Goal: Task Accomplishment & Management: Complete application form

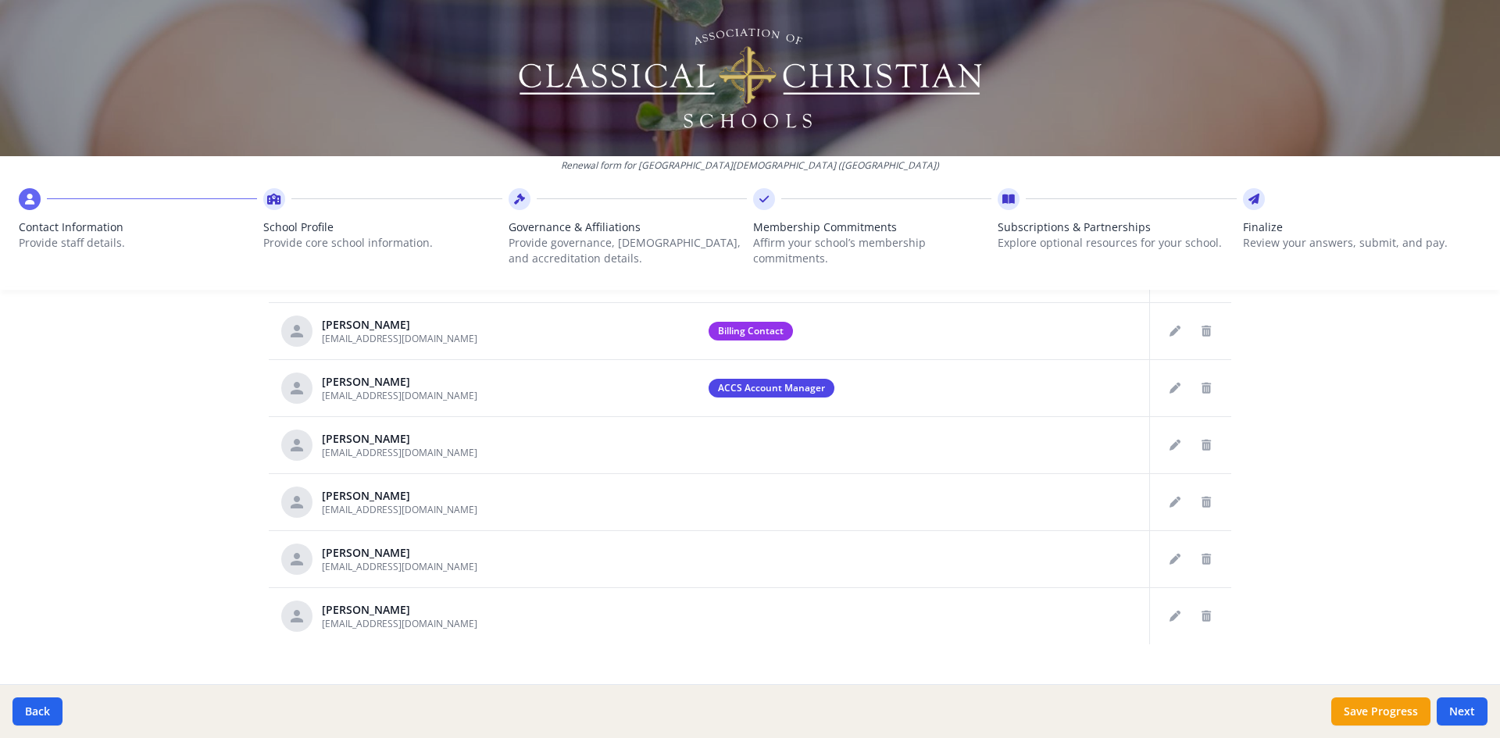
scroll to position [779, 0]
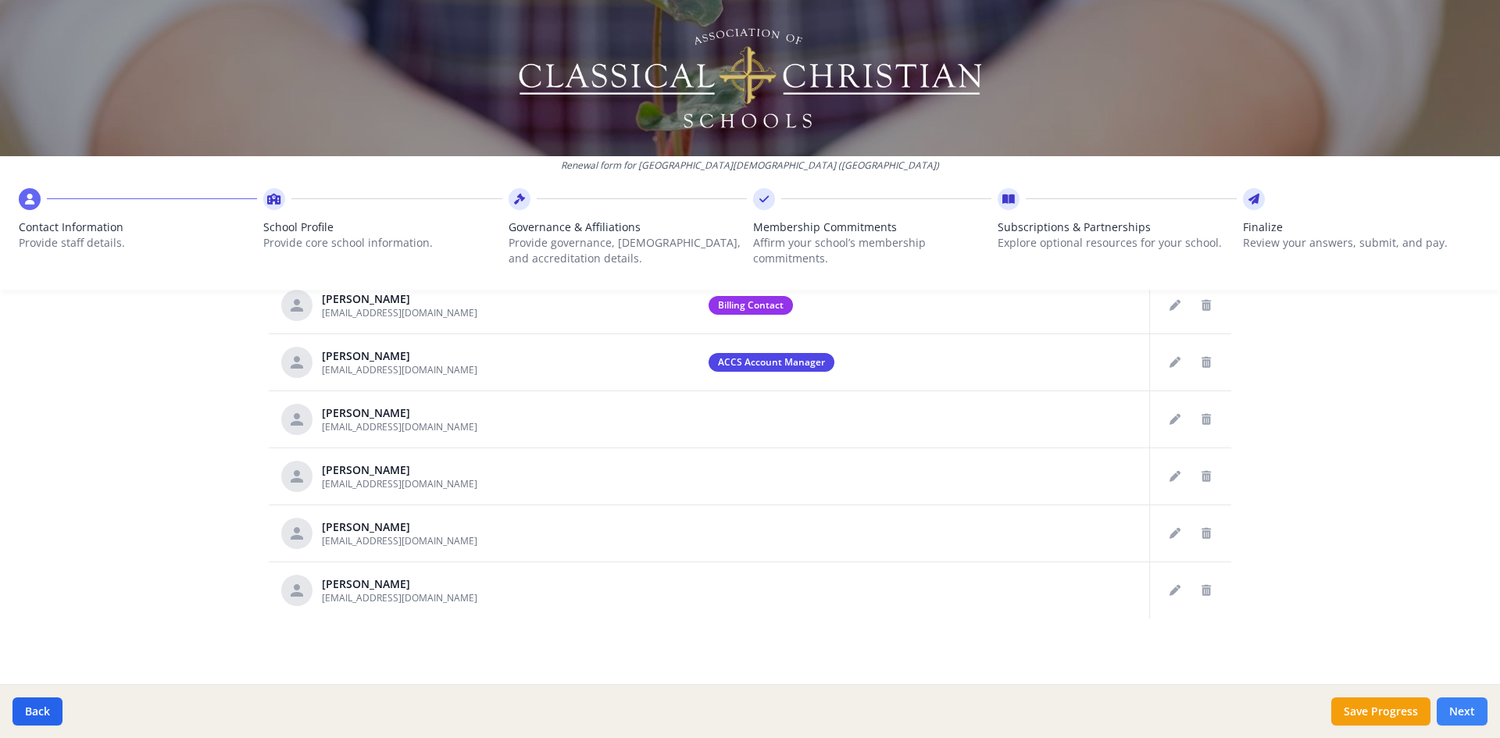
click at [1464, 711] on button "Next" at bounding box center [1461, 711] width 51 height 28
type input "[PHONE_NUMBER]"
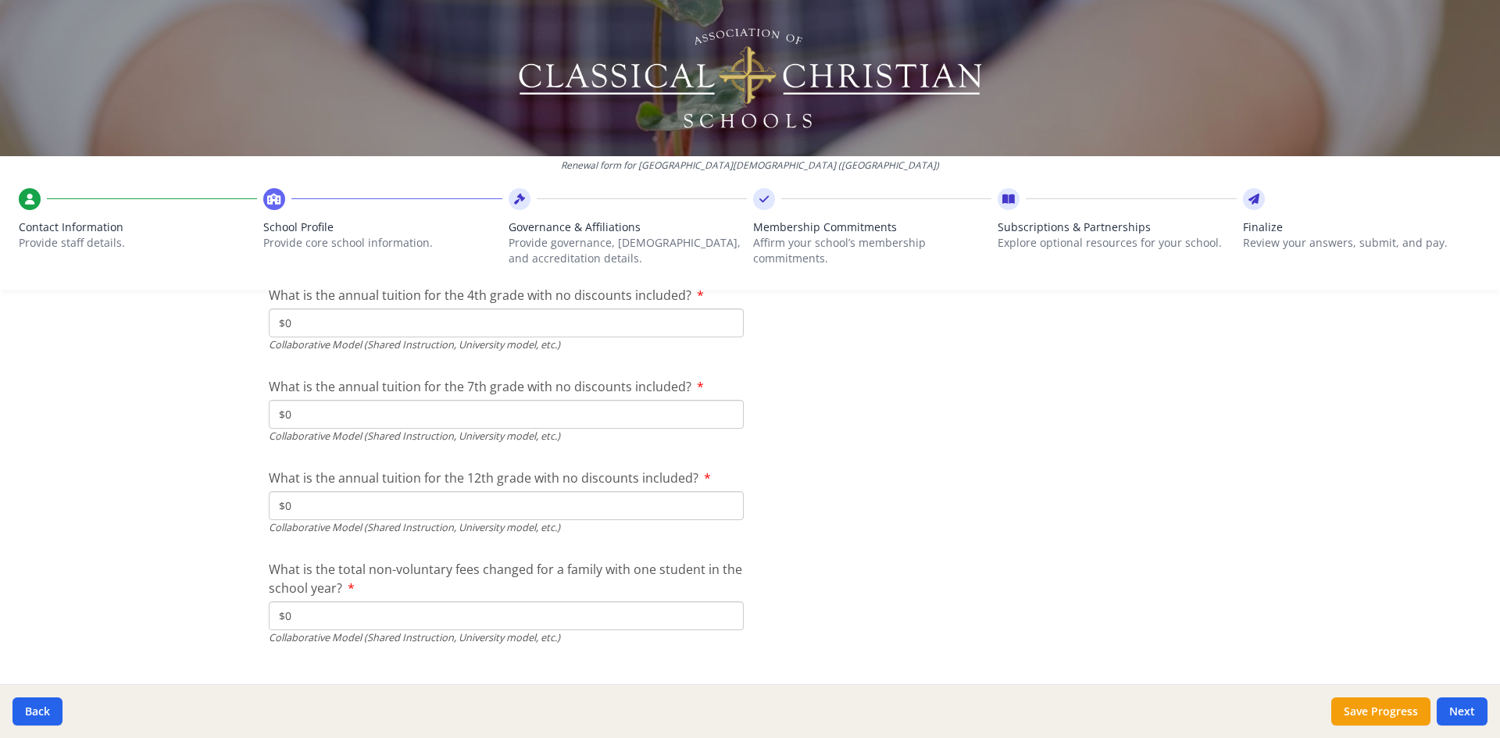
scroll to position [5172, 0]
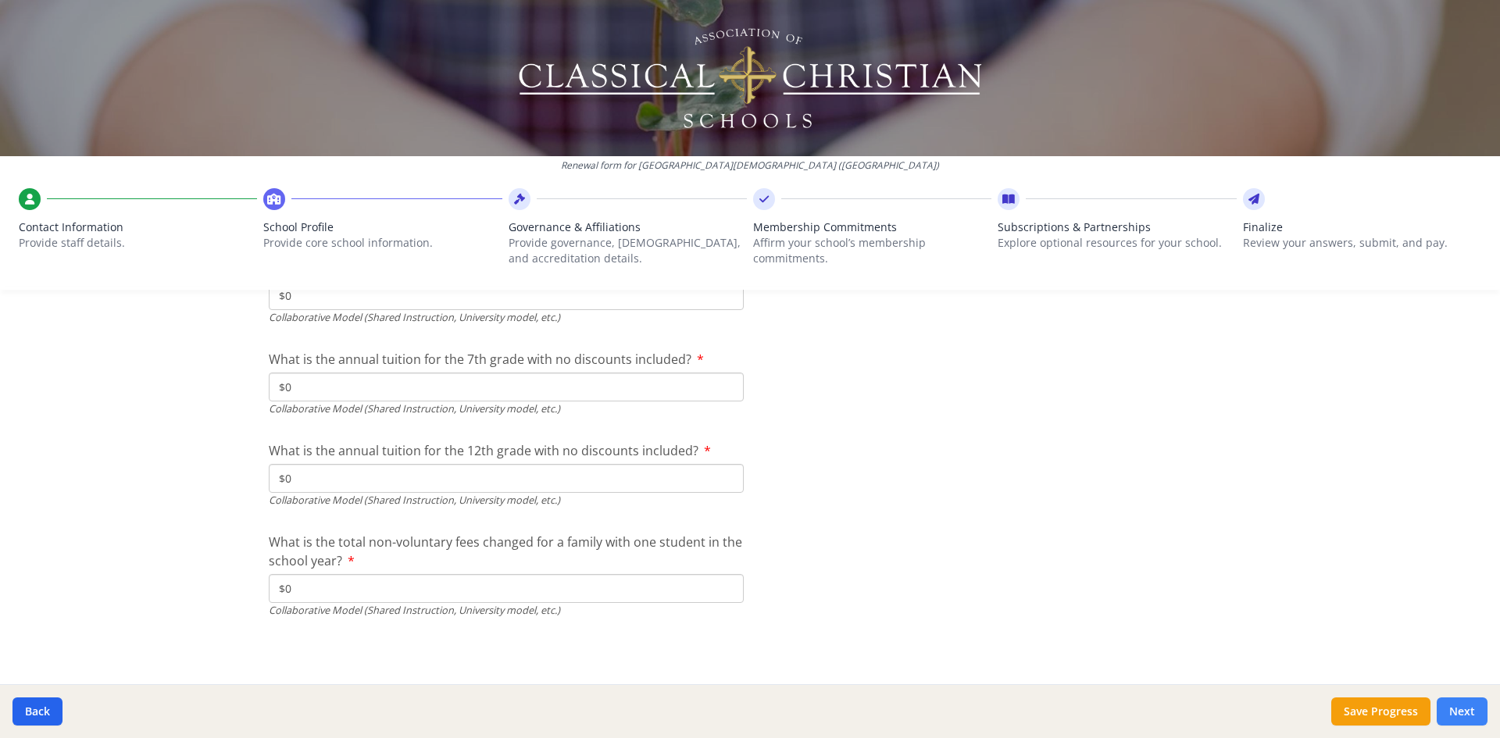
click at [1454, 716] on button "Next" at bounding box center [1461, 711] width 51 height 28
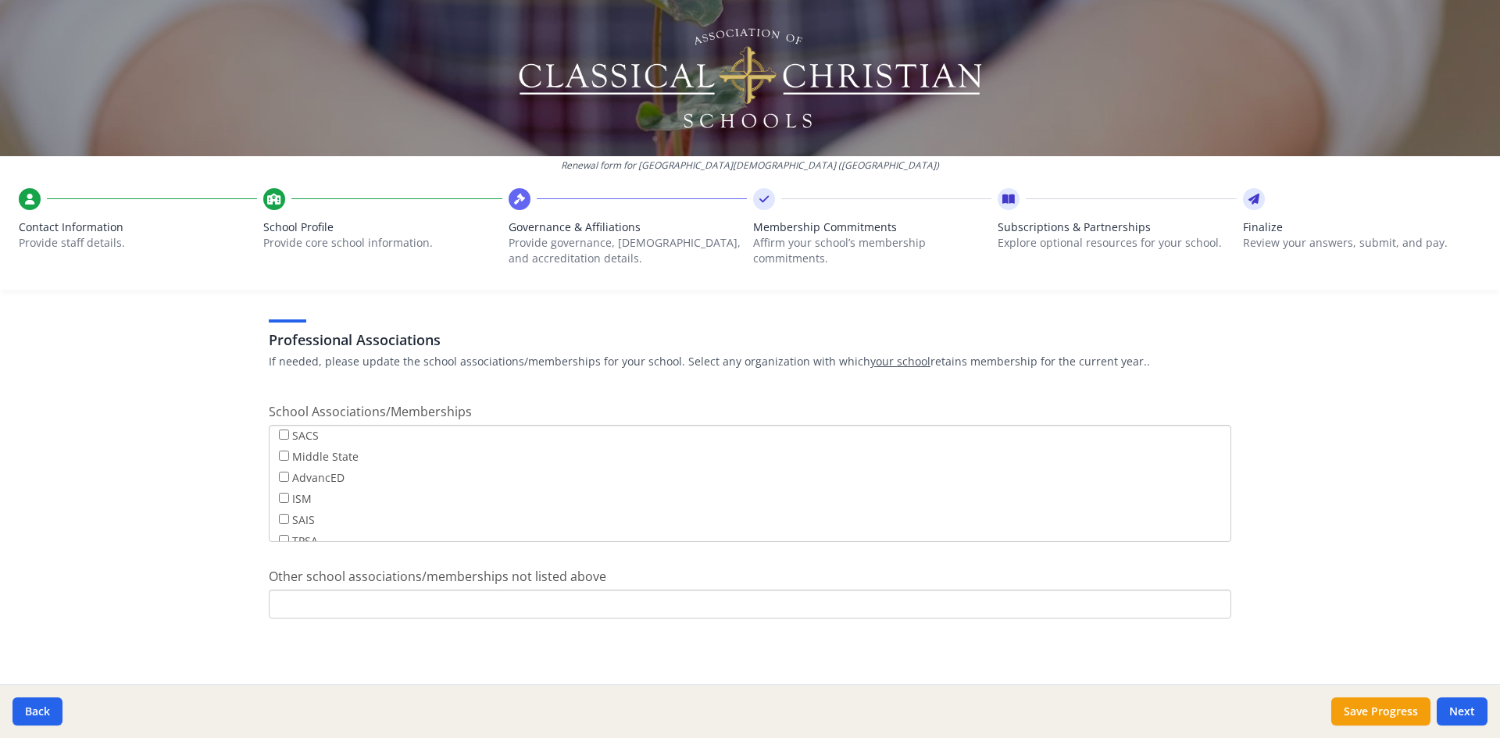
scroll to position [126, 0]
click at [1461, 709] on button "Next" at bounding box center [1461, 711] width 51 height 28
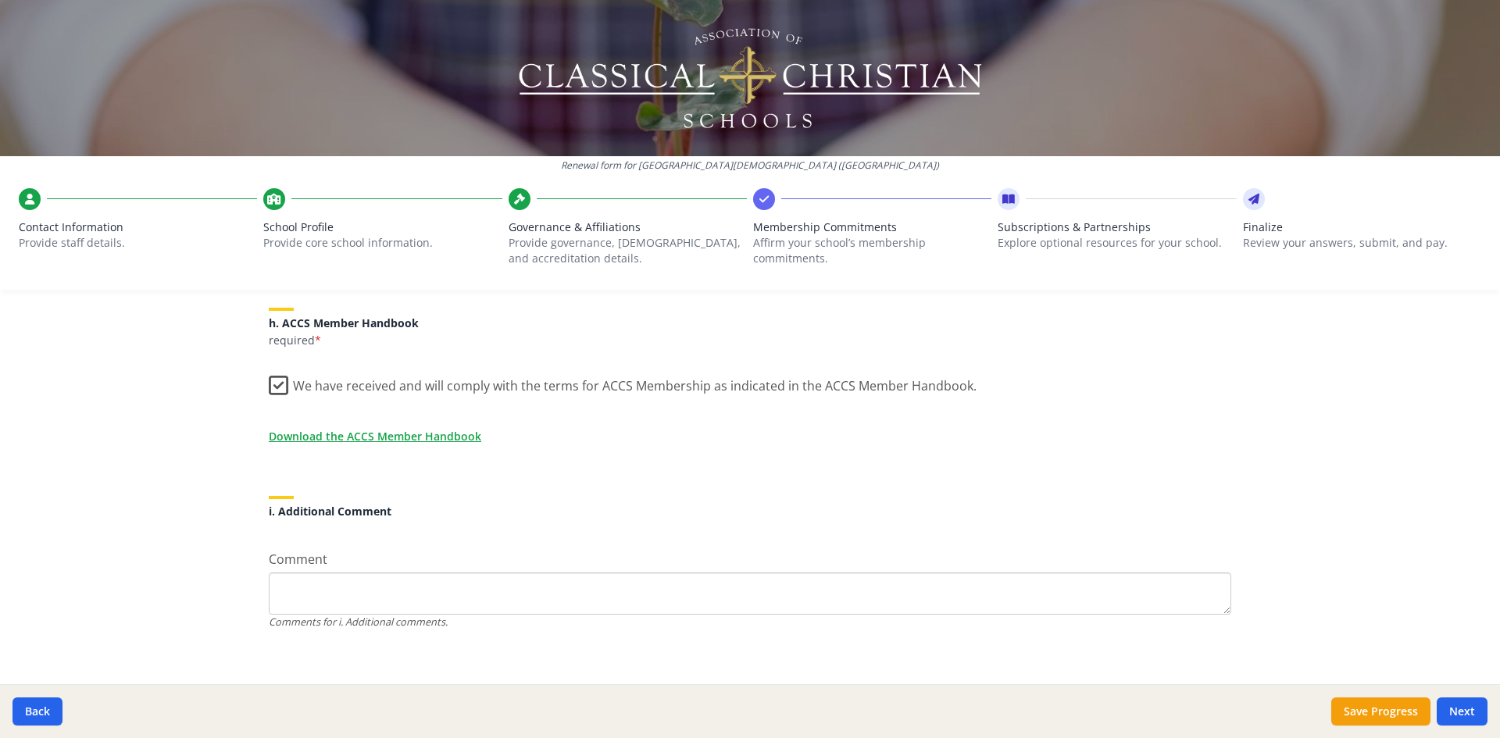
scroll to position [1332, 0]
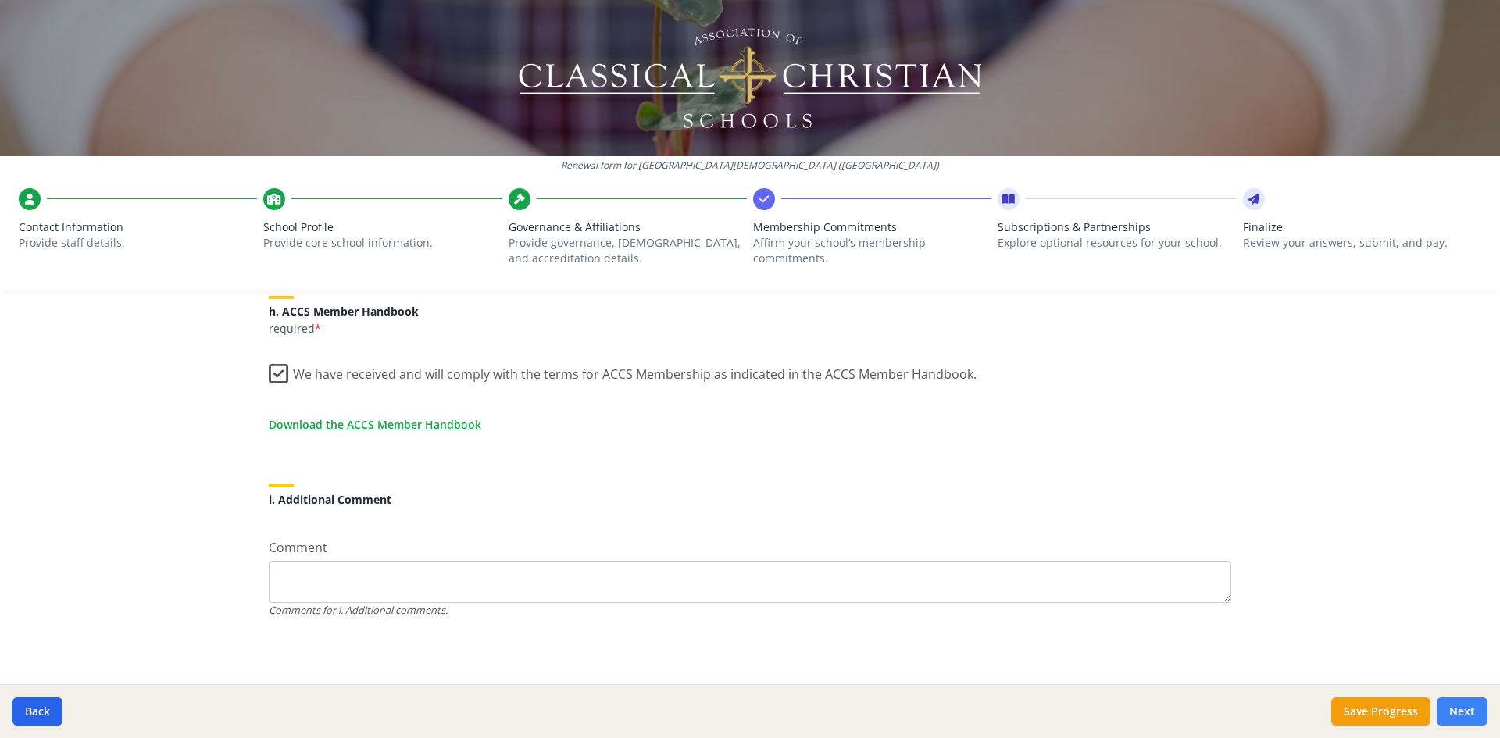
click at [1468, 706] on button "Next" at bounding box center [1461, 711] width 51 height 28
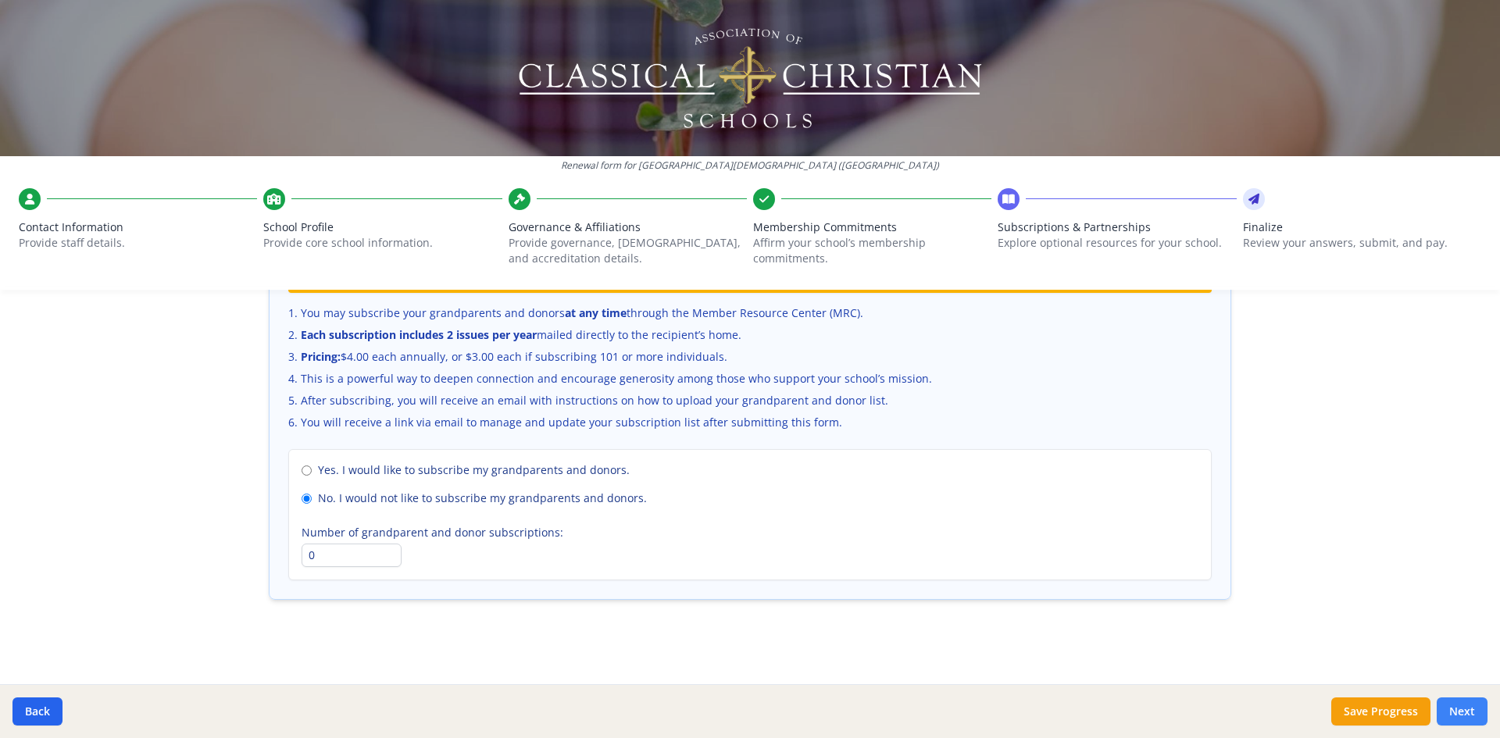
click at [1457, 709] on button "Next" at bounding box center [1461, 711] width 51 height 28
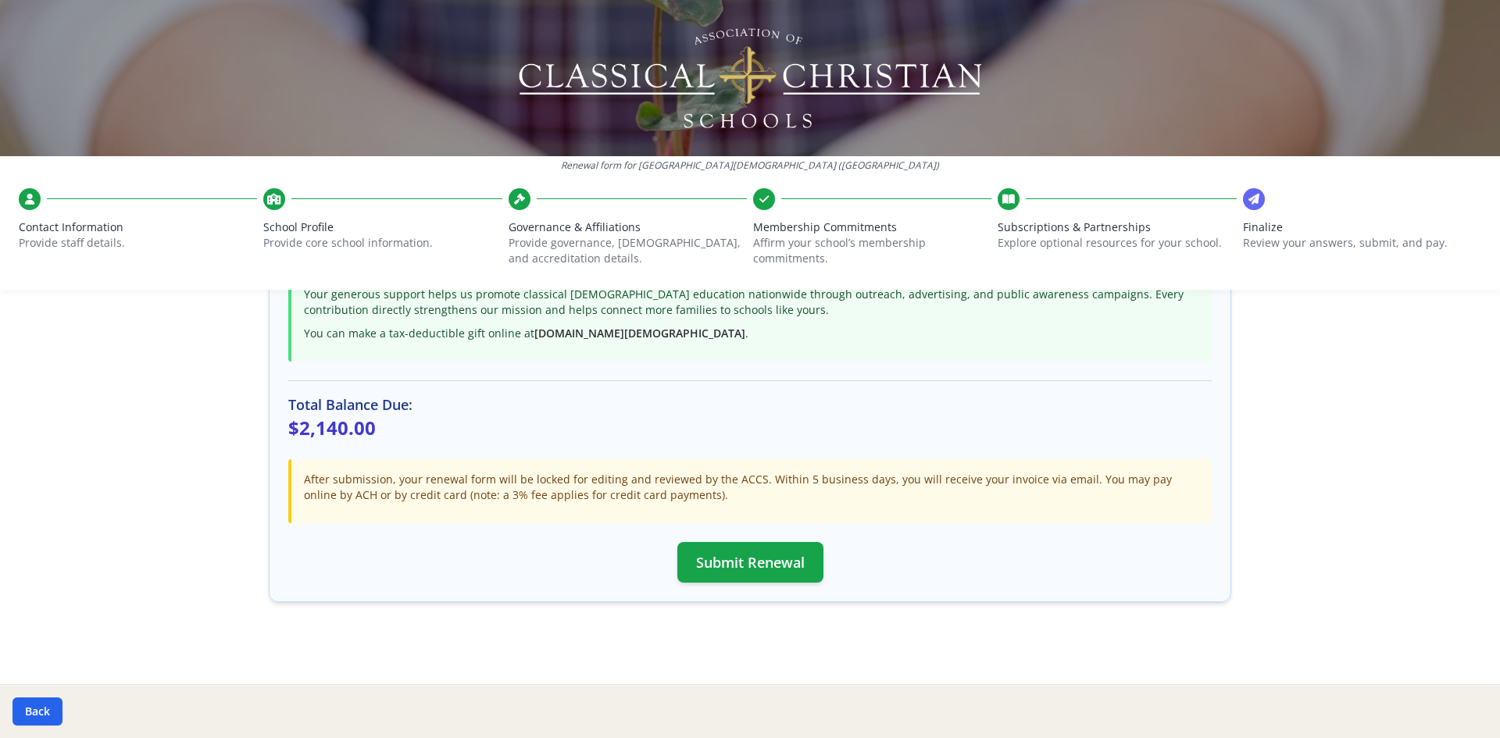
scroll to position [387, 0]
click at [40, 713] on button "Back" at bounding box center [37, 711] width 50 height 28
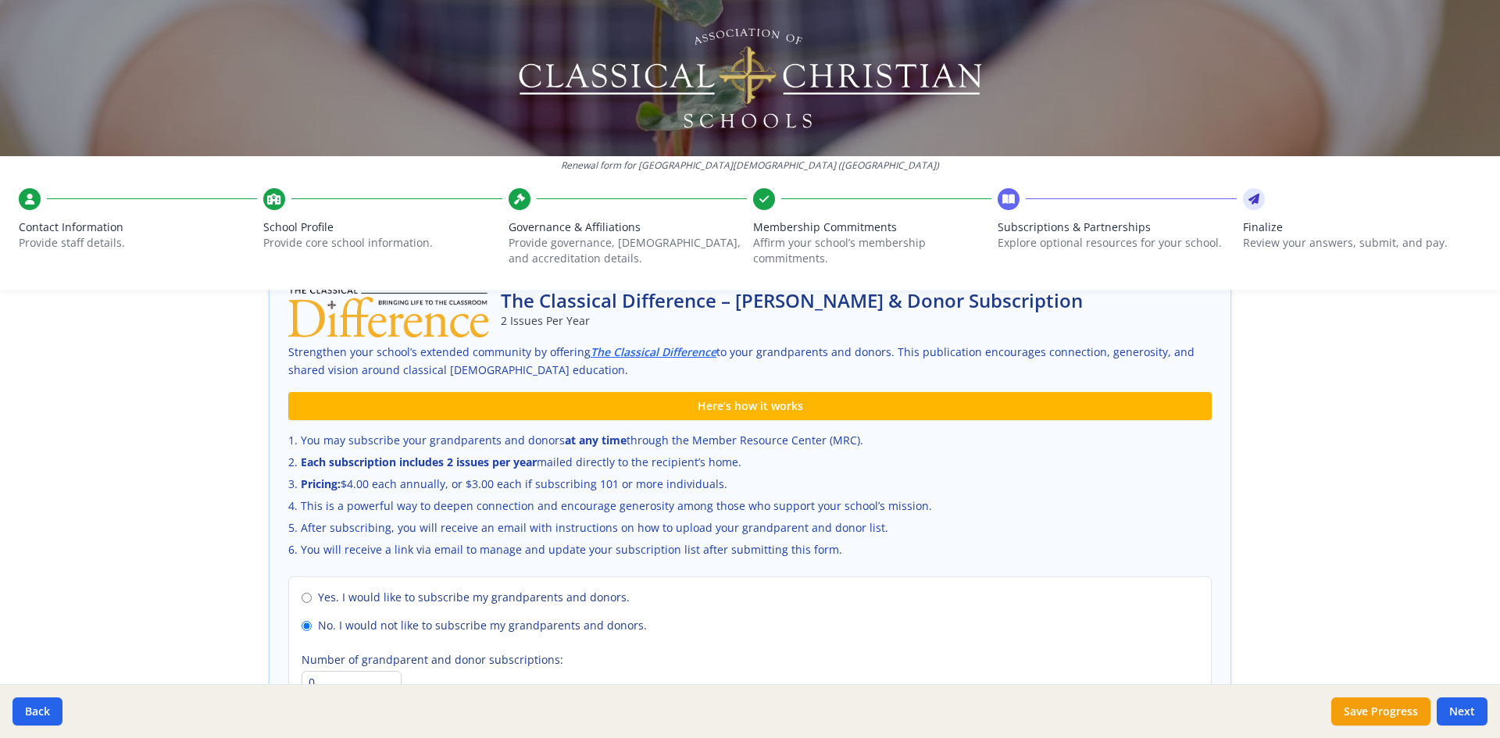
scroll to position [1047, 0]
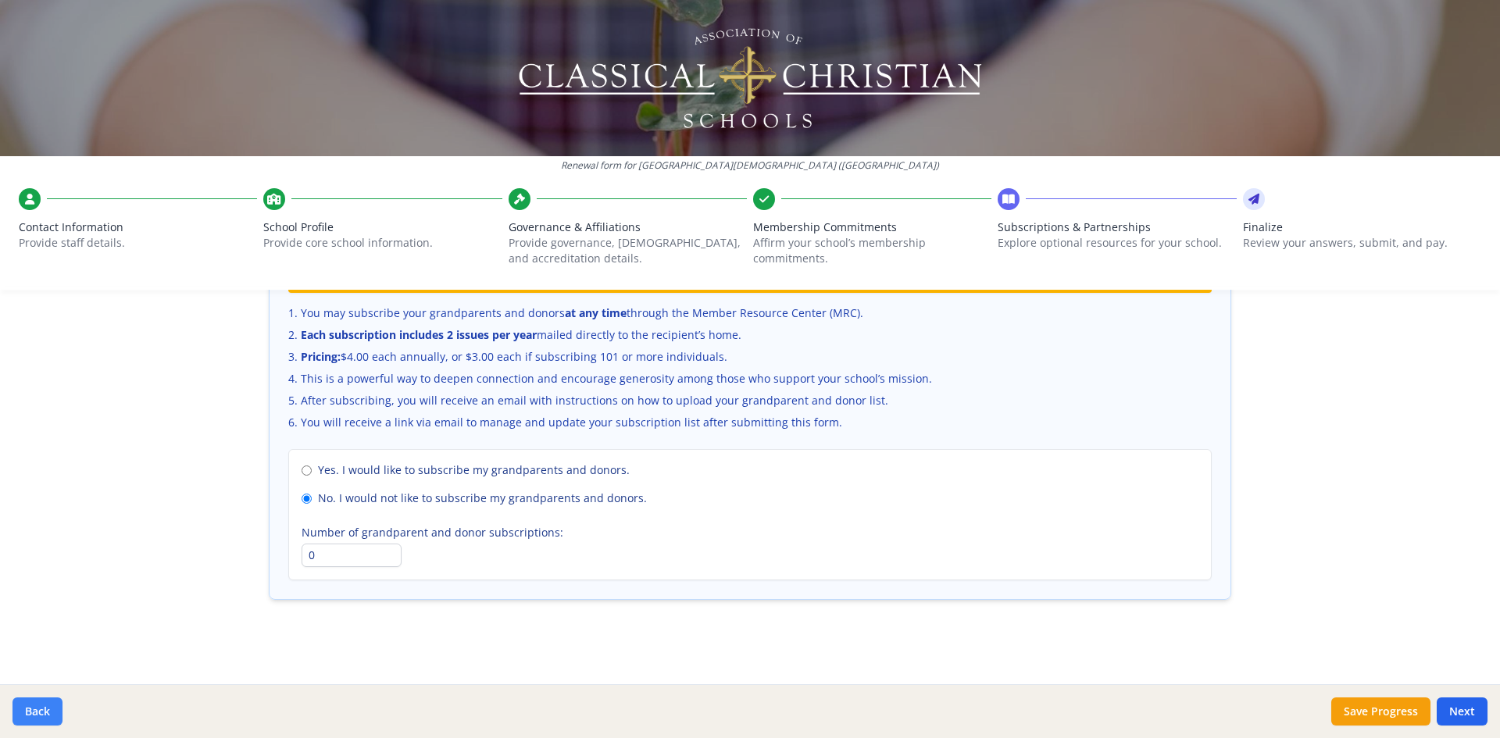
click at [33, 710] on button "Back" at bounding box center [37, 711] width 50 height 28
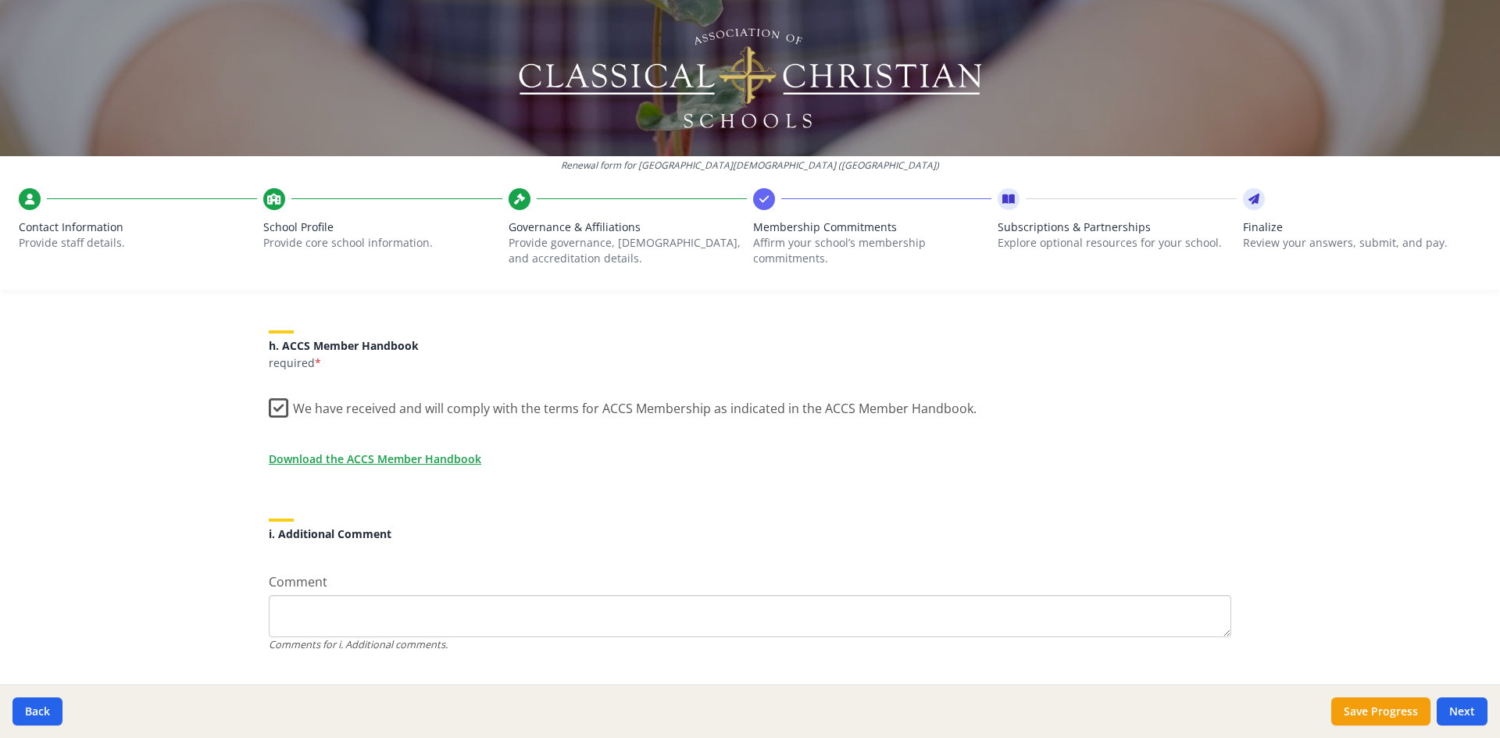
scroll to position [1332, 0]
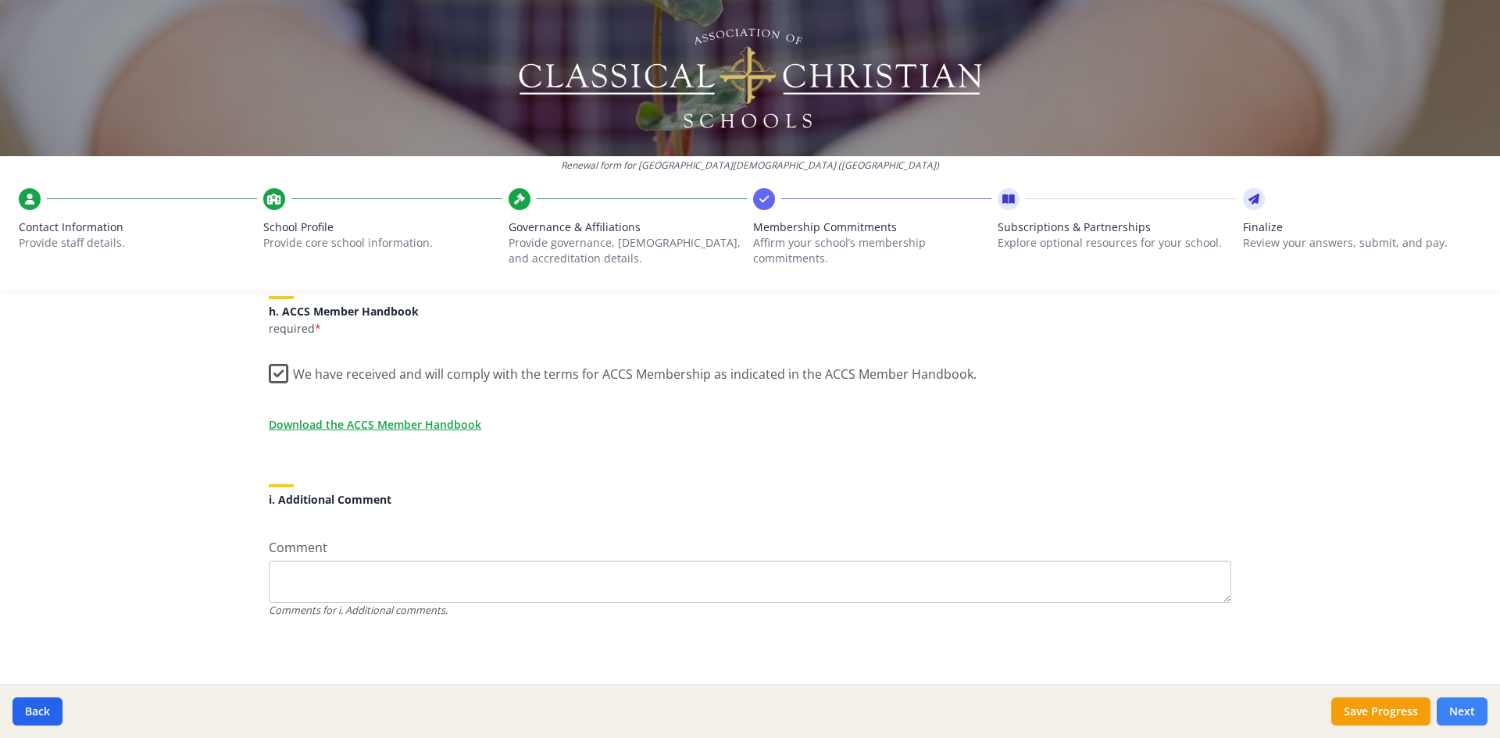
click at [1466, 710] on button "Next" at bounding box center [1461, 711] width 51 height 28
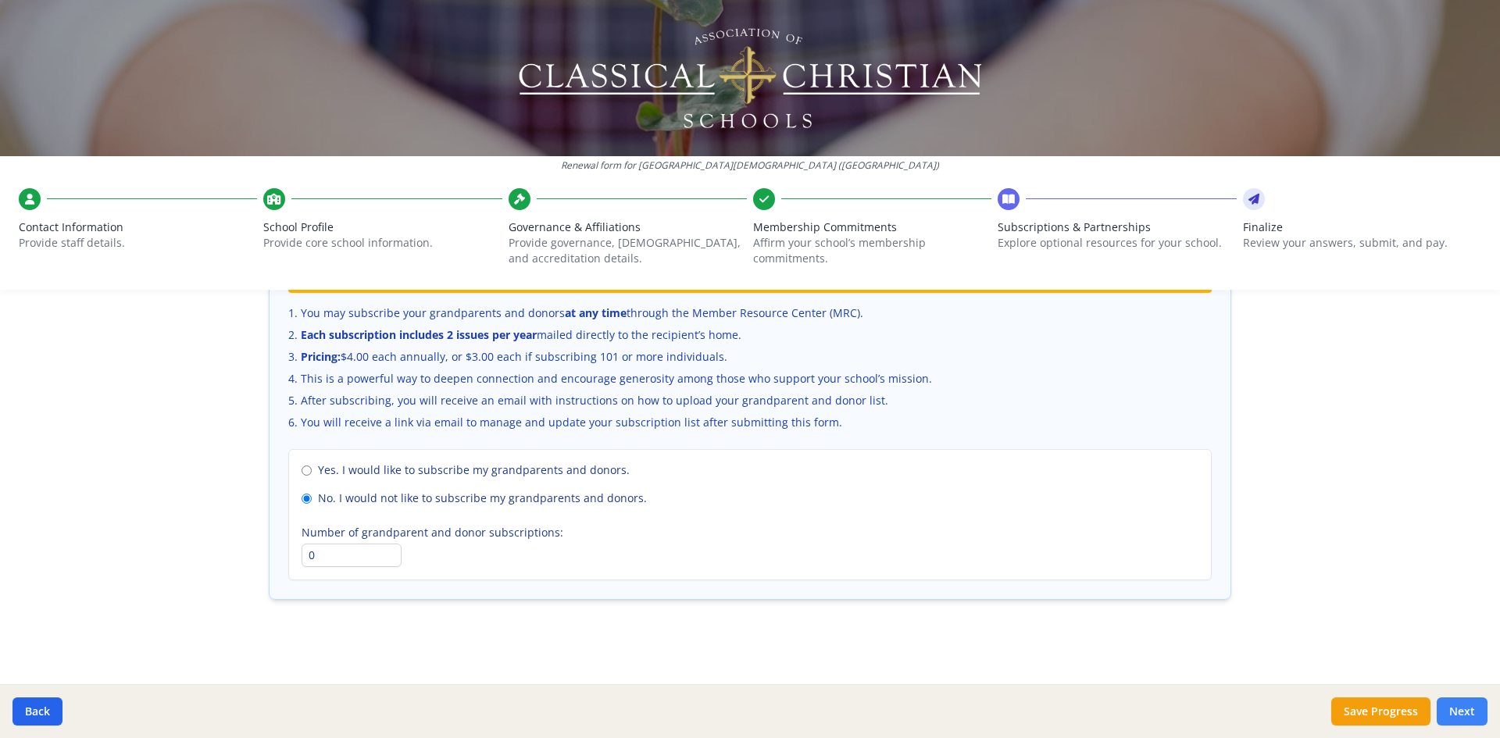
scroll to position [1047, 0]
click at [1470, 712] on button "Next" at bounding box center [1461, 711] width 51 height 28
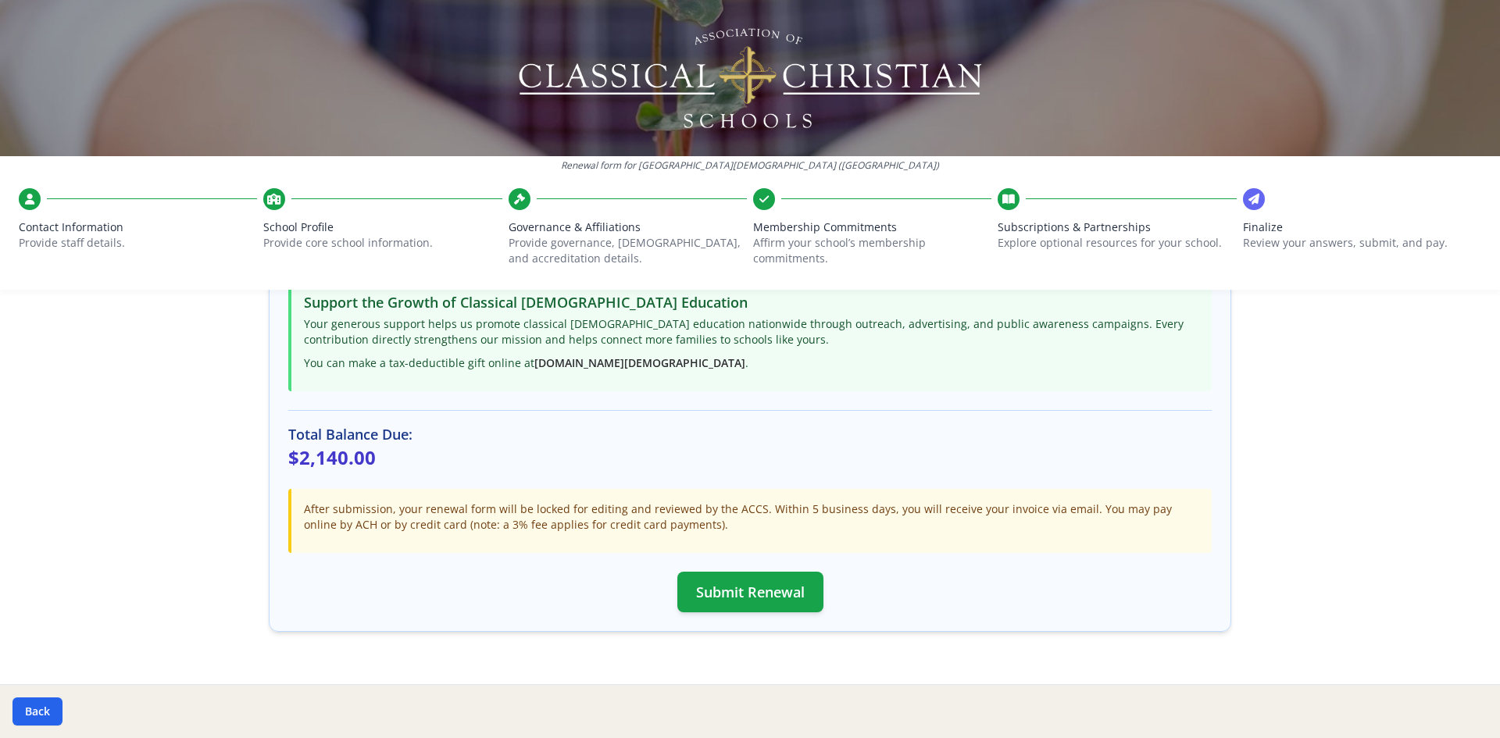
scroll to position [387, 0]
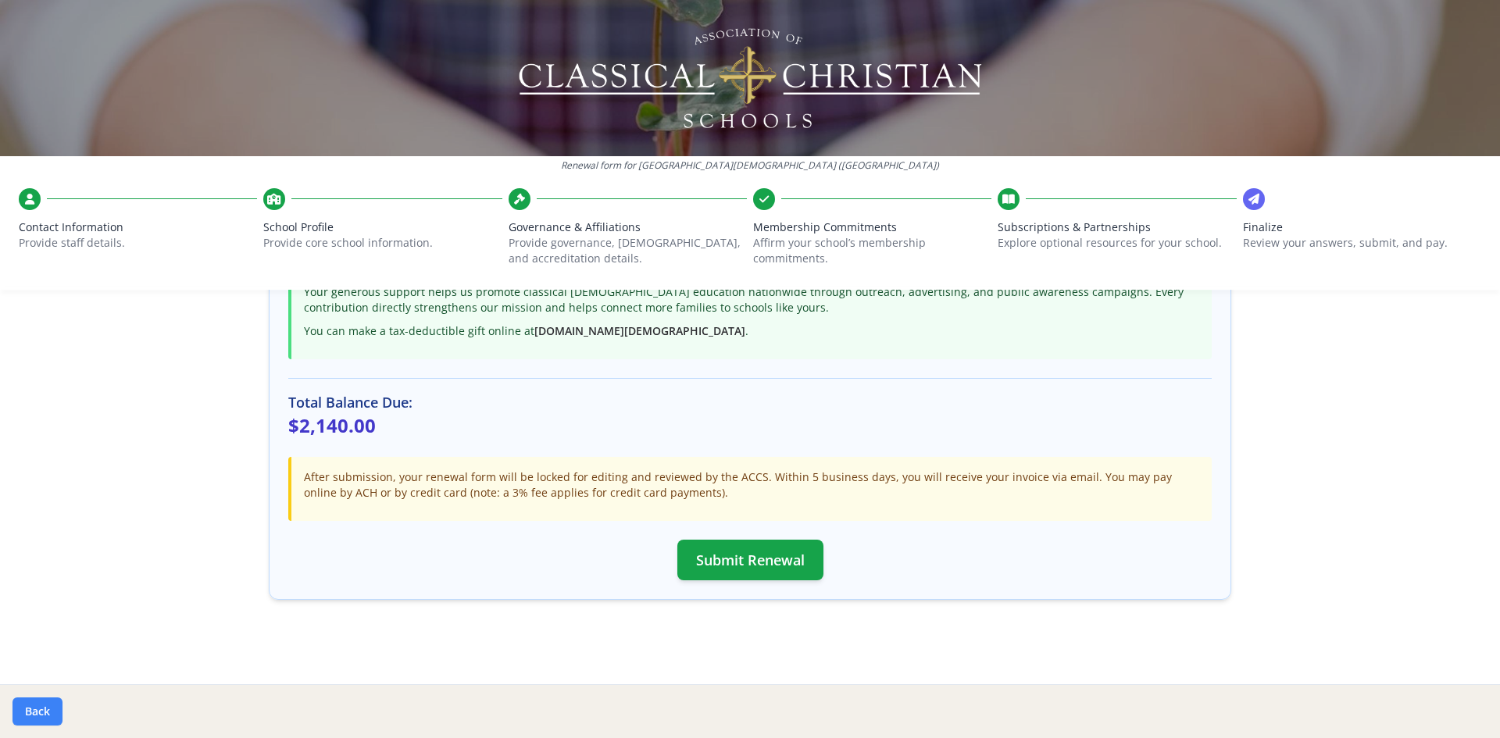
click at [35, 711] on button "Back" at bounding box center [37, 711] width 50 height 28
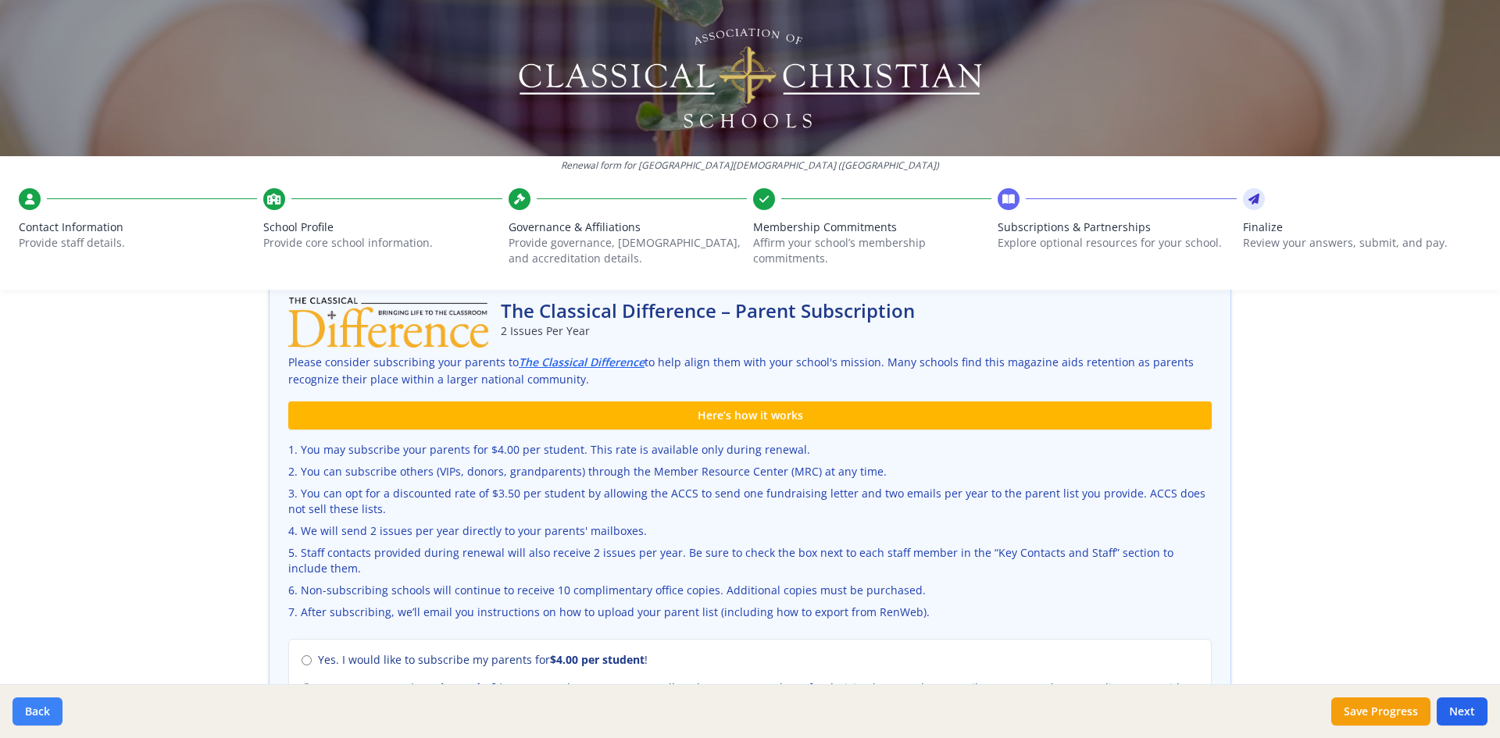
click at [35, 711] on button "Back" at bounding box center [37, 711] width 50 height 28
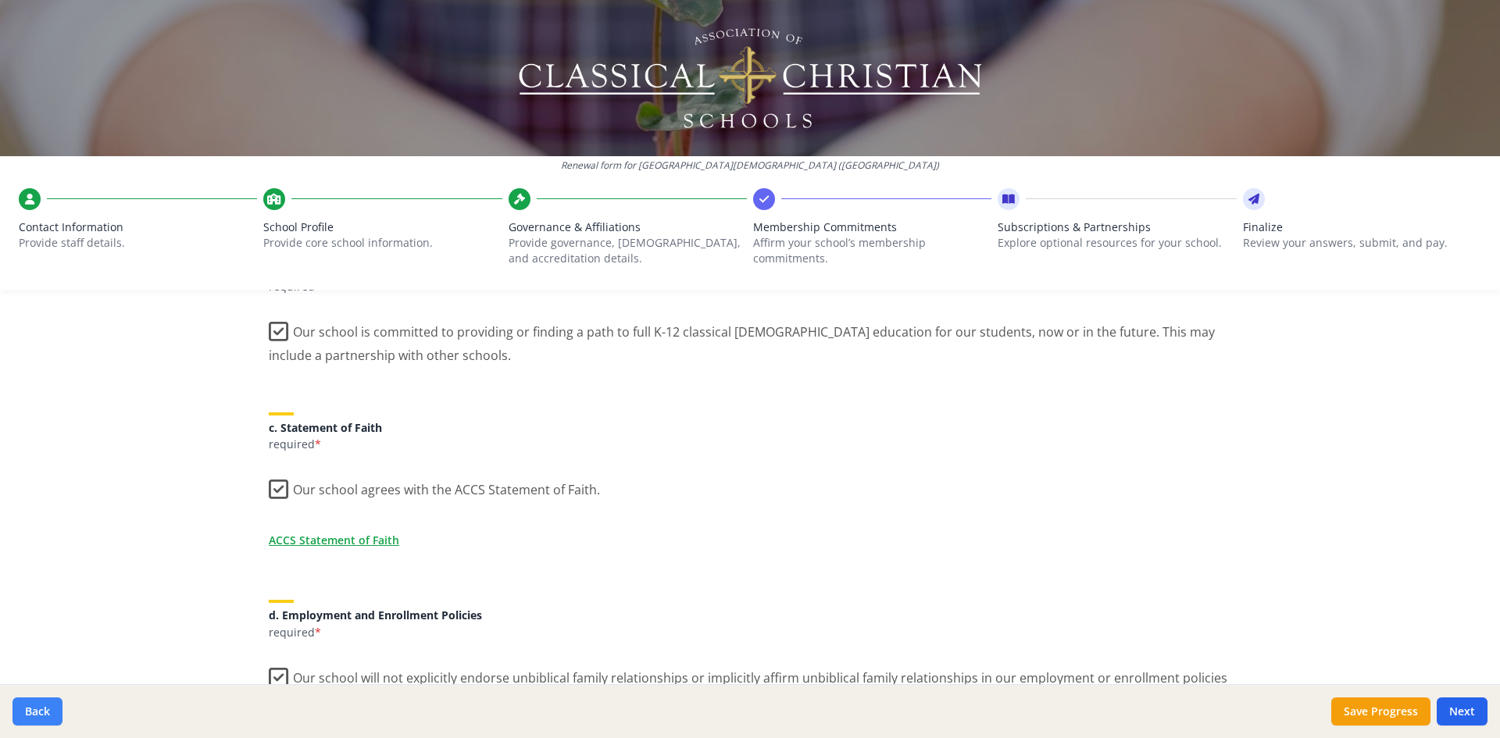
click at [35, 711] on button "Back" at bounding box center [37, 711] width 50 height 28
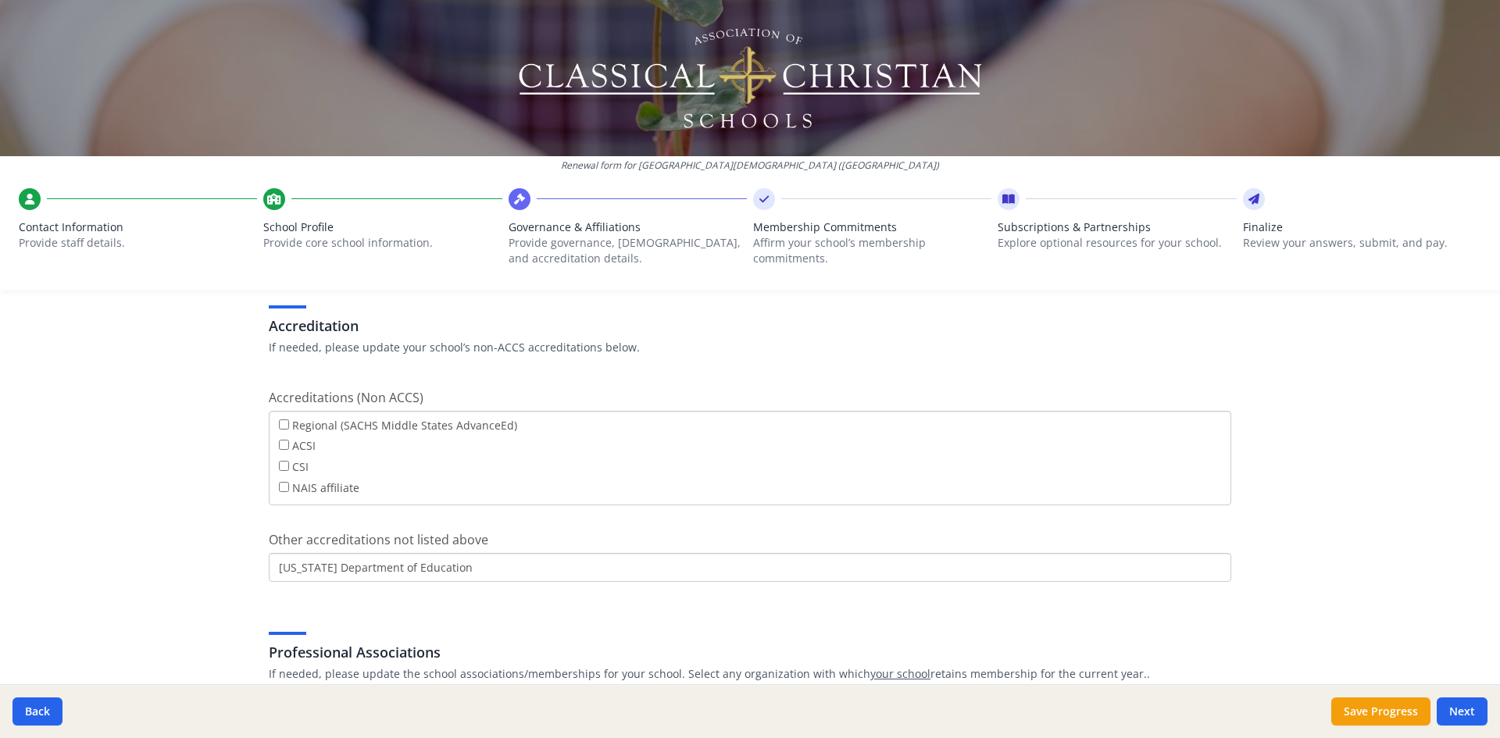
scroll to position [901, 0]
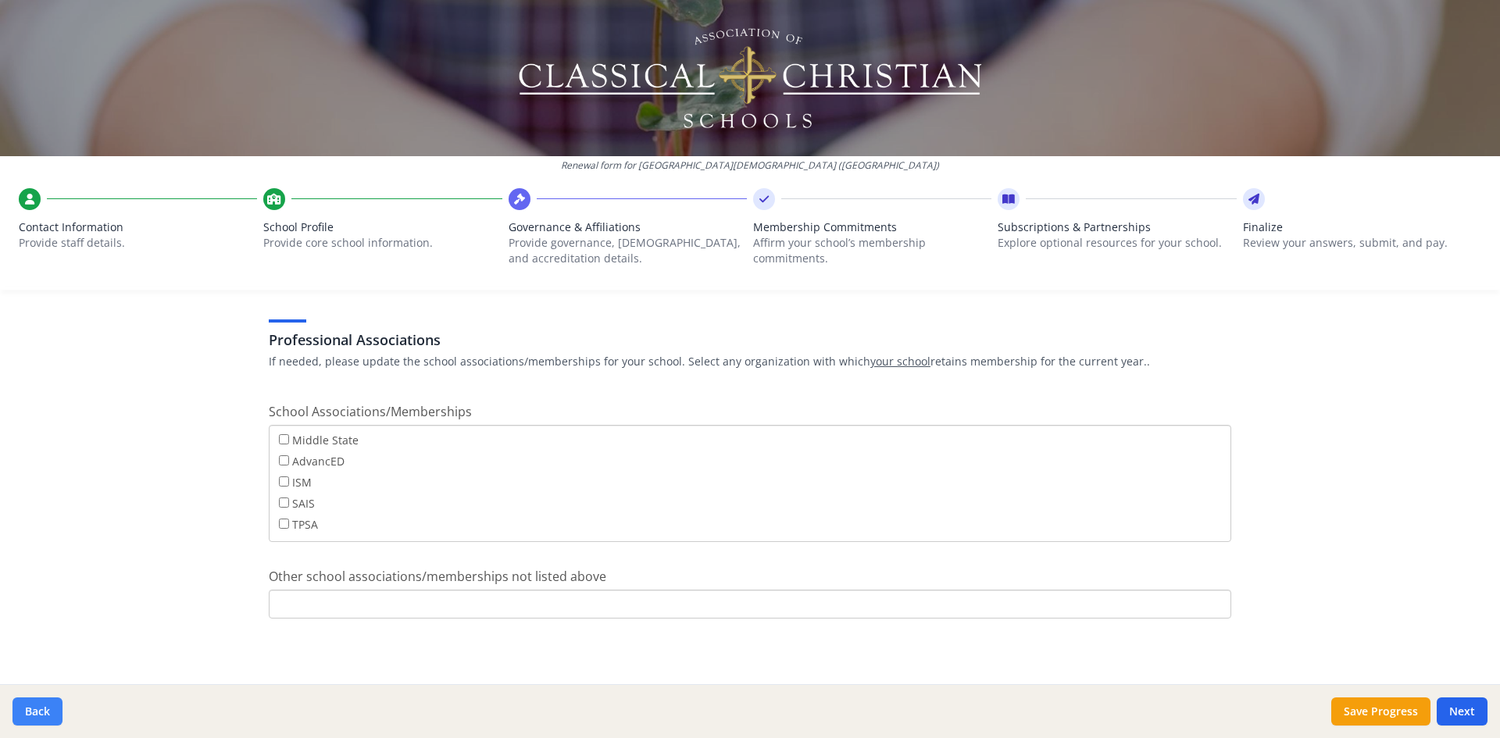
click at [27, 708] on button "Back" at bounding box center [37, 711] width 50 height 28
type input "[PHONE_NUMBER]"
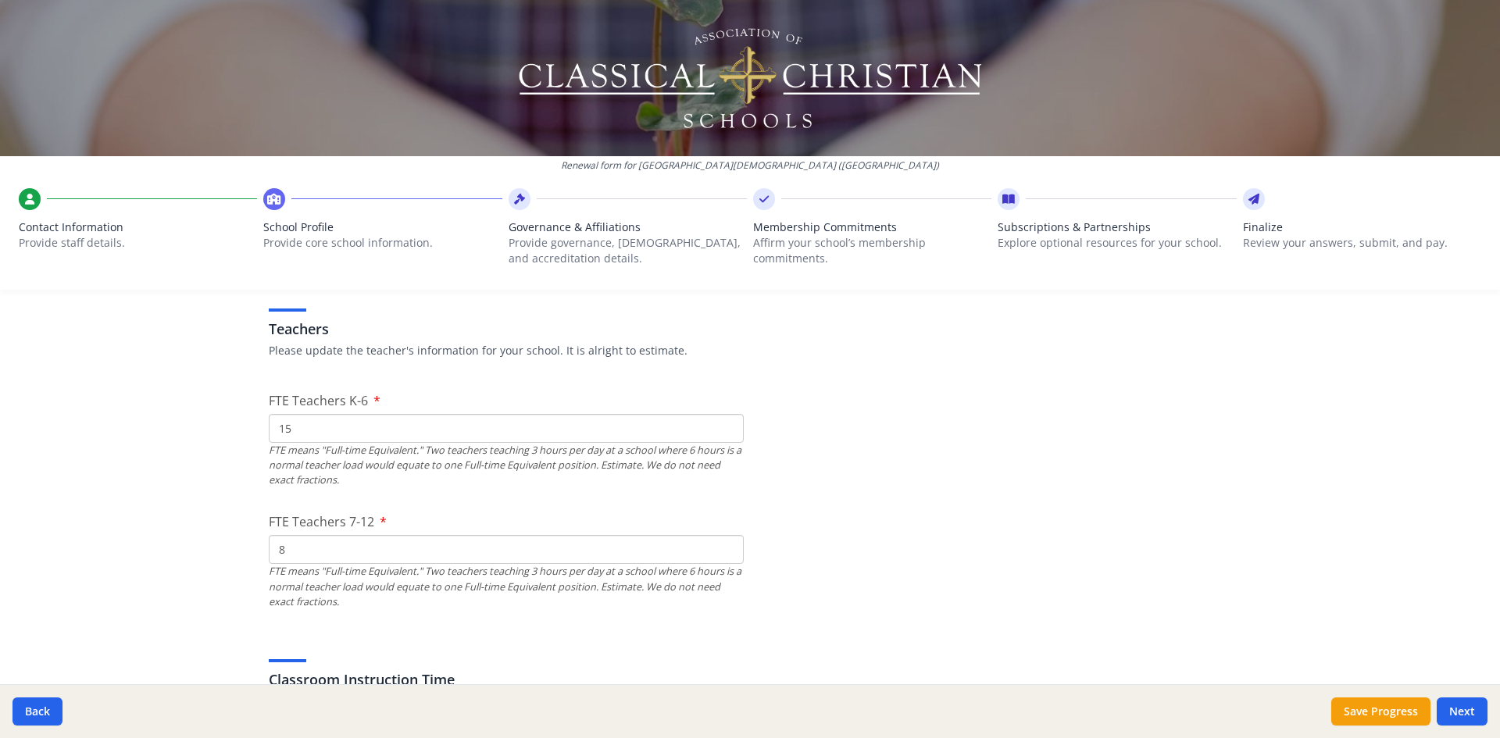
scroll to position [979, 0]
click at [313, 425] on input "15" at bounding box center [506, 429] width 475 height 29
type input "14"
click at [284, 551] on input "8" at bounding box center [506, 550] width 475 height 29
type input "9"
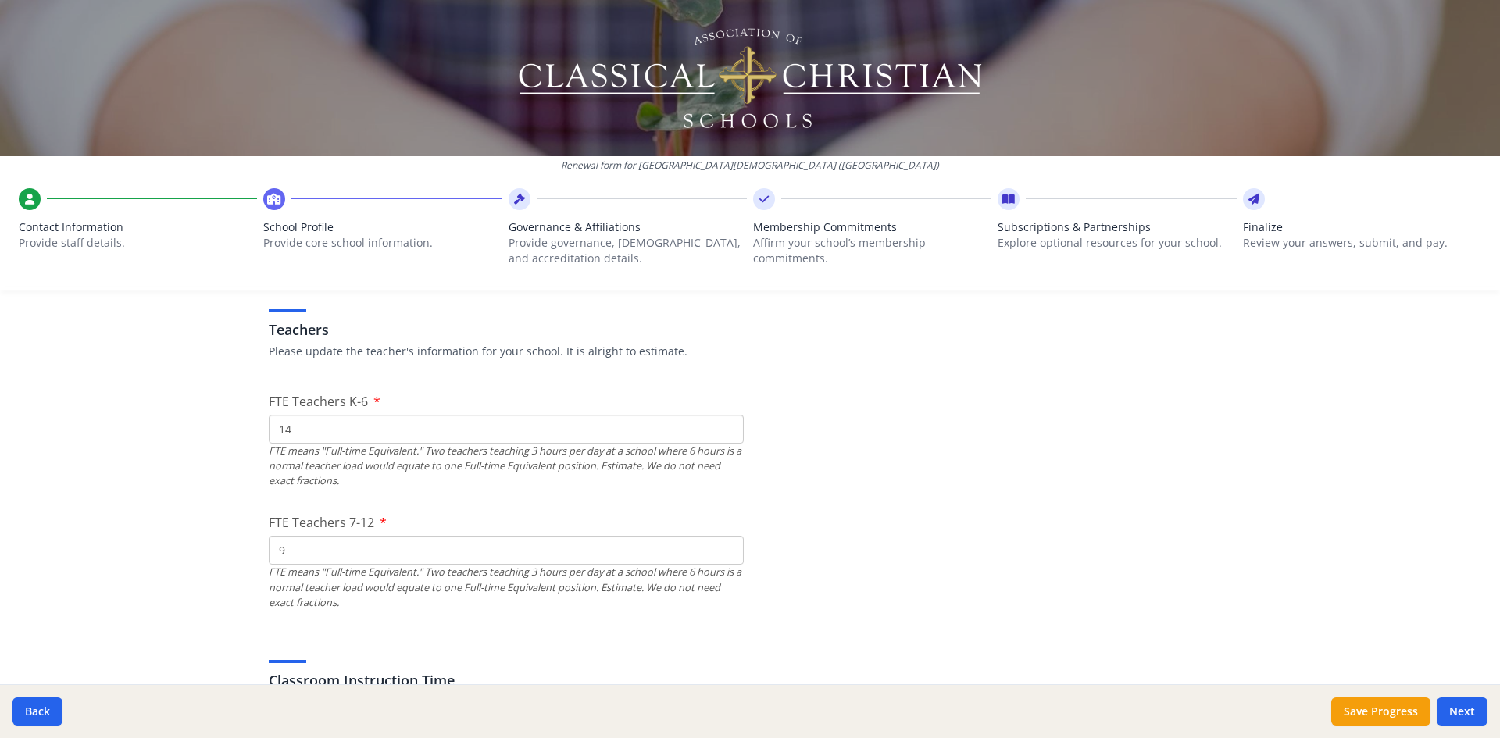
drag, startPoint x: 1158, startPoint y: 702, endPoint x: 1141, endPoint y: 662, distance: 43.1
click at [1156, 694] on div "Back Save Progress Next" at bounding box center [750, 711] width 1500 height 54
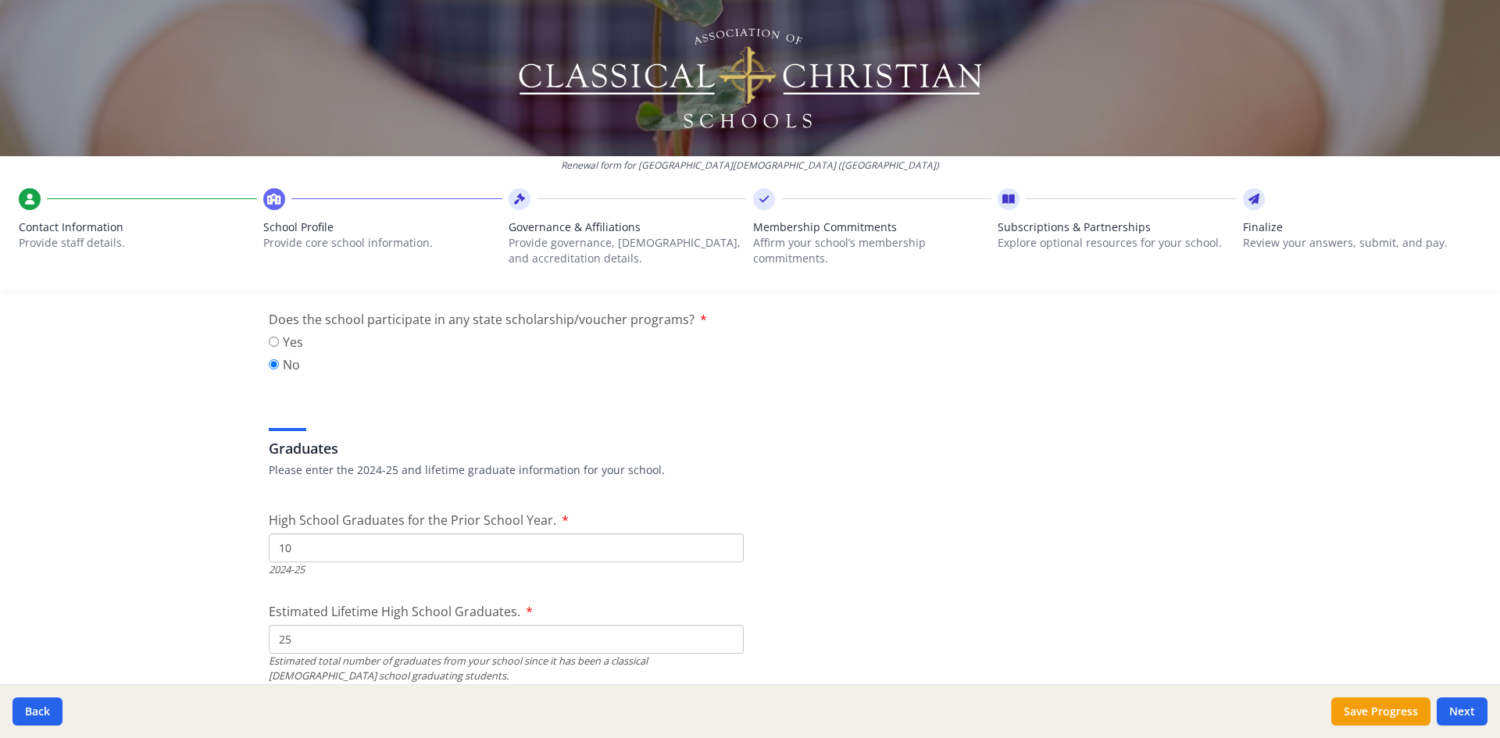
scroll to position [2229, 0]
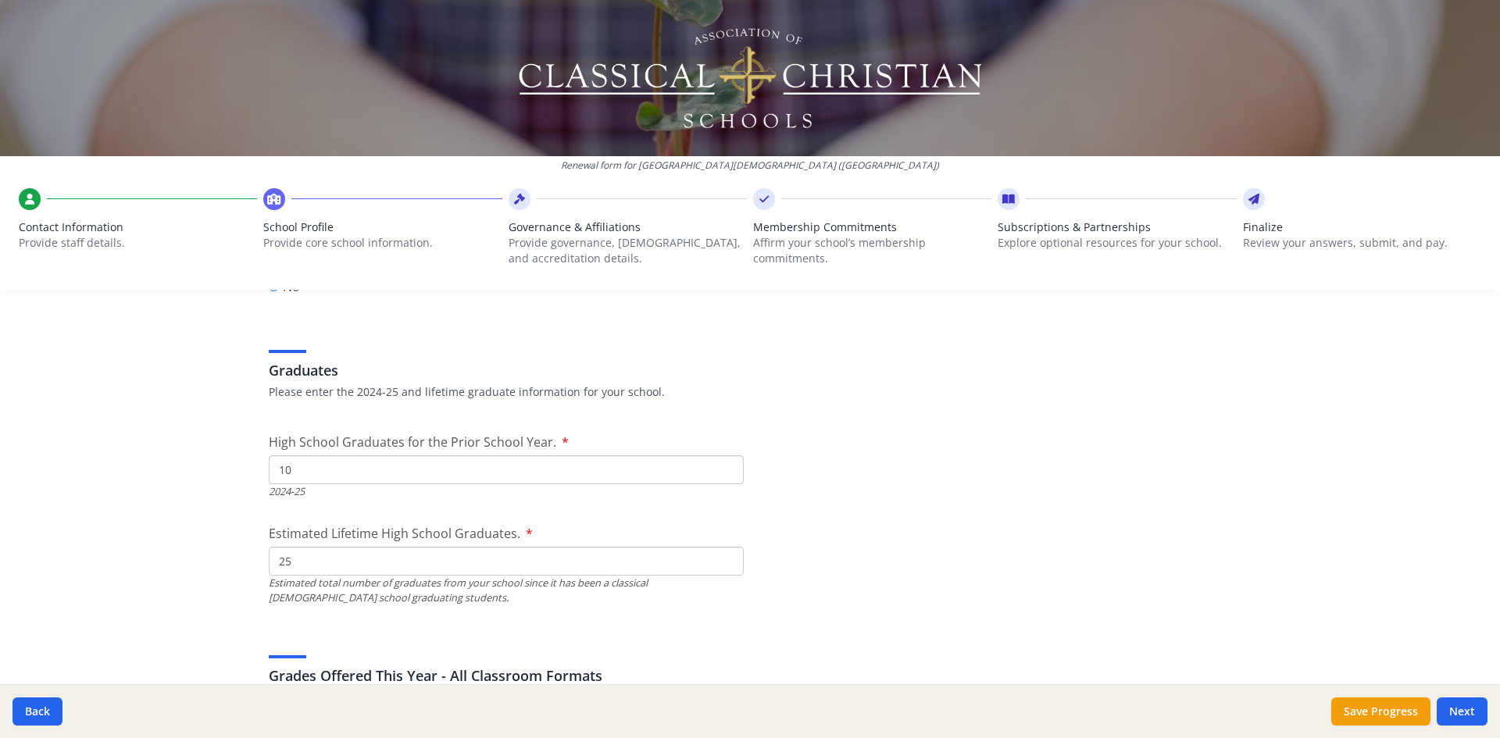
click at [294, 563] on input "25" at bounding box center [506, 561] width 475 height 29
type input "2"
type input "39"
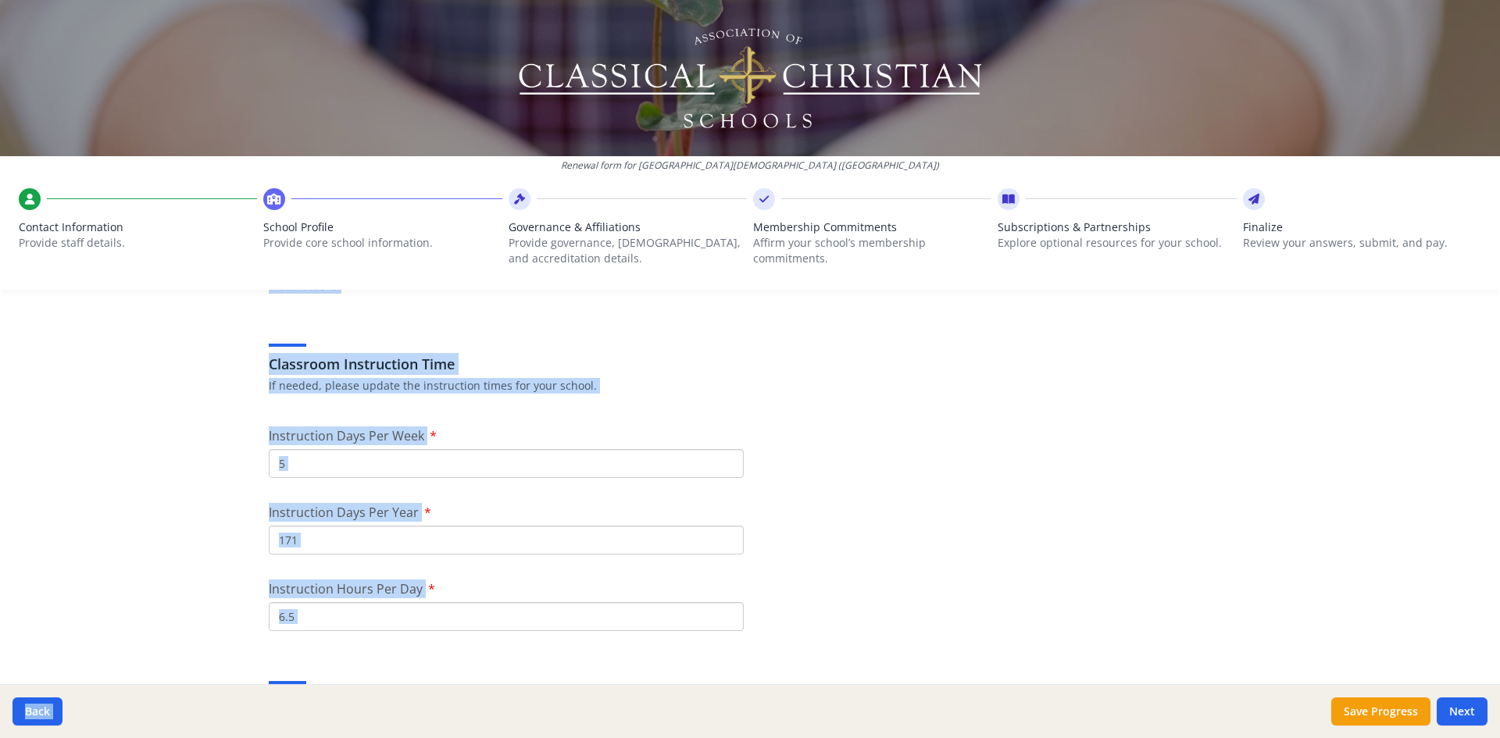
scroll to position [1307, 0]
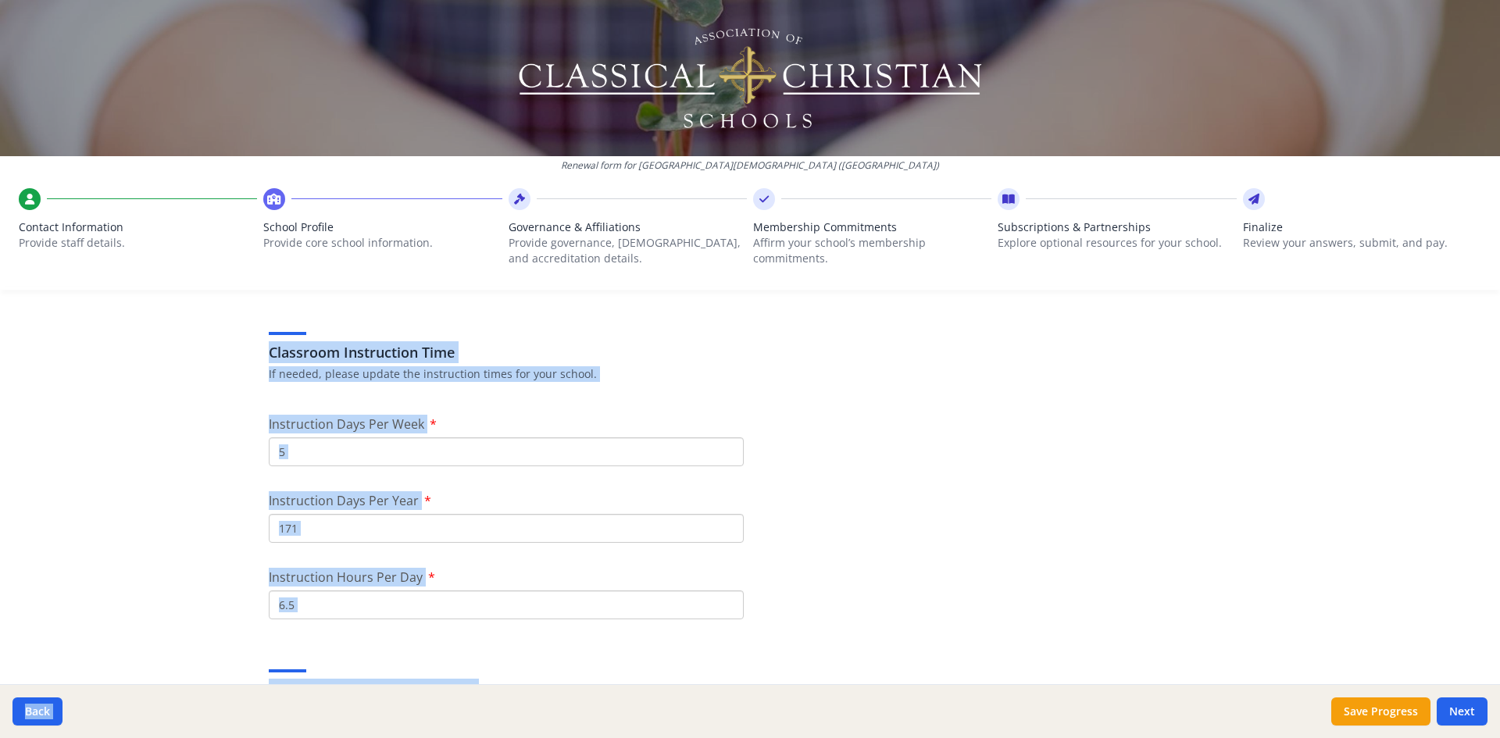
drag, startPoint x: 251, startPoint y: 305, endPoint x: 990, endPoint y: 722, distance: 848.8
click at [990, 722] on div "Renewal form for [GEOGRAPHIC_DATA][DEMOGRAPHIC_DATA] ([GEOGRAPHIC_DATA]) Contac…" at bounding box center [750, 369] width 1500 height 738
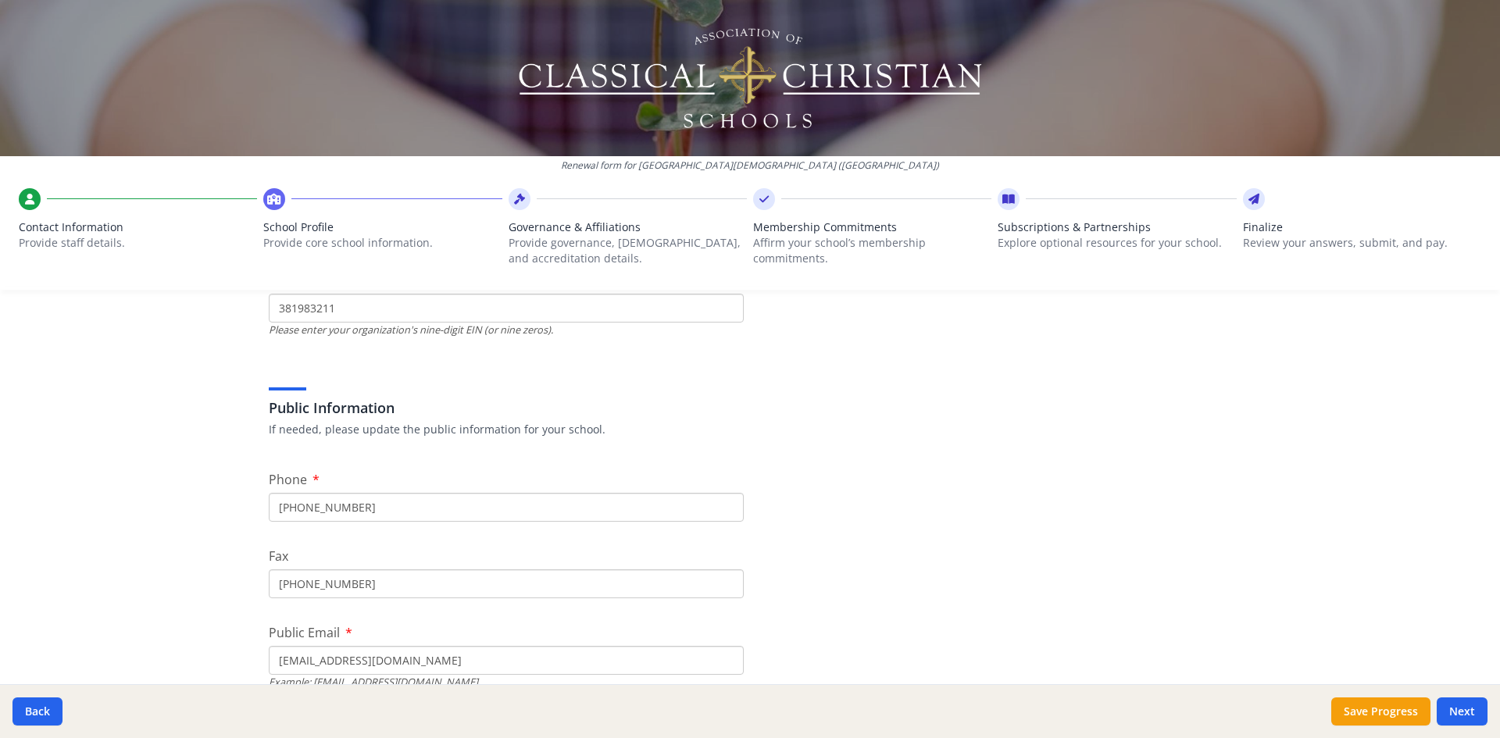
scroll to position [0, 0]
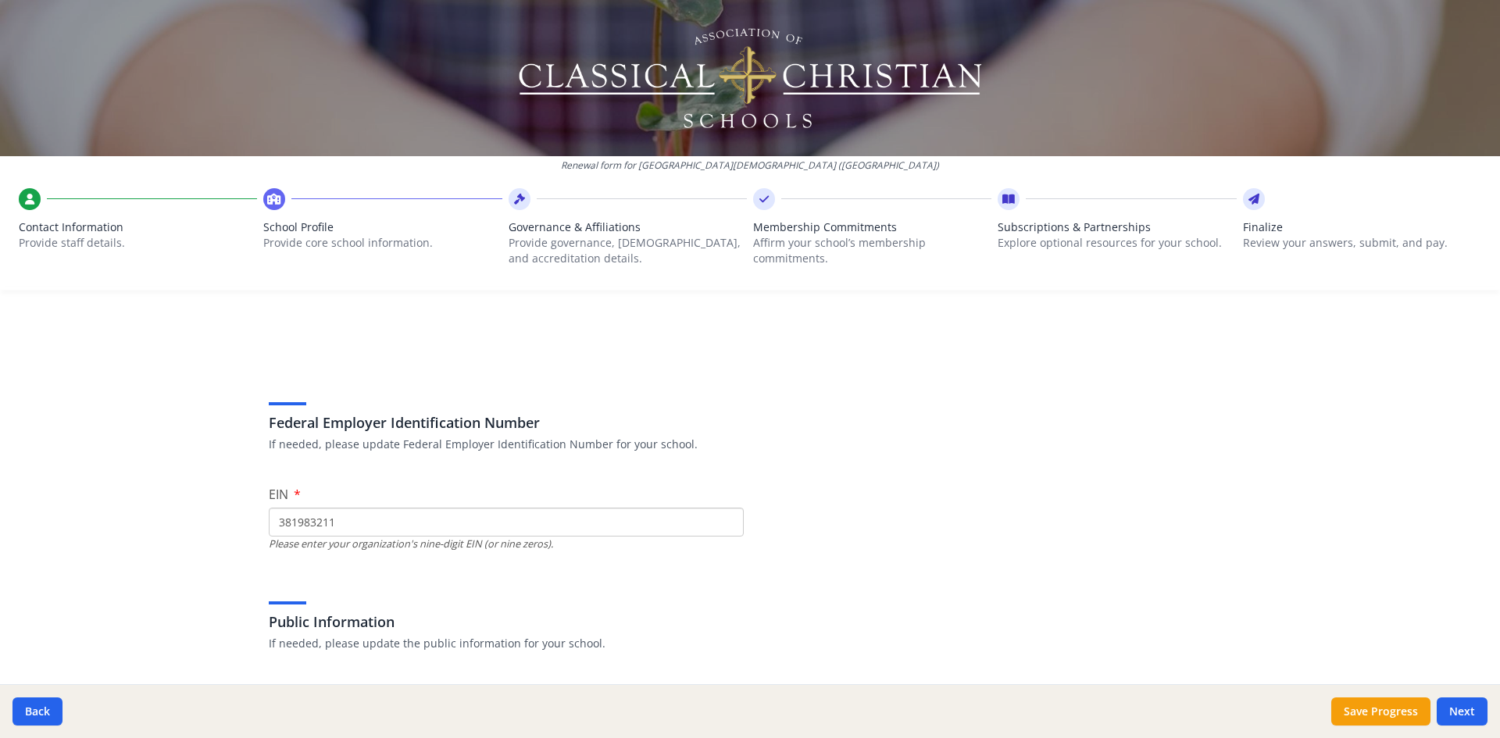
drag, startPoint x: 1429, startPoint y: 2, endPoint x: 1090, endPoint y: 366, distance: 496.8
click at [1090, 366] on div "Federal Employer Identification Number If needed, please update Federal Employe…" at bounding box center [750, 400] width 962 height 120
click at [34, 712] on button "Back" at bounding box center [37, 711] width 50 height 28
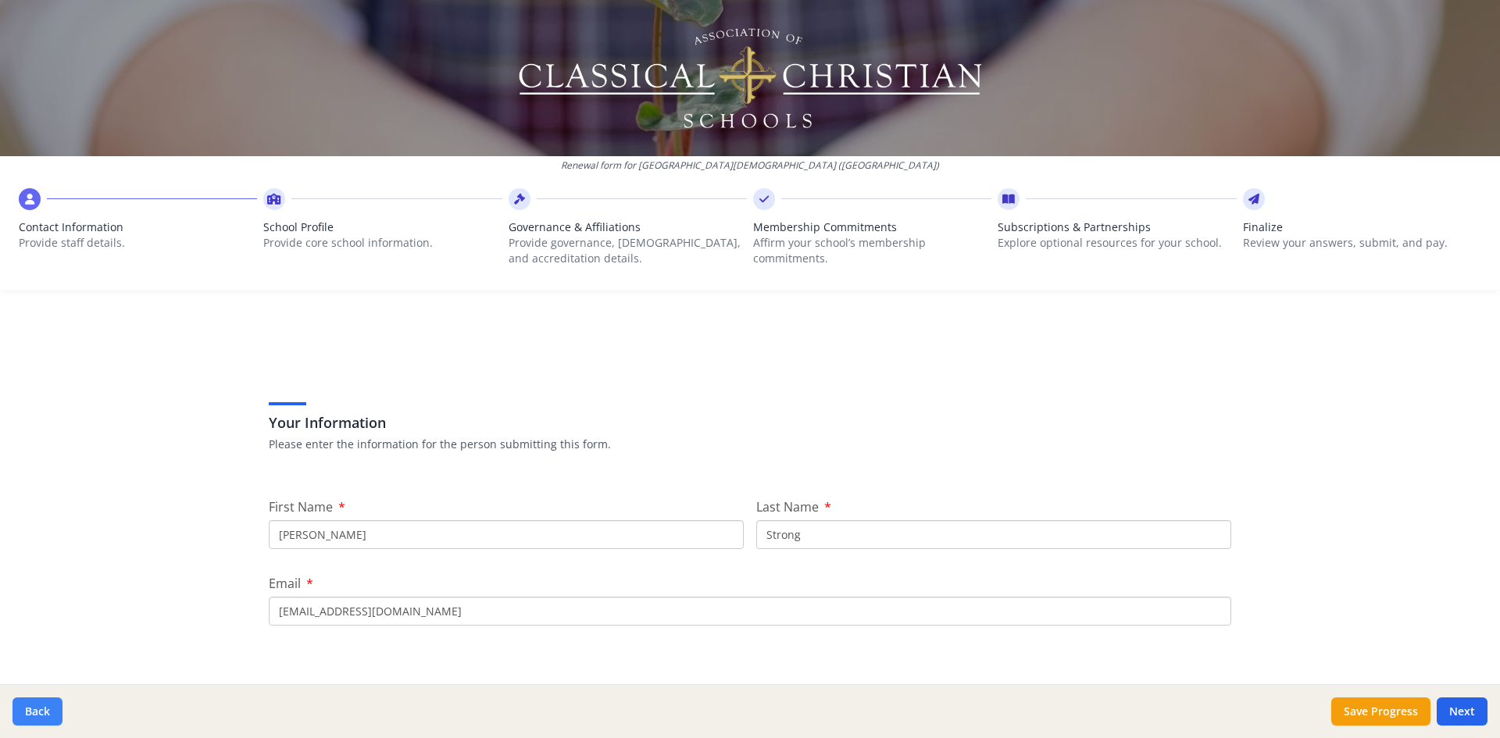
click at [34, 712] on button "Back" at bounding box center [37, 711] width 50 height 28
click at [38, 710] on button "Back" at bounding box center [37, 711] width 50 height 28
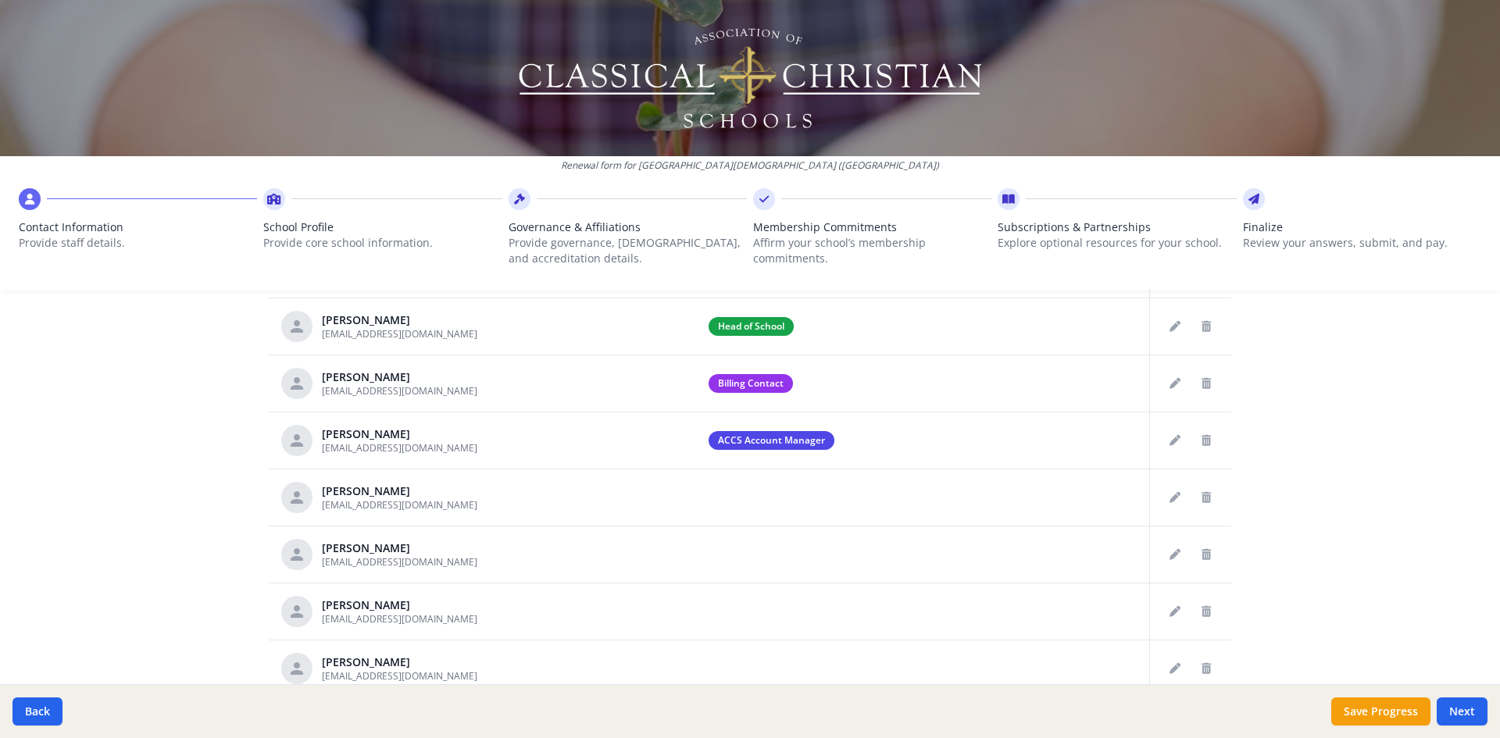
scroll to position [779, 0]
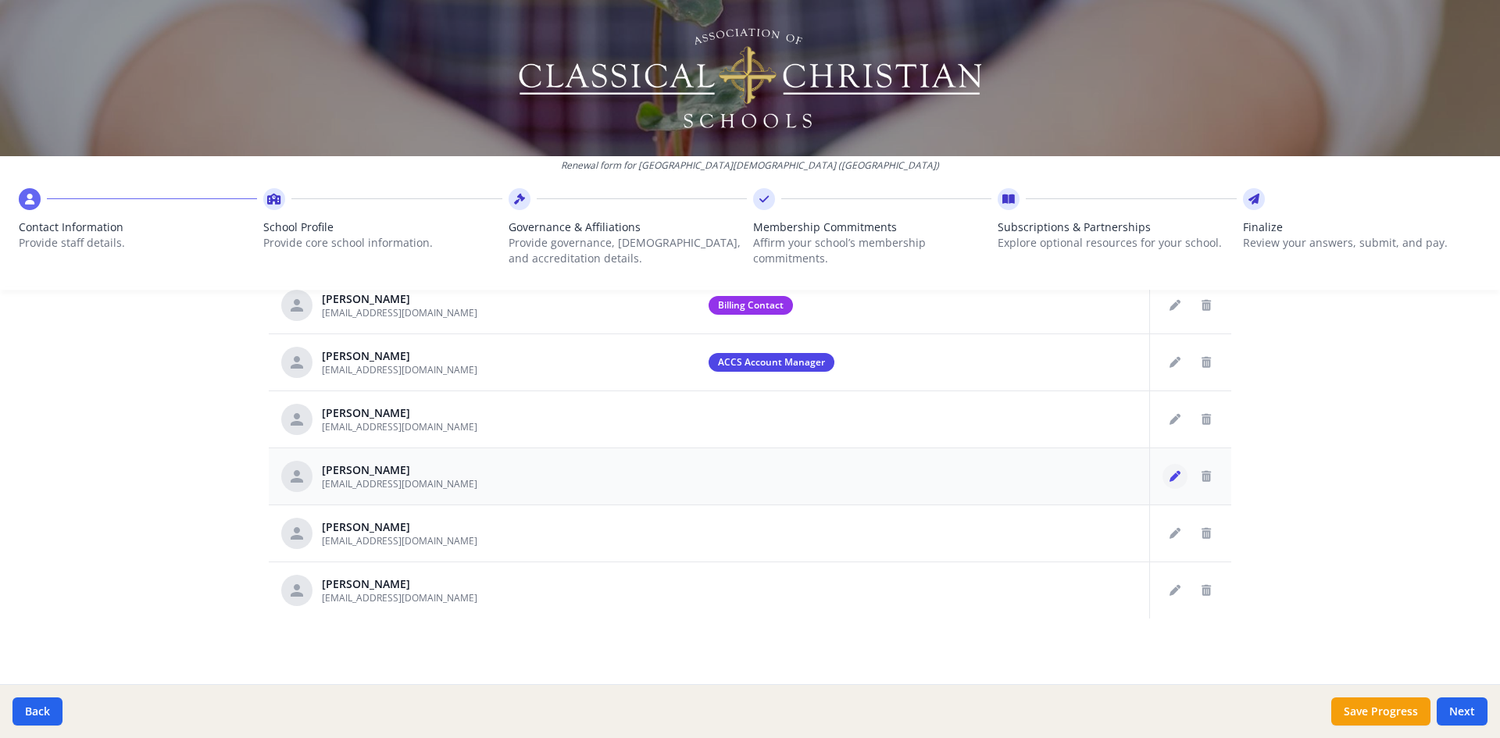
click at [1169, 477] on icon "Edit staff" at bounding box center [1174, 476] width 11 height 11
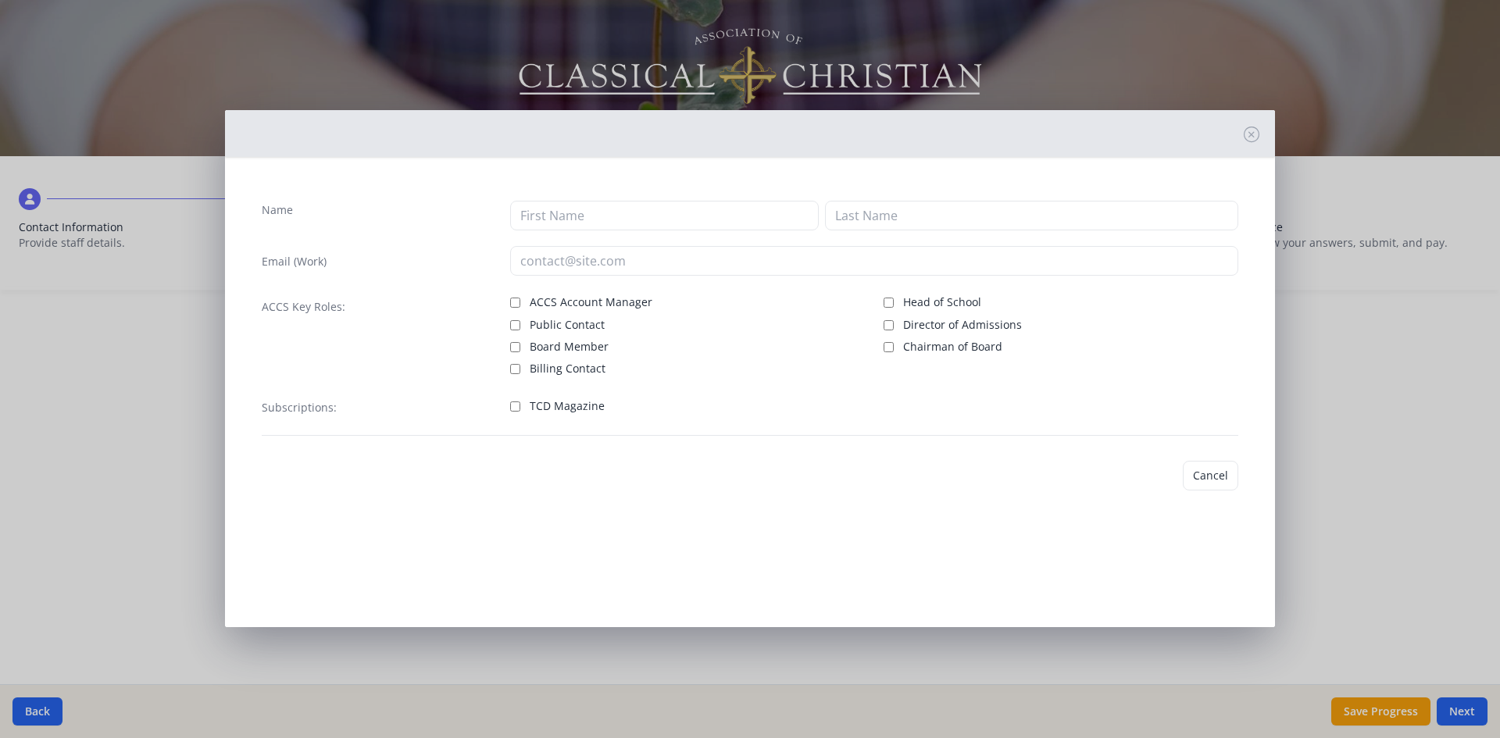
type input "[PERSON_NAME]"
type input "[EMAIL_ADDRESS][DOMAIN_NAME]"
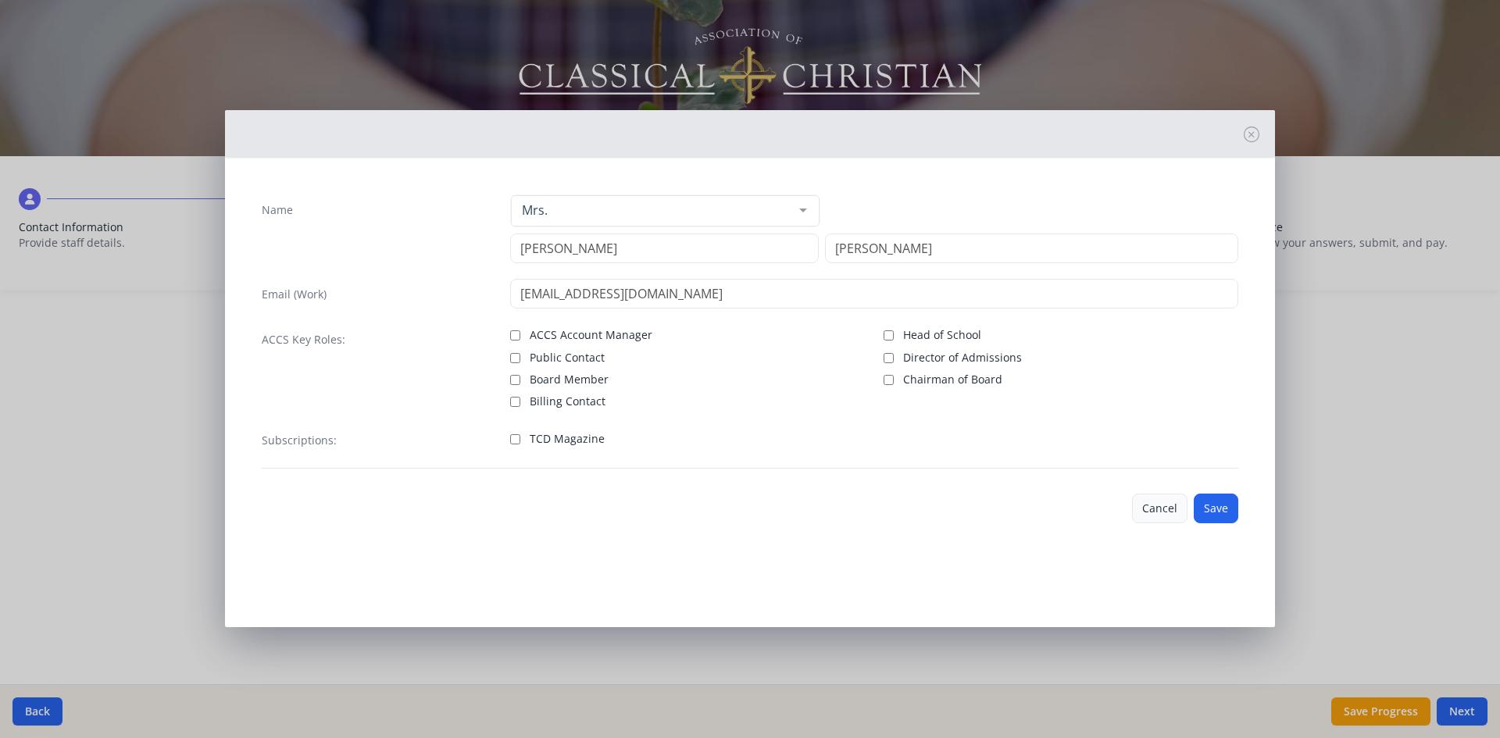
click at [1165, 507] on button "Cancel" at bounding box center [1159, 509] width 55 height 30
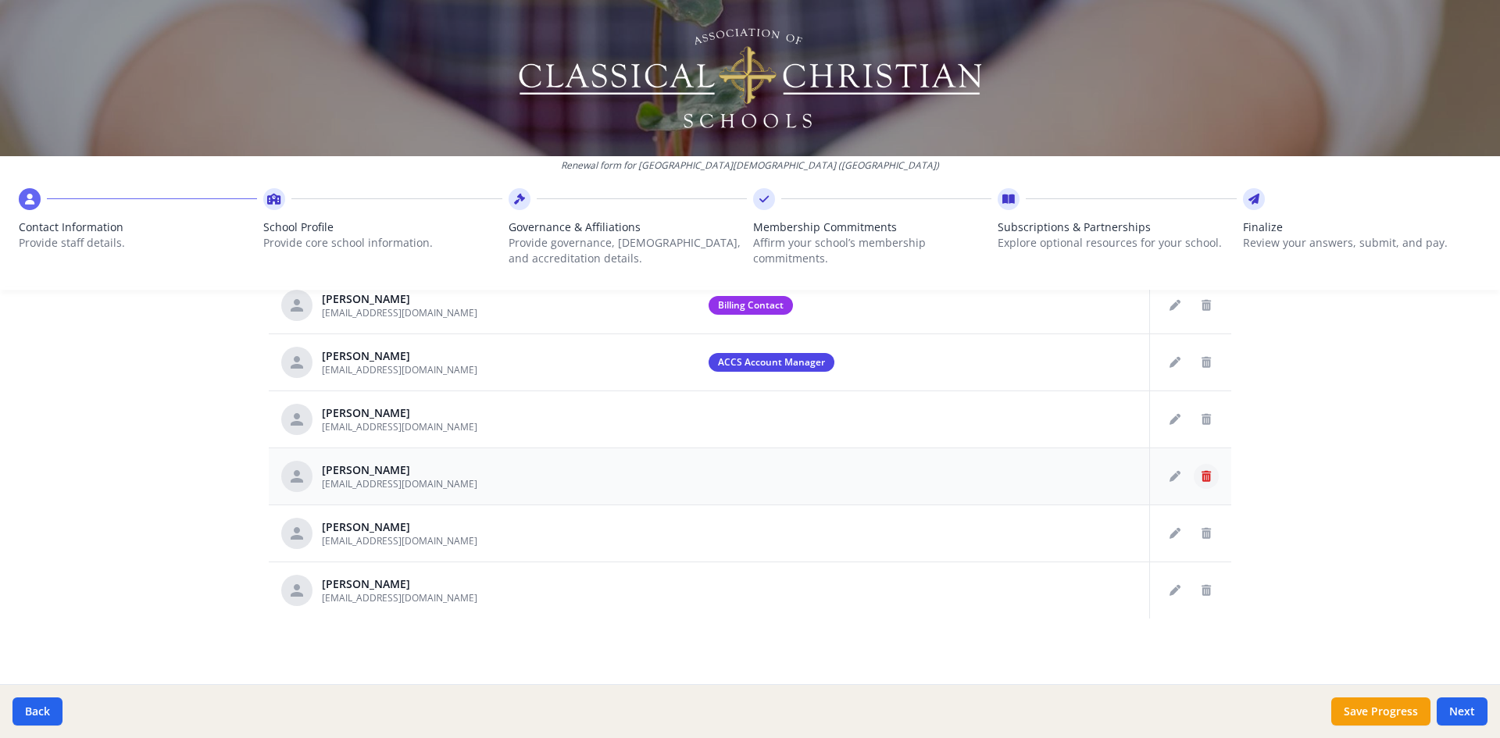
click at [1201, 479] on icon "Delete staff" at bounding box center [1205, 476] width 9 height 11
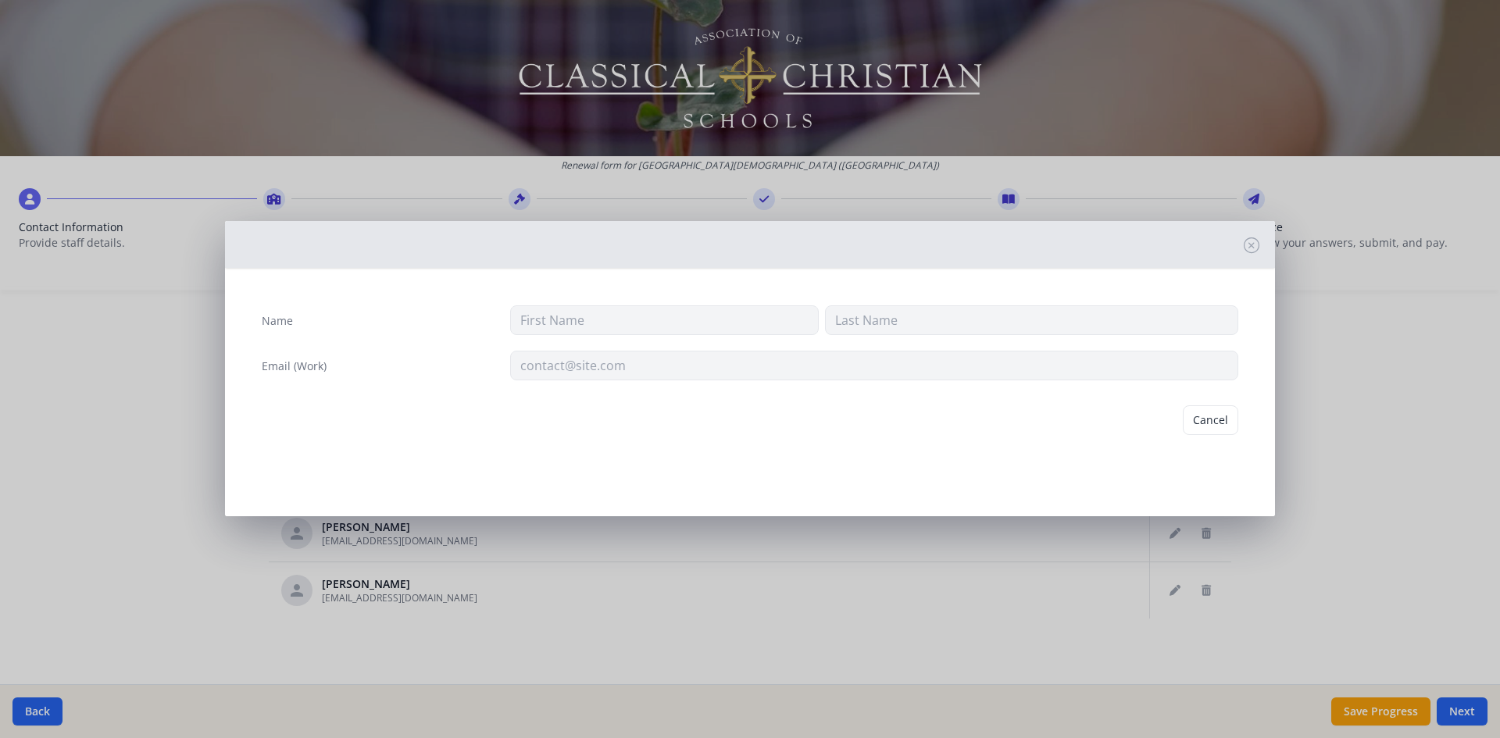
type input "[PERSON_NAME]"
type input "[EMAIL_ADDRESS][DOMAIN_NAME]"
click at [1211, 419] on button "Delete" at bounding box center [1211, 420] width 54 height 30
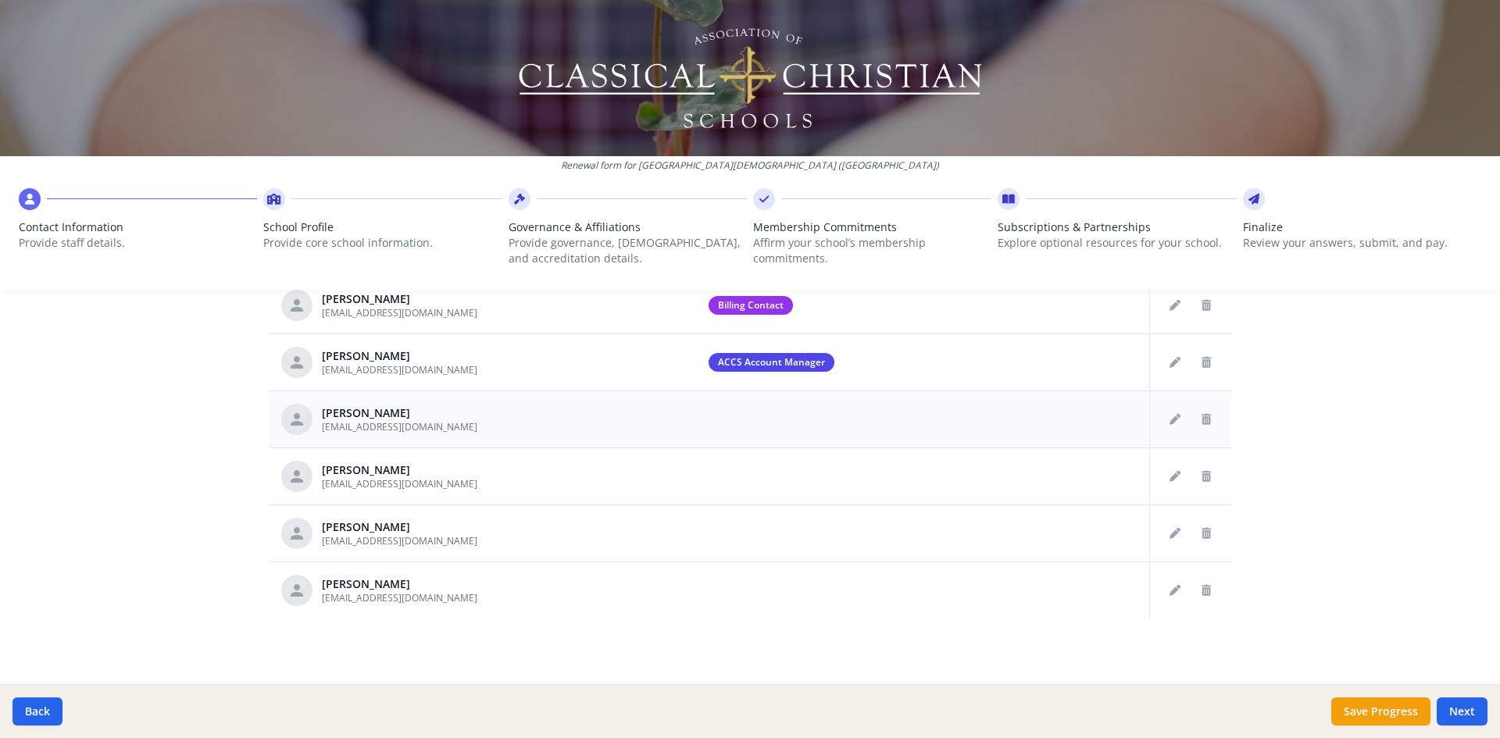
scroll to position [722, 0]
click at [1201, 533] on icon "Delete staff" at bounding box center [1205, 533] width 9 height 11
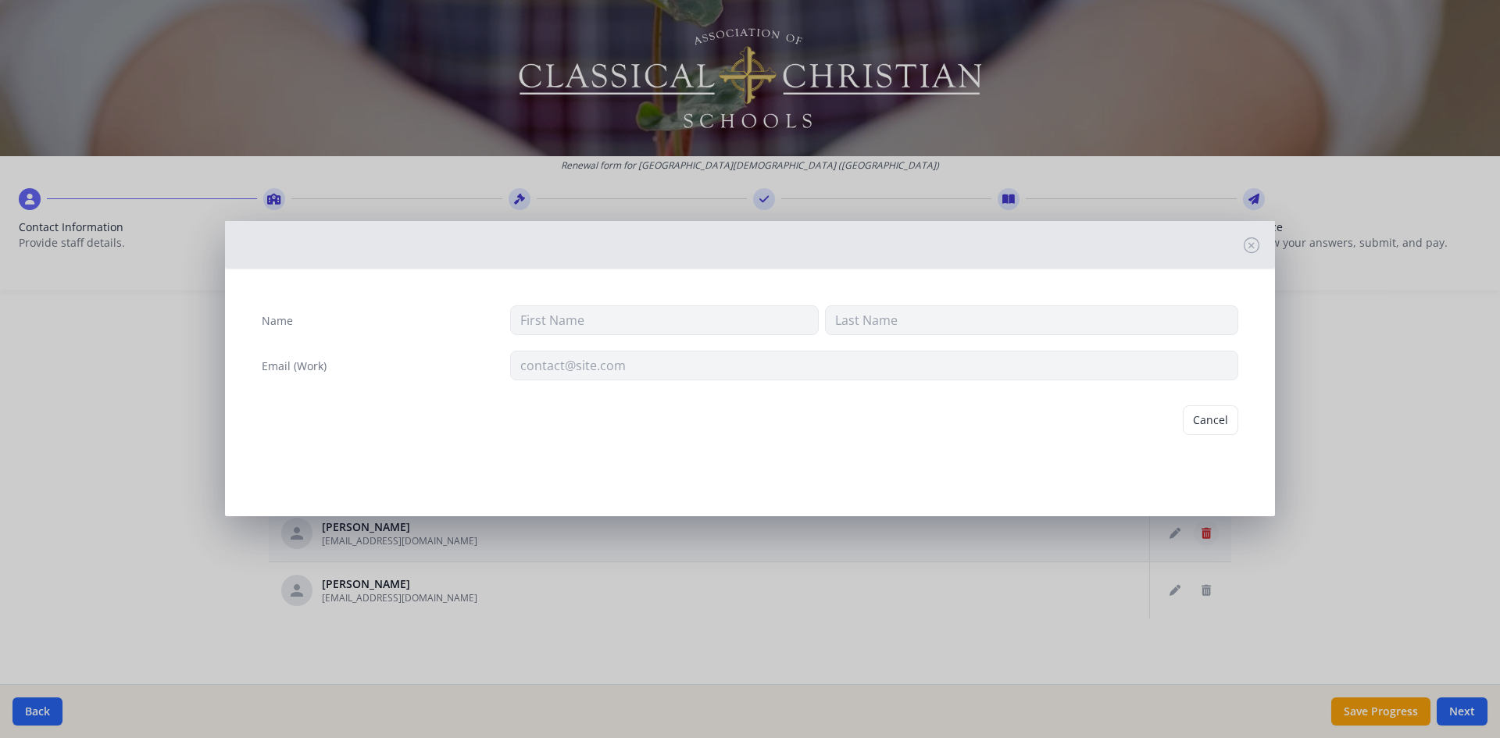
type input "[PERSON_NAME]"
type input "[EMAIL_ADDRESS][DOMAIN_NAME]"
click at [1218, 427] on button "Delete" at bounding box center [1211, 420] width 54 height 30
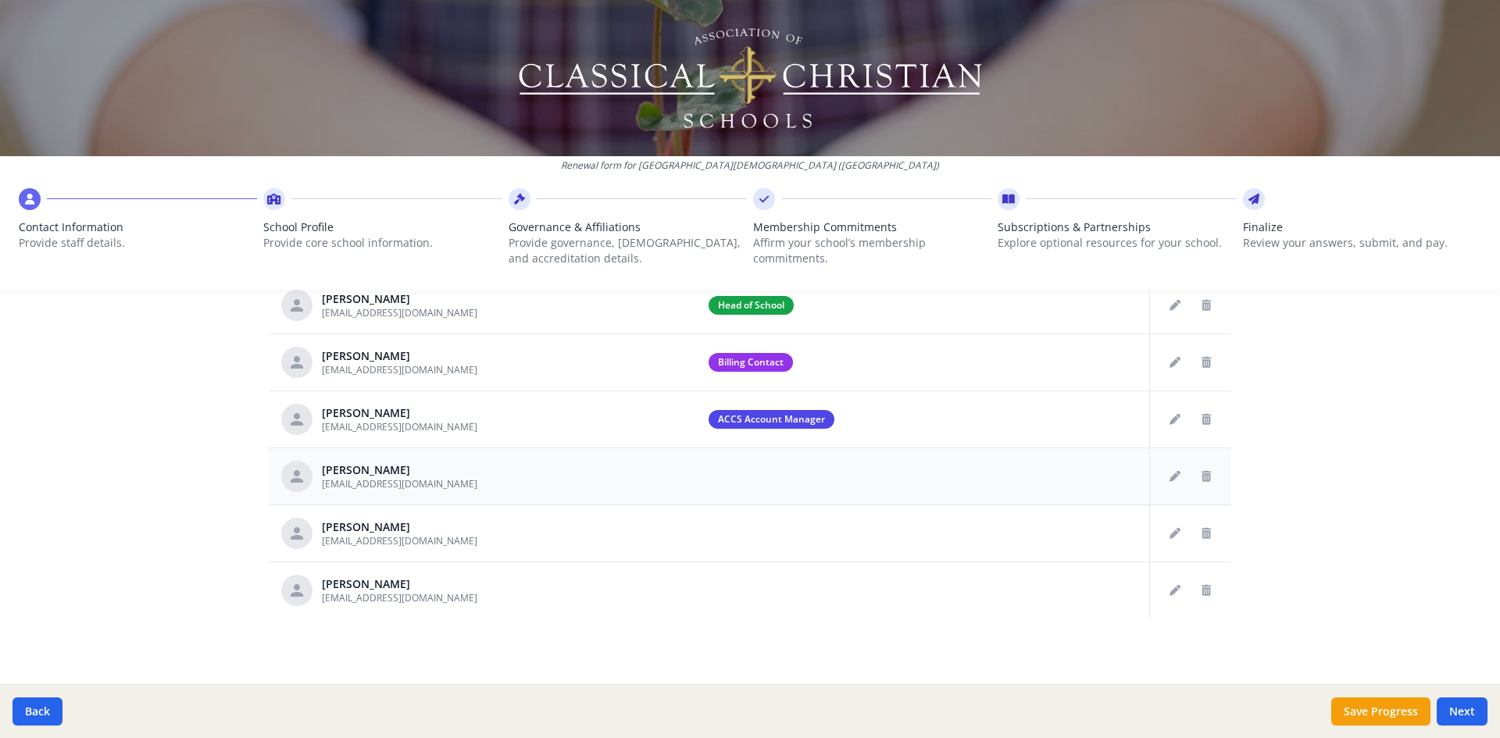
scroll to position [665, 0]
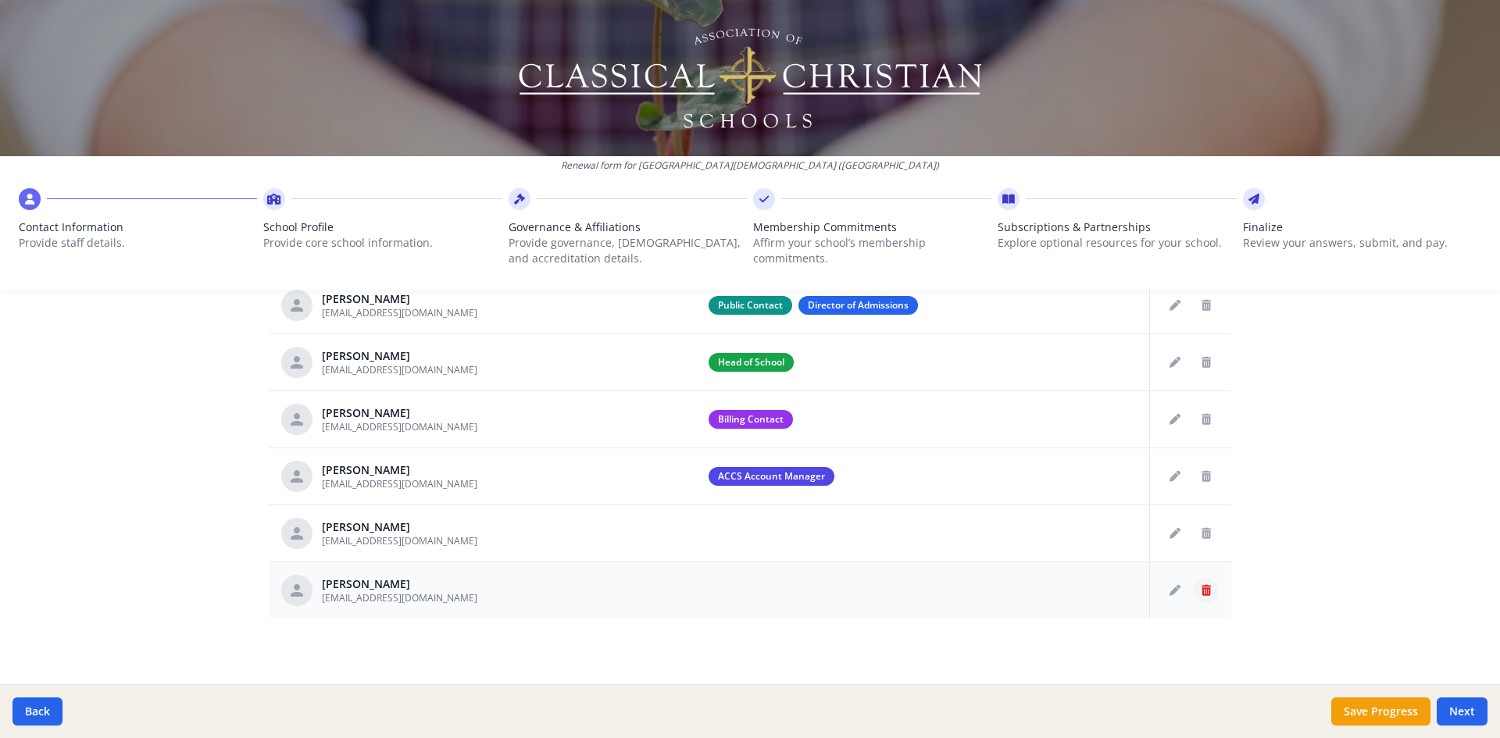
click at [1201, 595] on icon "Delete staff" at bounding box center [1205, 590] width 9 height 11
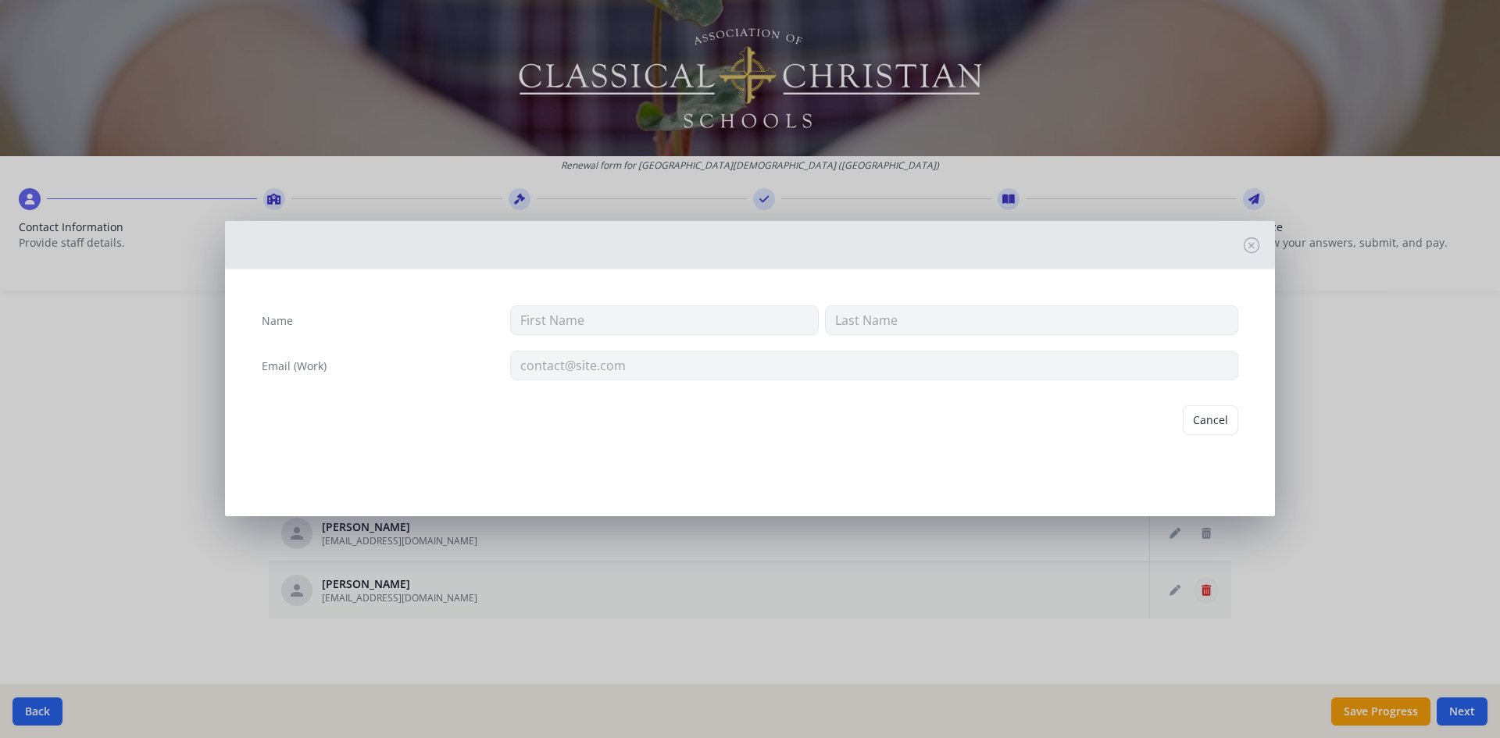
type input "[PERSON_NAME]"
type input "Strong"
type input "[EMAIL_ADDRESS][DOMAIN_NAME]"
click at [1218, 420] on button "Delete" at bounding box center [1211, 420] width 54 height 30
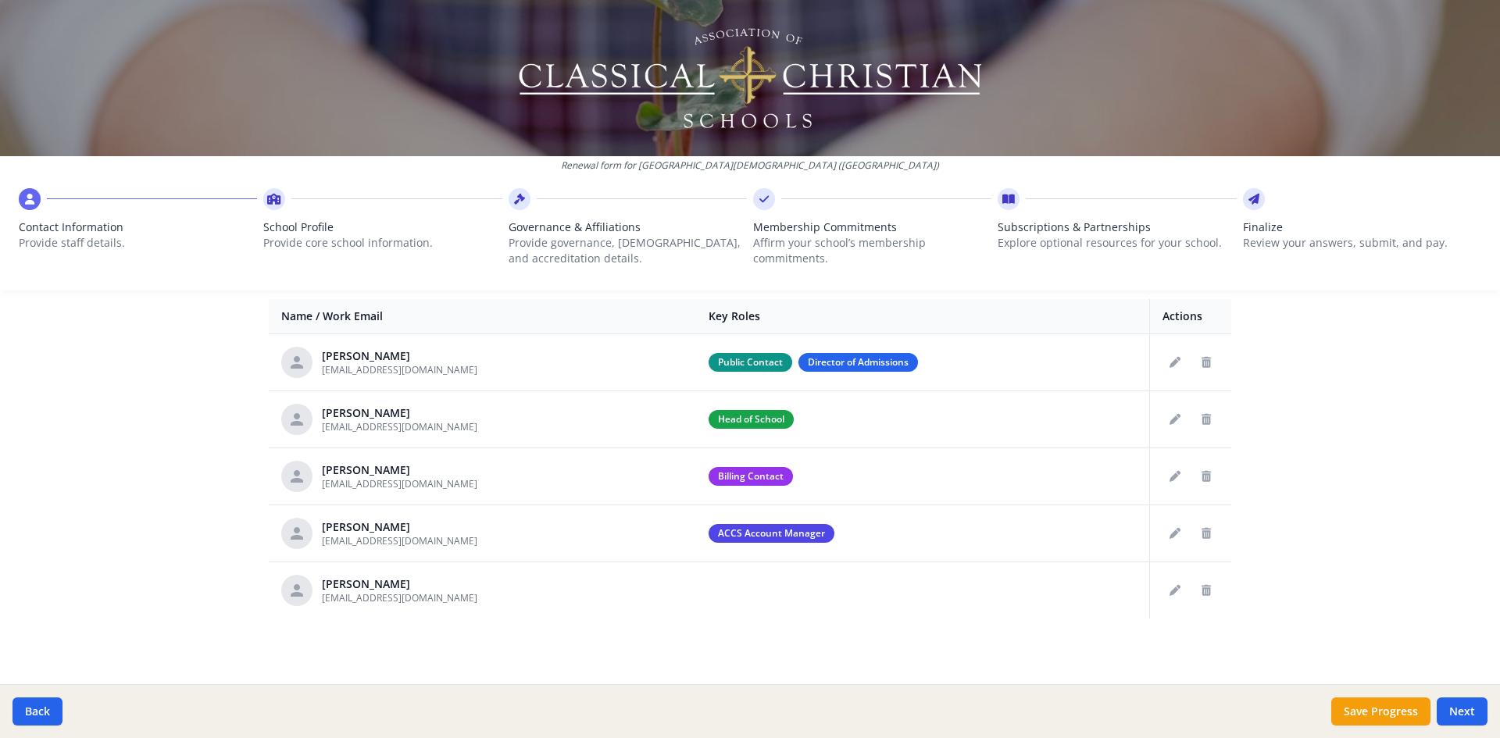
scroll to position [608, 0]
click at [1169, 588] on icon "Edit staff" at bounding box center [1174, 590] width 11 height 11
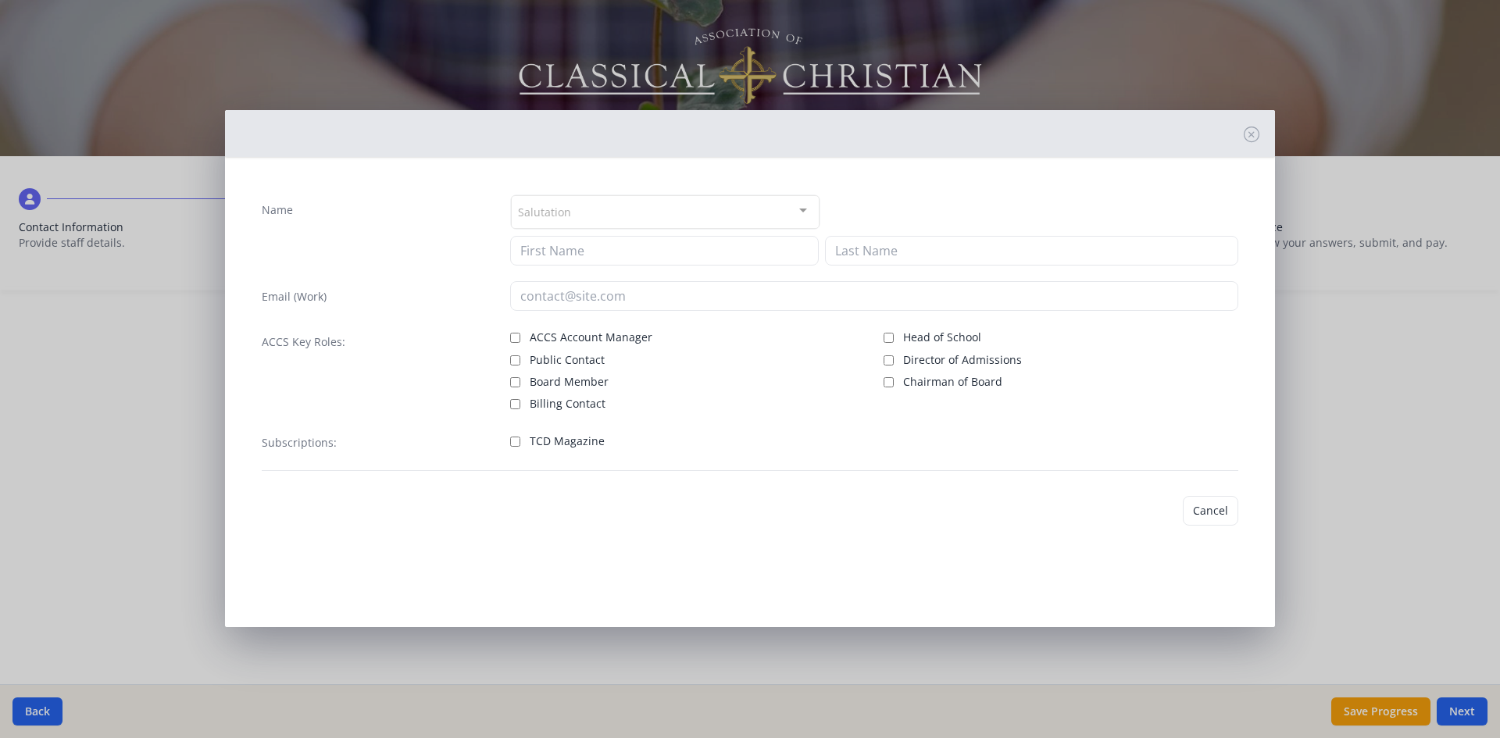
type input "[PERSON_NAME]"
type input "[EMAIL_ADDRESS][DOMAIN_NAME]"
click at [1147, 503] on button "Cancel" at bounding box center [1159, 509] width 55 height 30
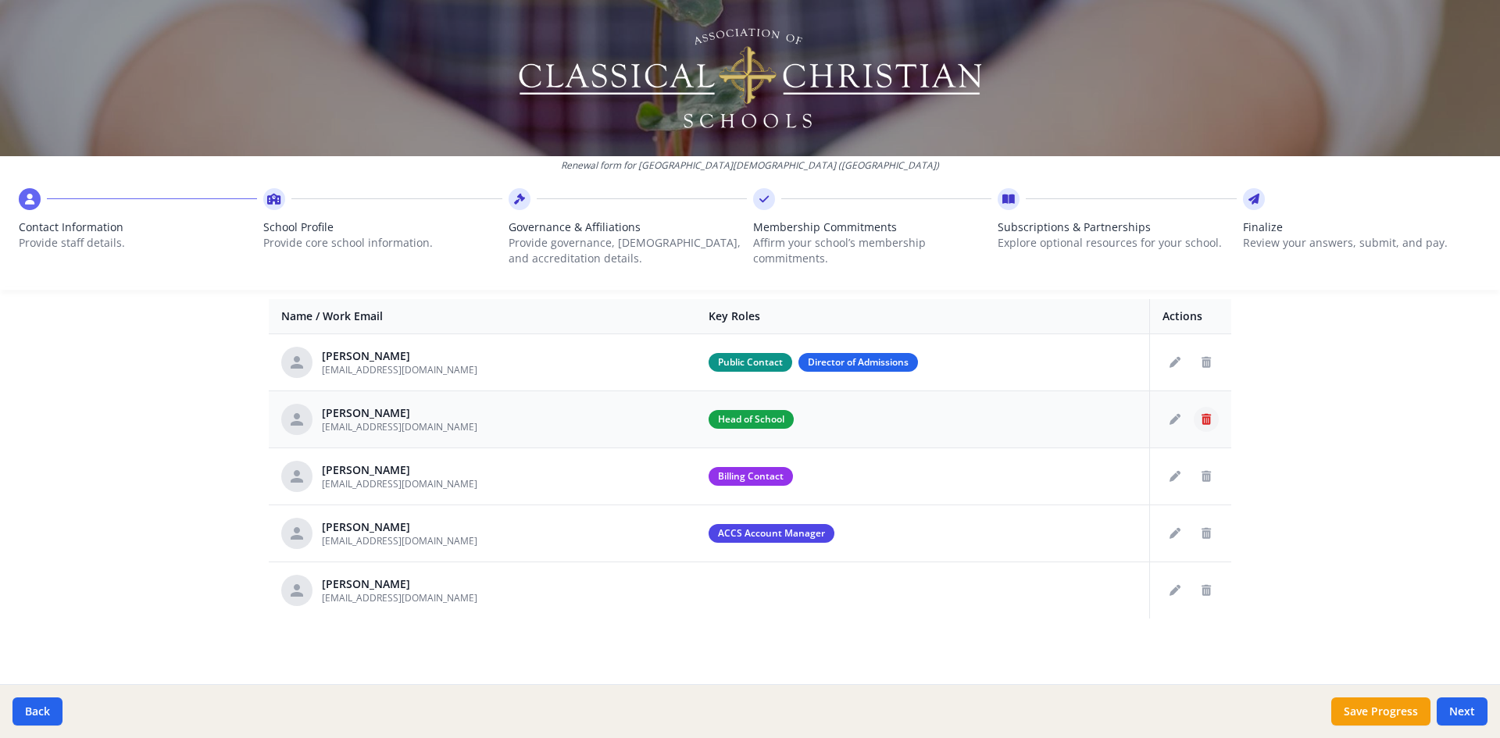
click at [1206, 419] on button "Delete staff" at bounding box center [1205, 419] width 25 height 25
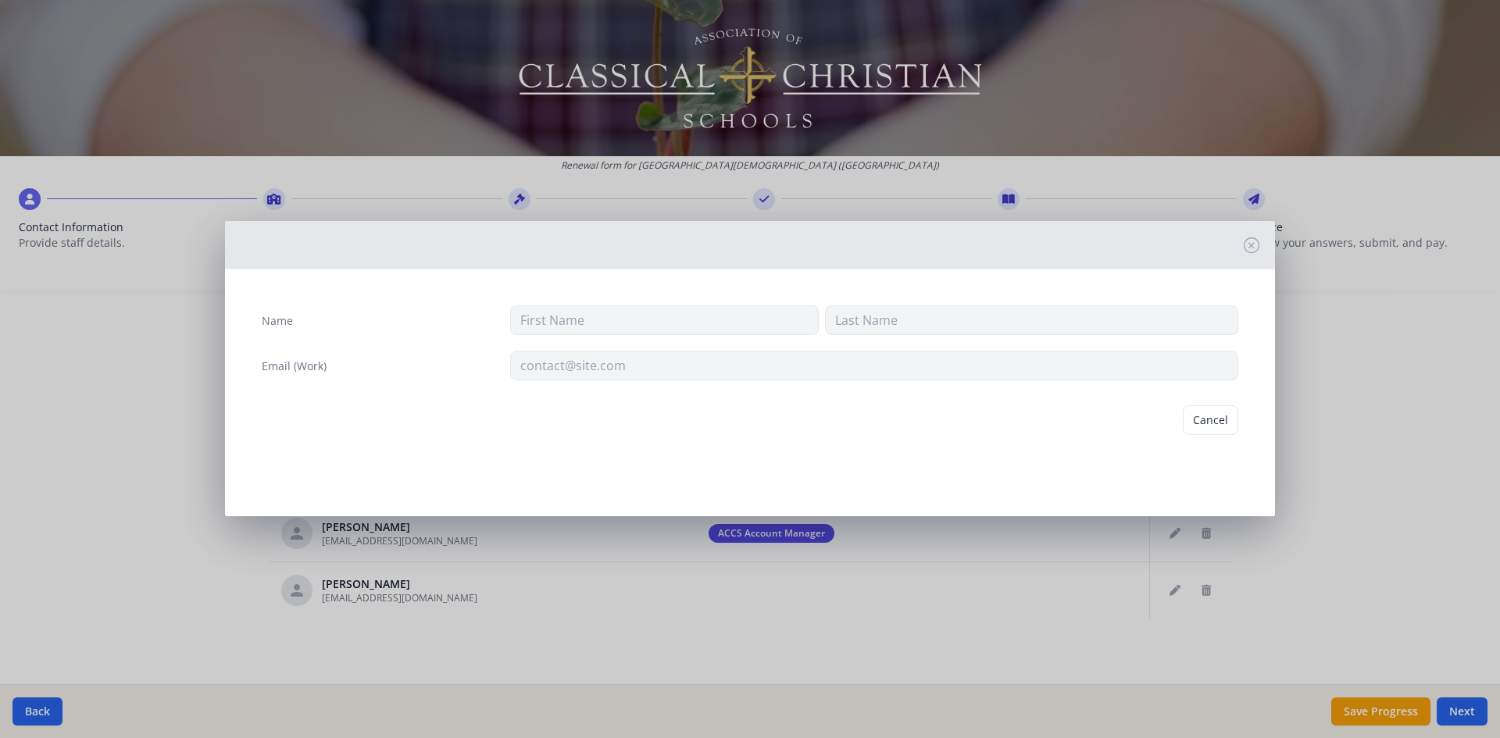
type input "[PERSON_NAME]"
type input "[EMAIL_ADDRESS][DOMAIN_NAME]"
click at [1213, 414] on button "Delete" at bounding box center [1211, 420] width 54 height 30
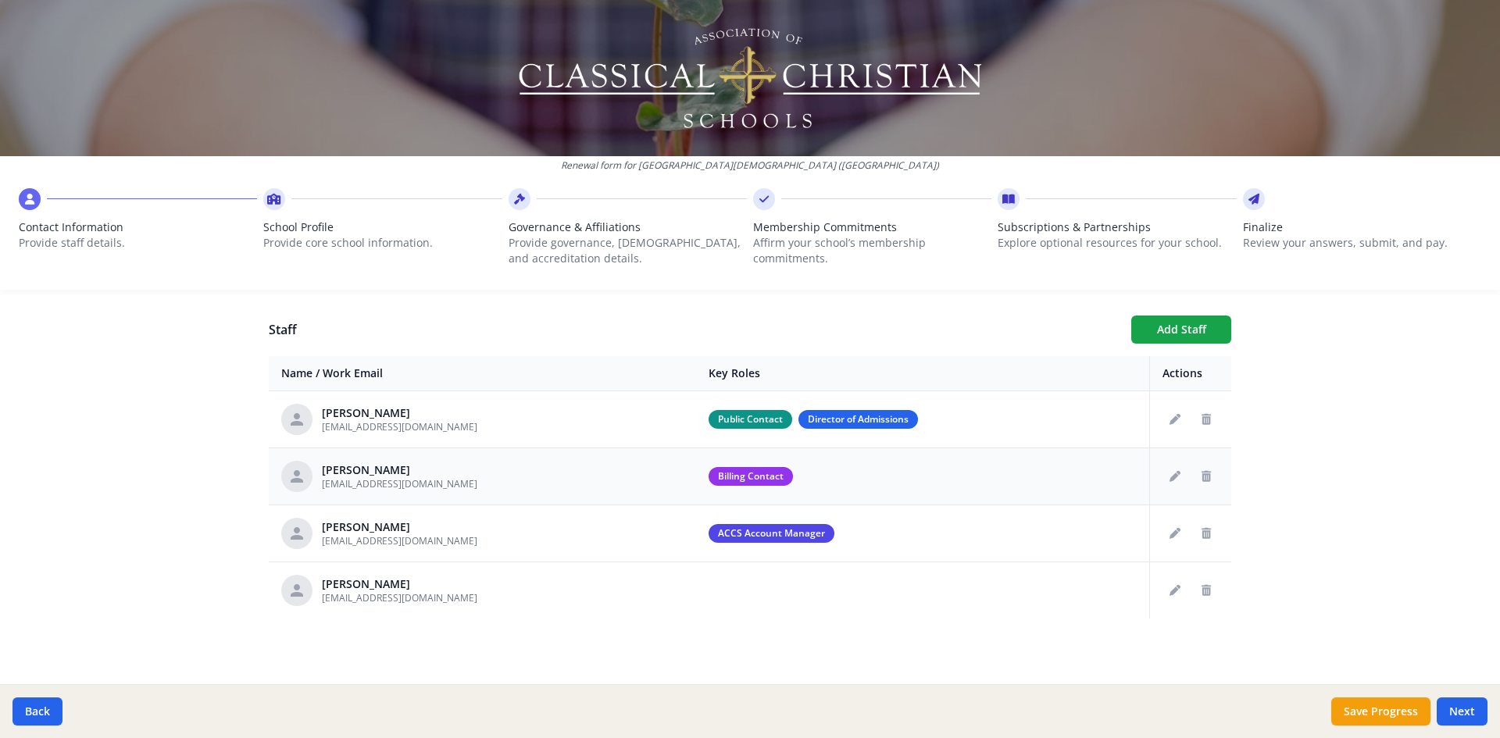
scroll to position [551, 0]
click at [1201, 590] on icon "Delete staff" at bounding box center [1205, 590] width 9 height 11
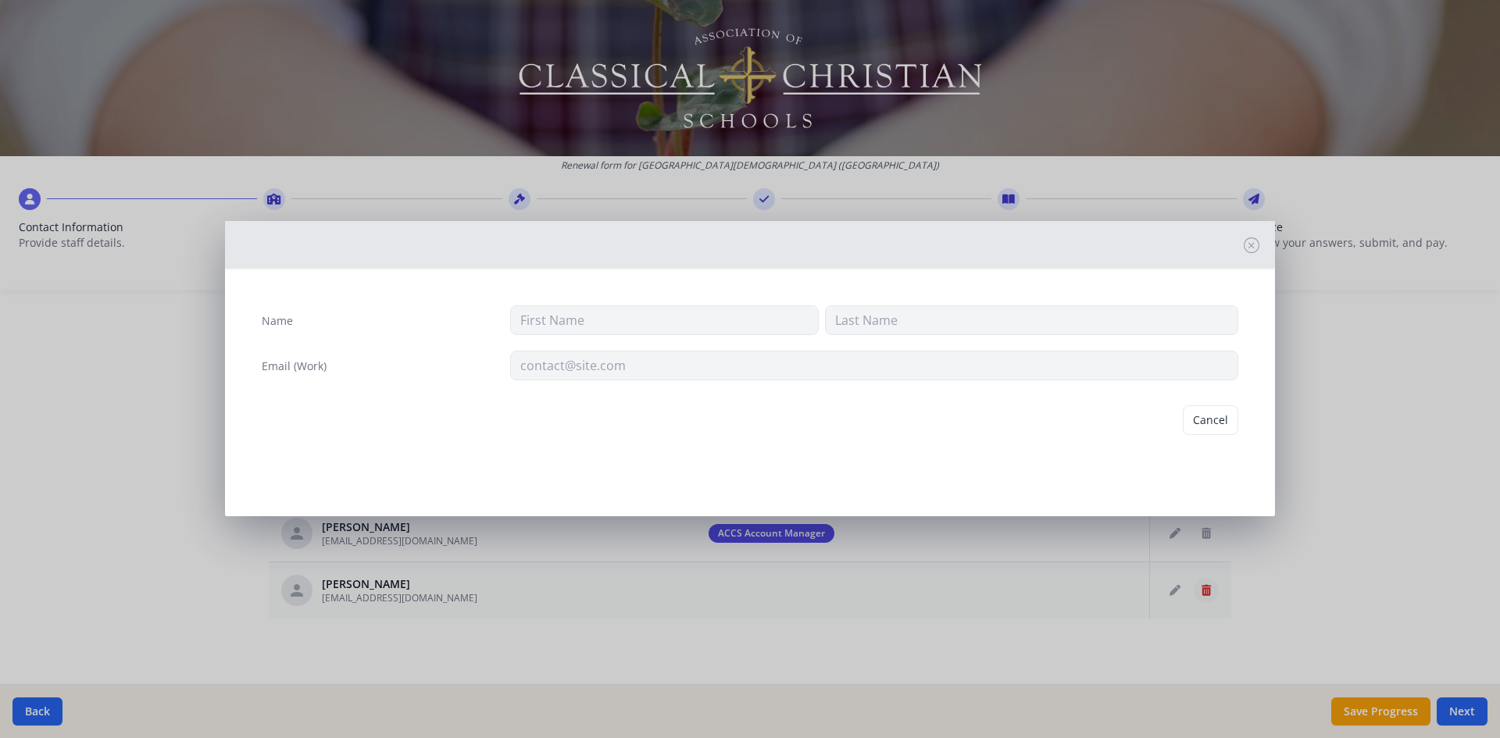
type input "[PERSON_NAME]"
type input "[EMAIL_ADDRESS][DOMAIN_NAME]"
click at [1215, 413] on button "Delete" at bounding box center [1211, 420] width 54 height 30
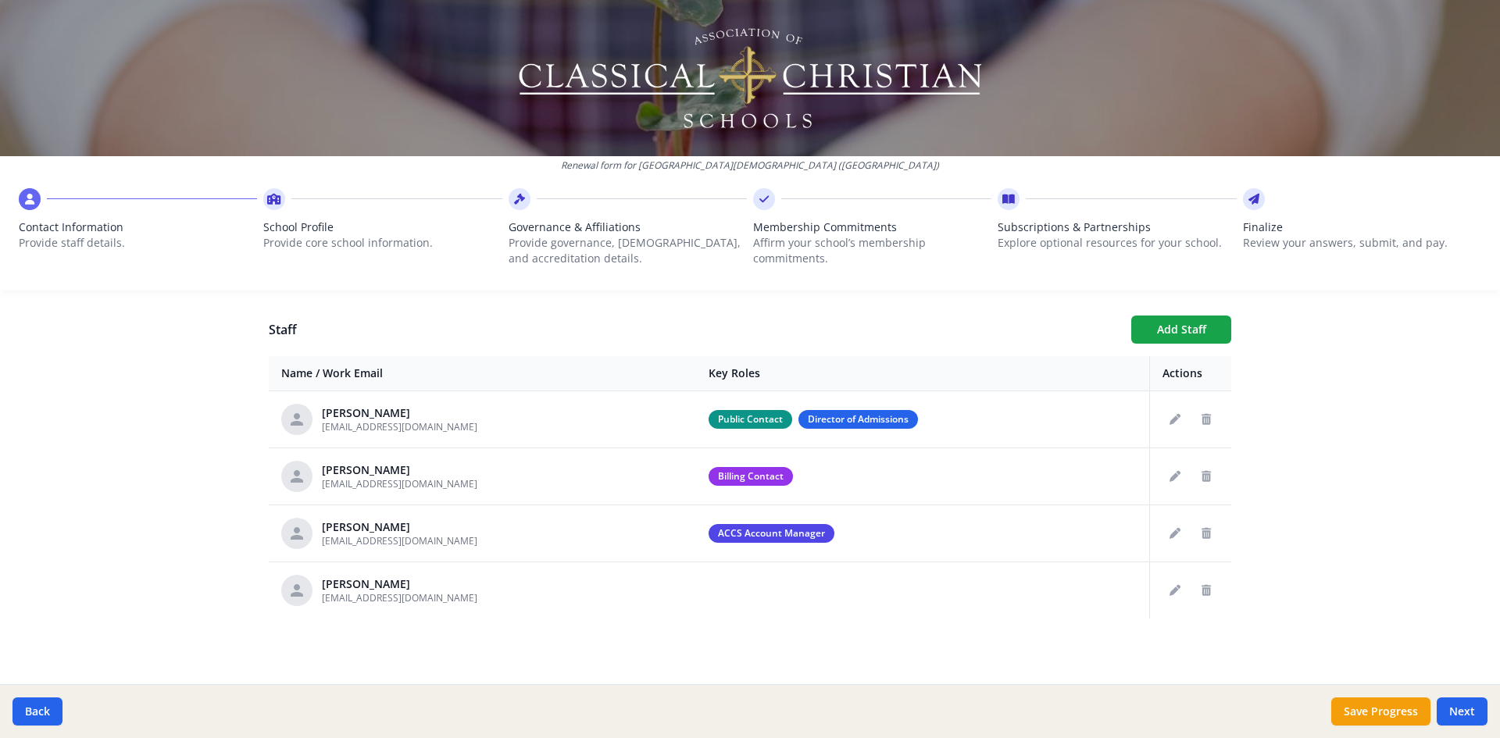
scroll to position [494, 0]
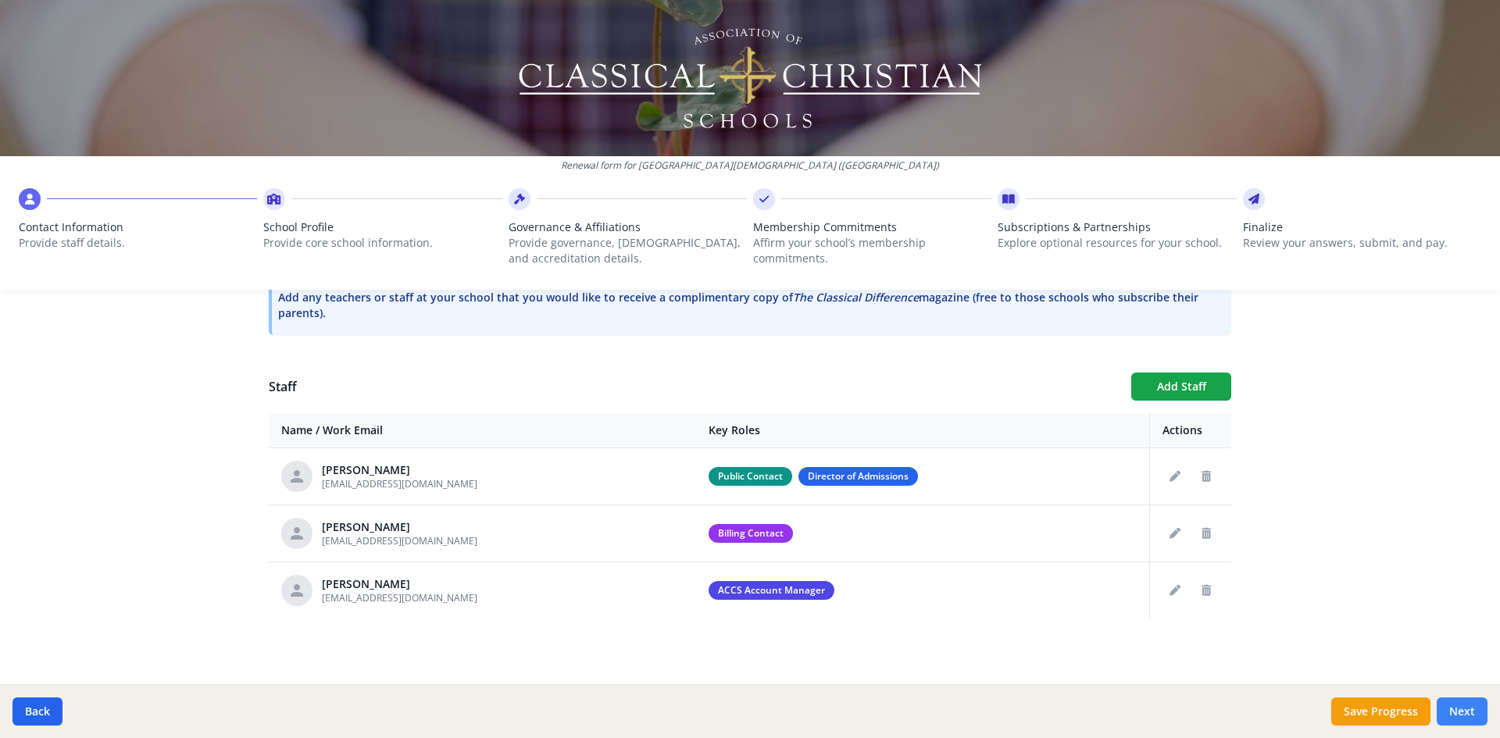
click at [1468, 712] on button "Next" at bounding box center [1461, 711] width 51 height 28
type input "[PHONE_NUMBER]"
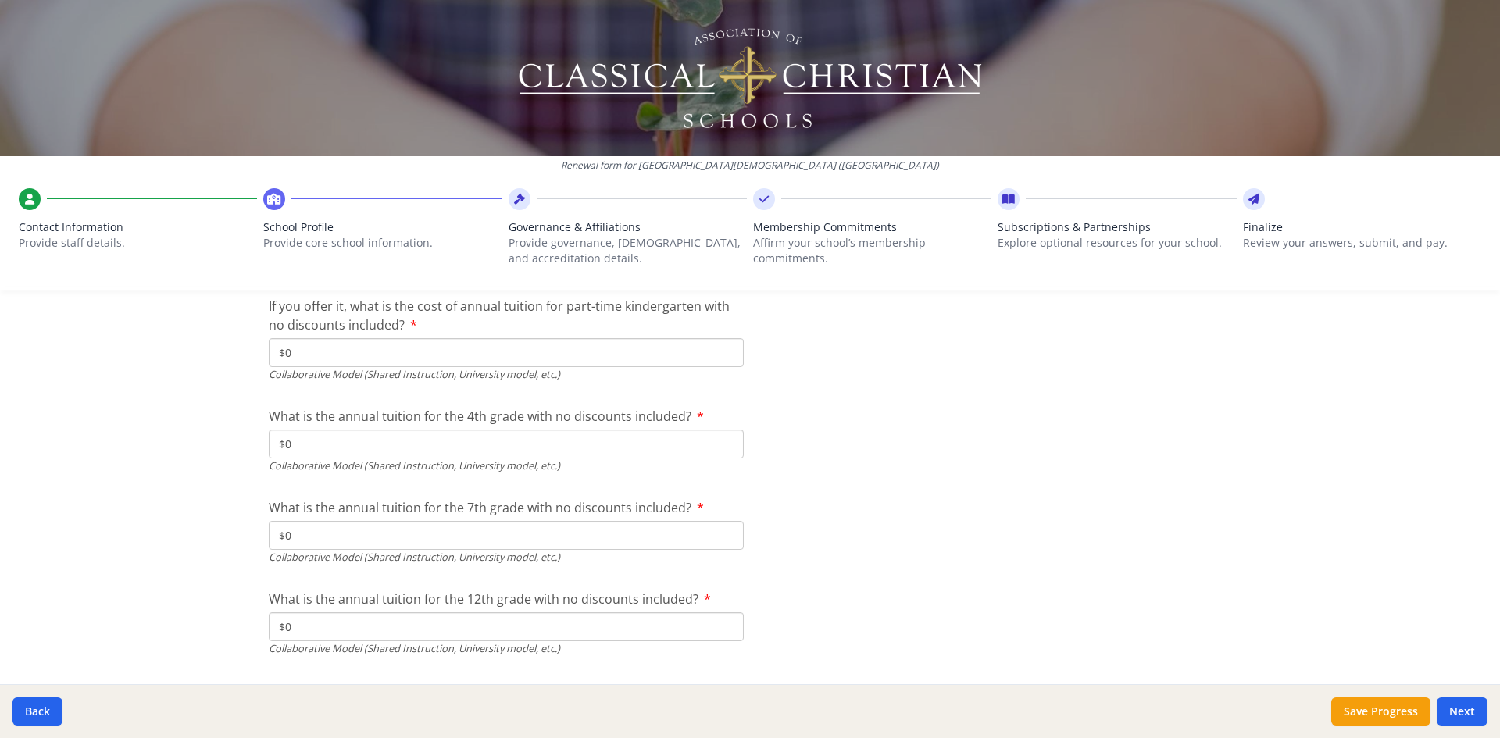
scroll to position [5172, 0]
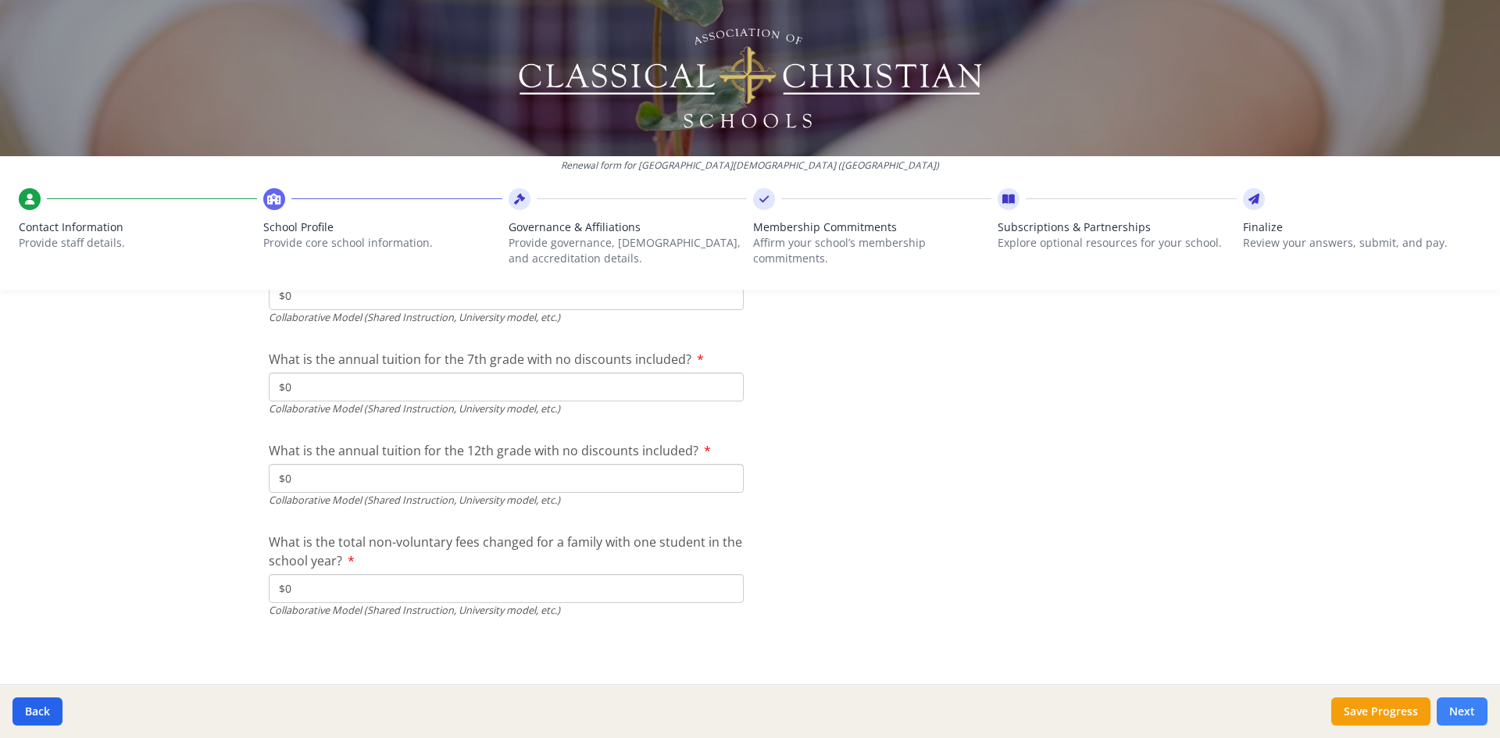
click at [1461, 705] on button "Next" at bounding box center [1461, 711] width 51 height 28
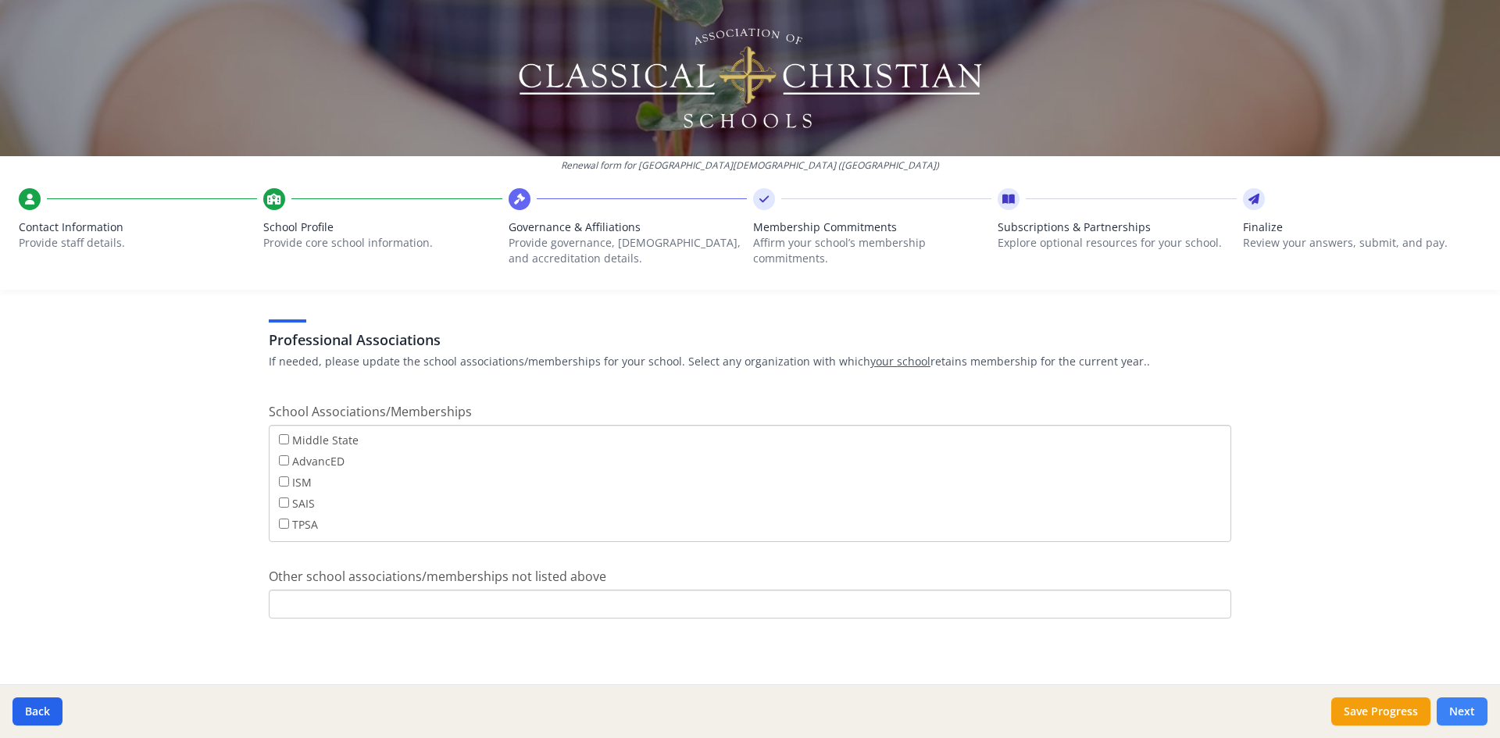
scroll to position [901, 0]
click at [1470, 705] on button "Next" at bounding box center [1461, 711] width 51 height 28
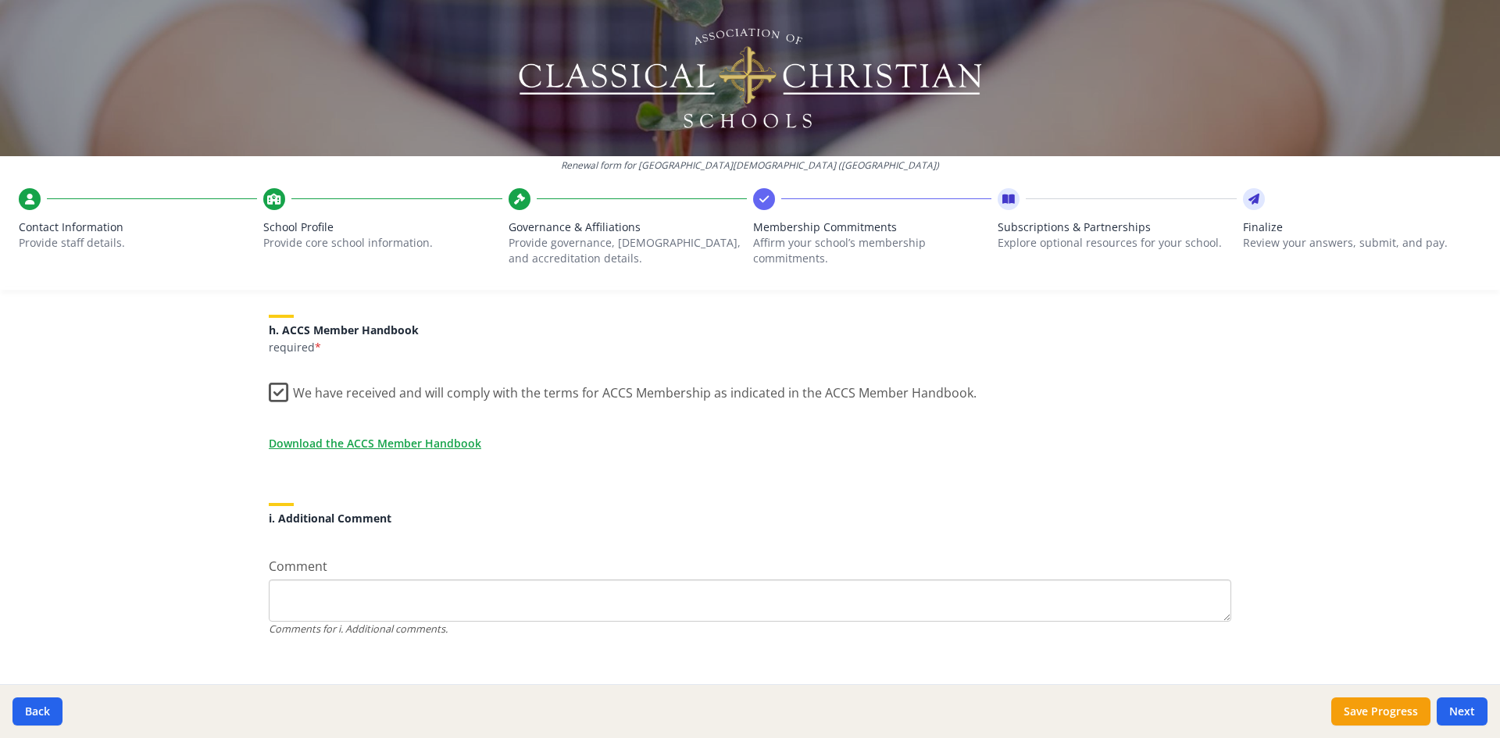
scroll to position [1332, 0]
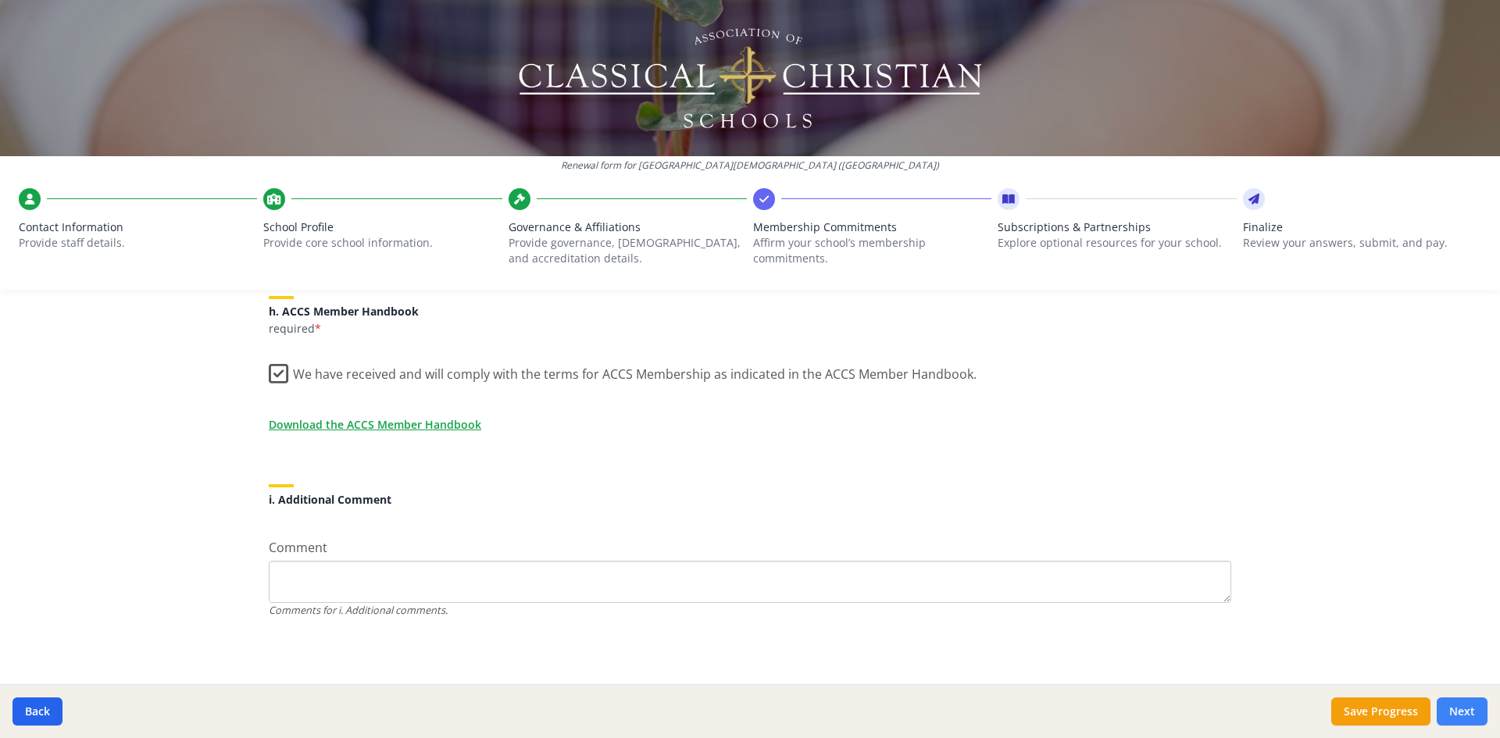
click at [1475, 713] on button "Next" at bounding box center [1461, 711] width 51 height 28
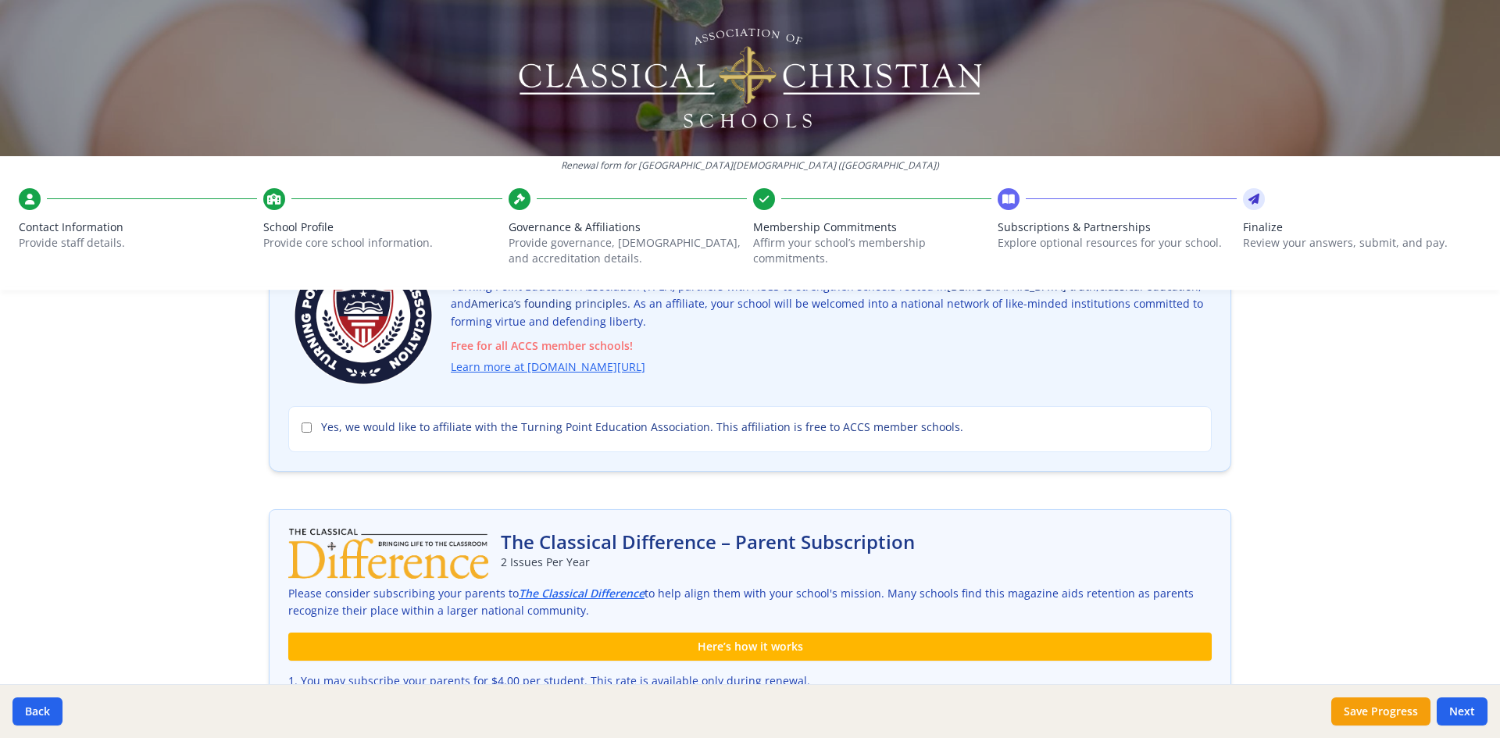
scroll to position [0, 0]
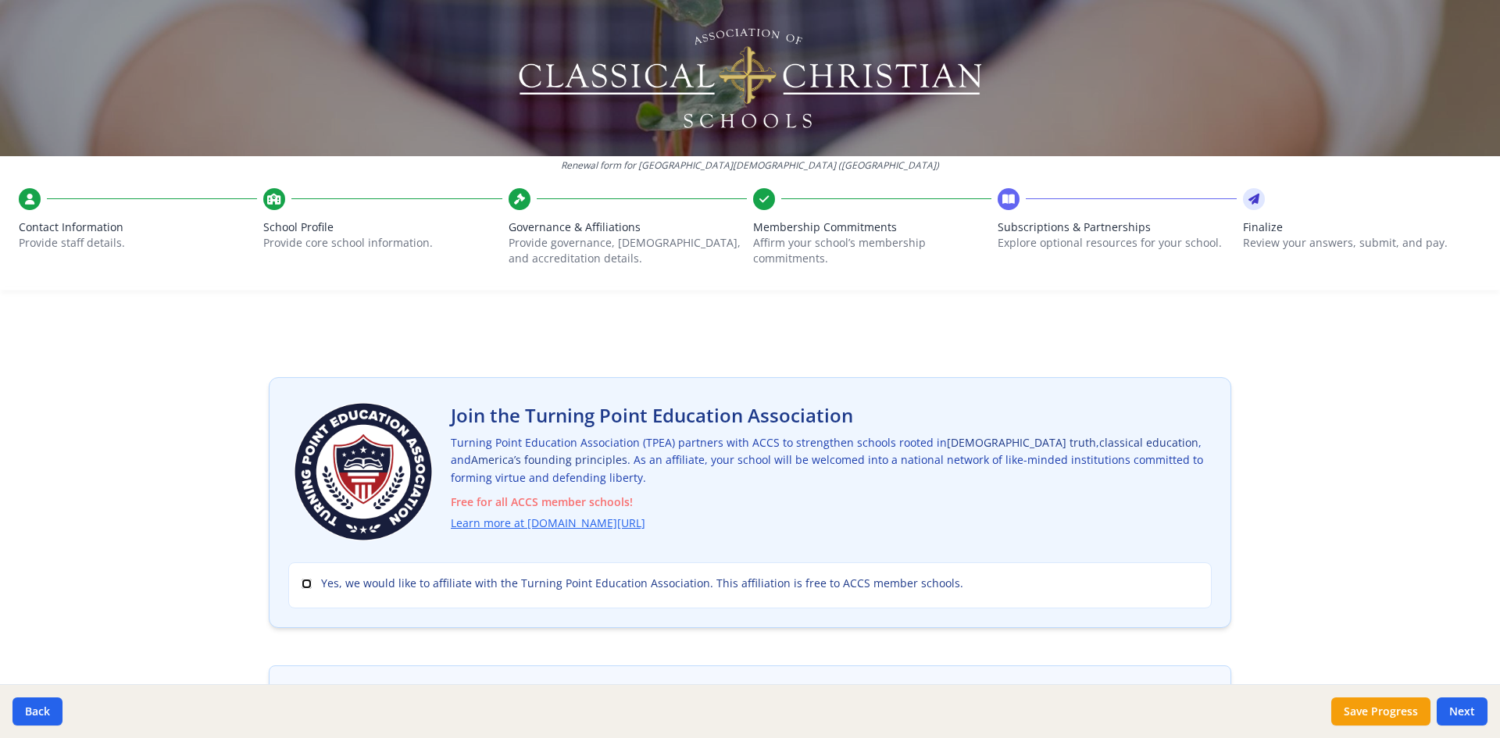
click at [301, 584] on input "Yes, we would like to affiliate with the Turning Point Education Association. T…" at bounding box center [306, 584] width 10 height 10
checkbox input "true"
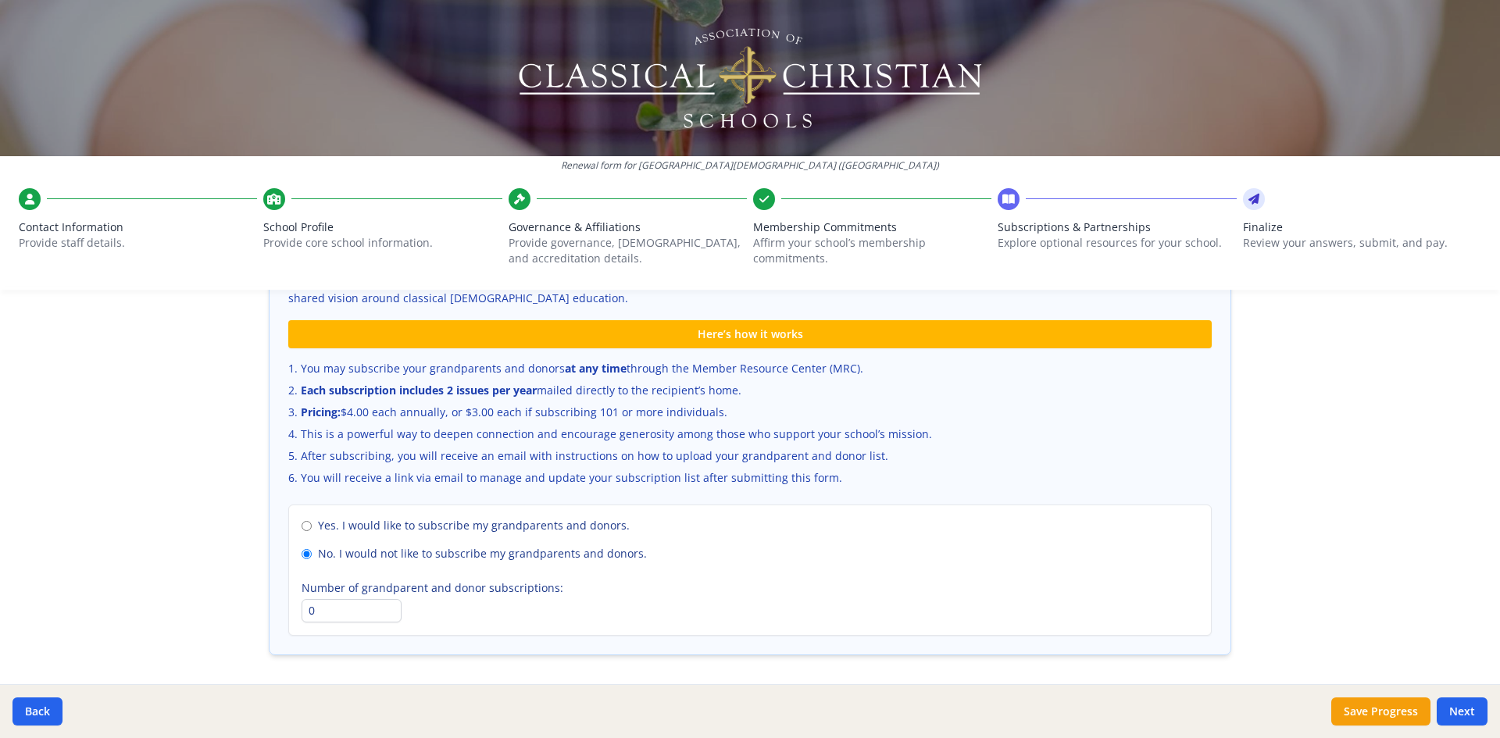
scroll to position [1047, 0]
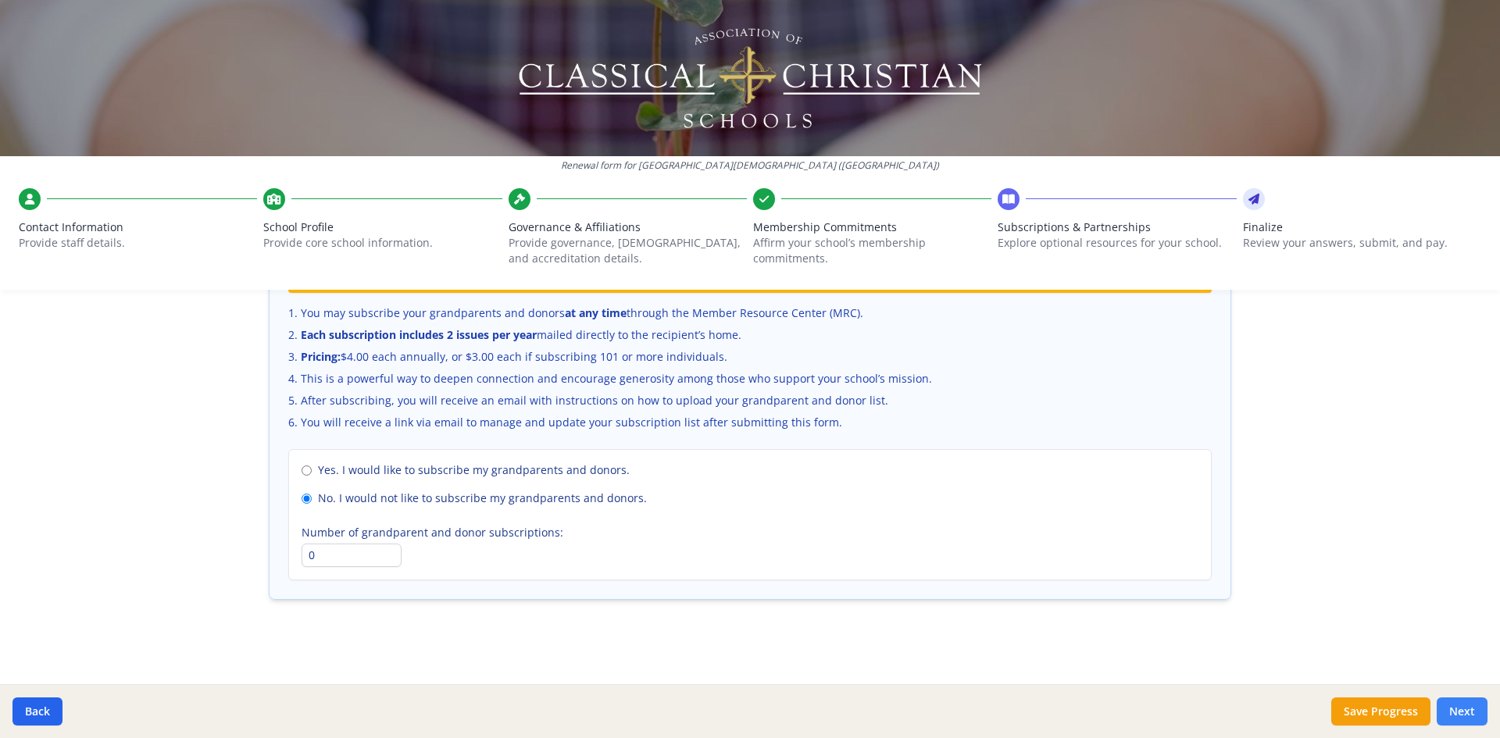
click at [1460, 708] on button "Next" at bounding box center [1461, 711] width 51 height 28
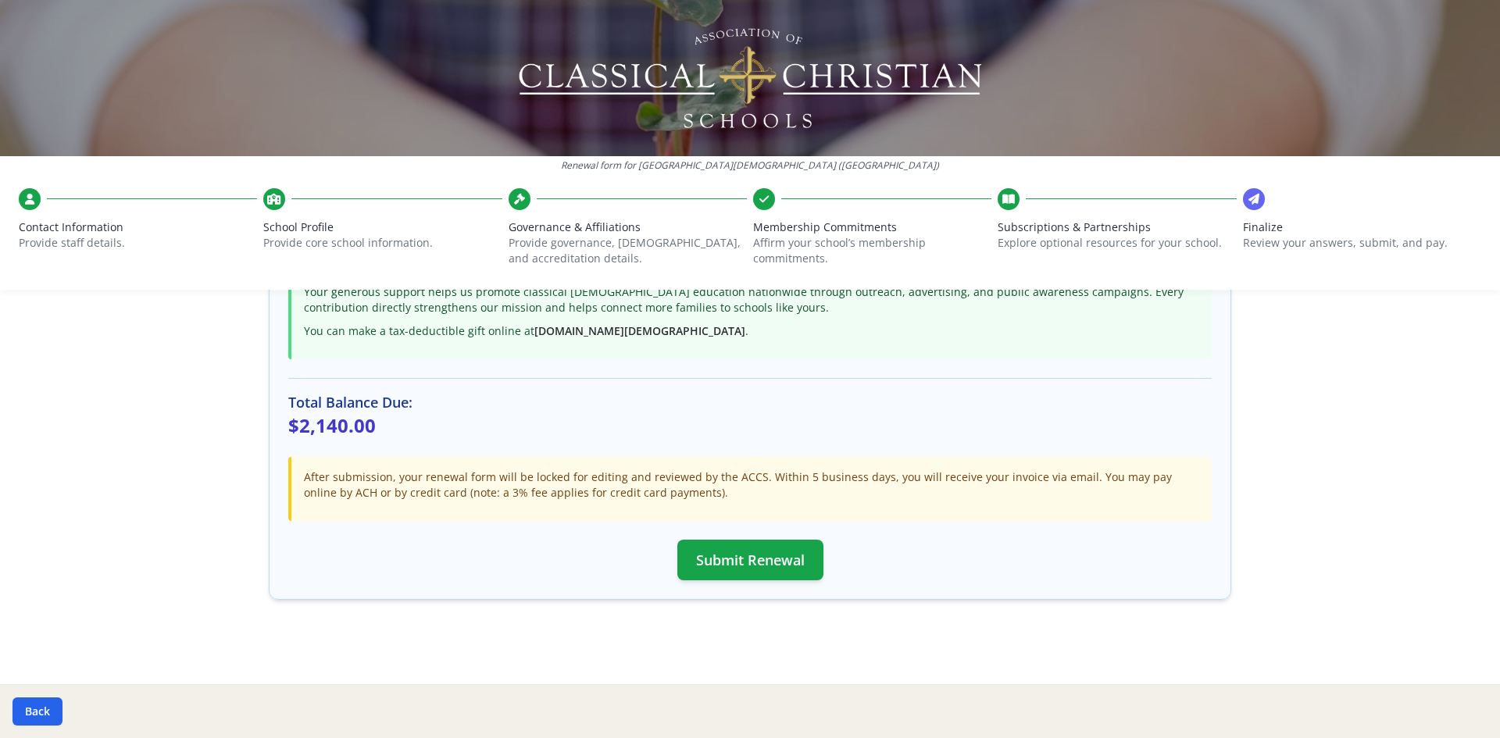
scroll to position [0, 0]
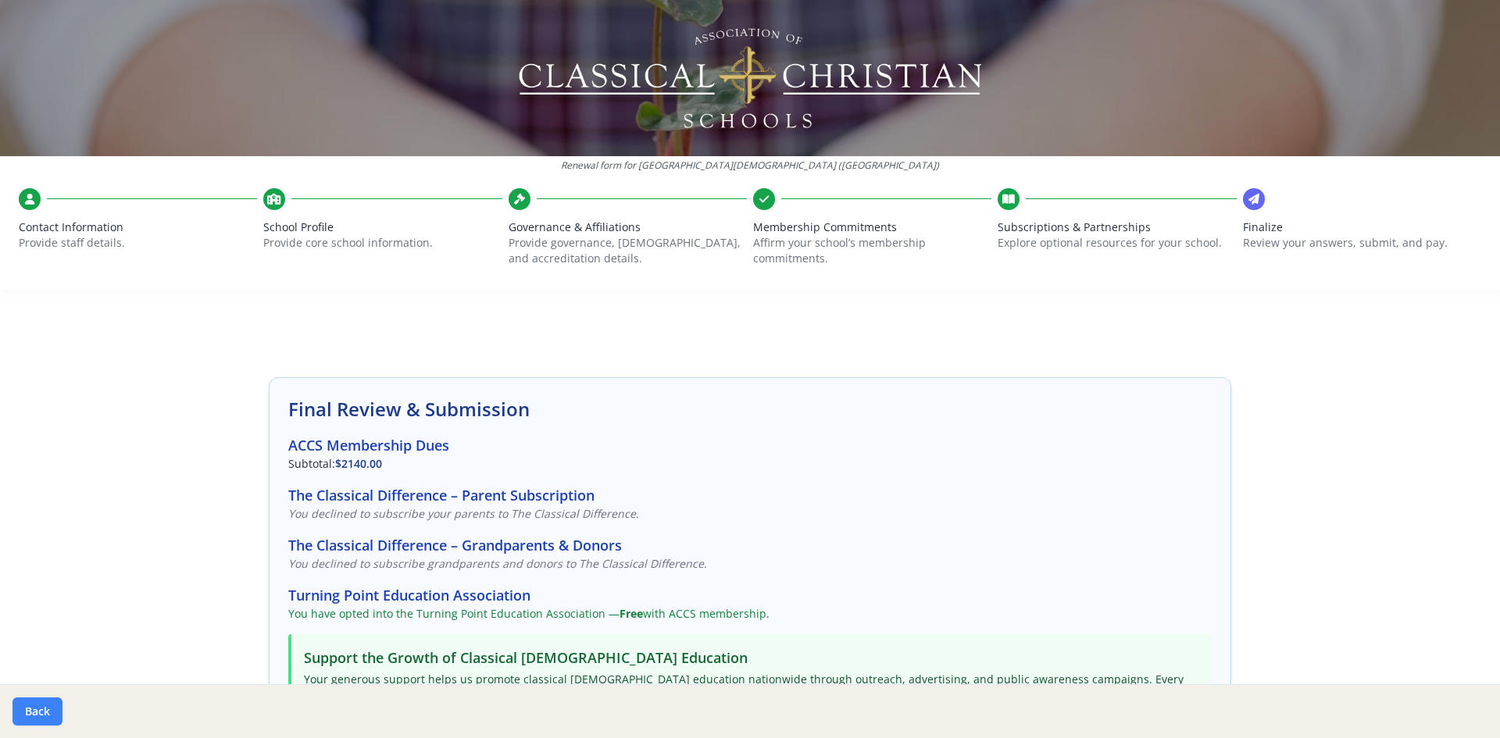
click at [35, 713] on button "Back" at bounding box center [37, 711] width 50 height 28
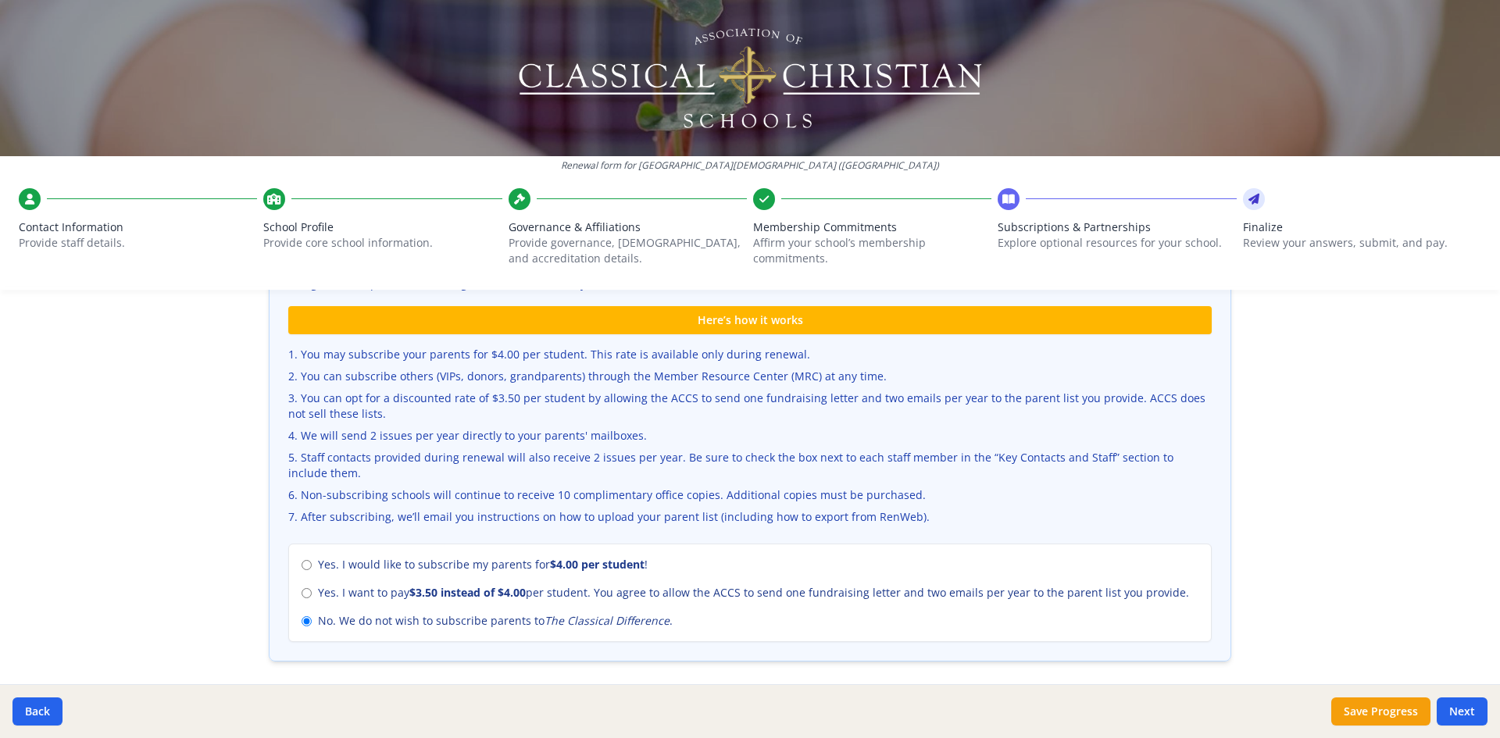
scroll to position [469, 0]
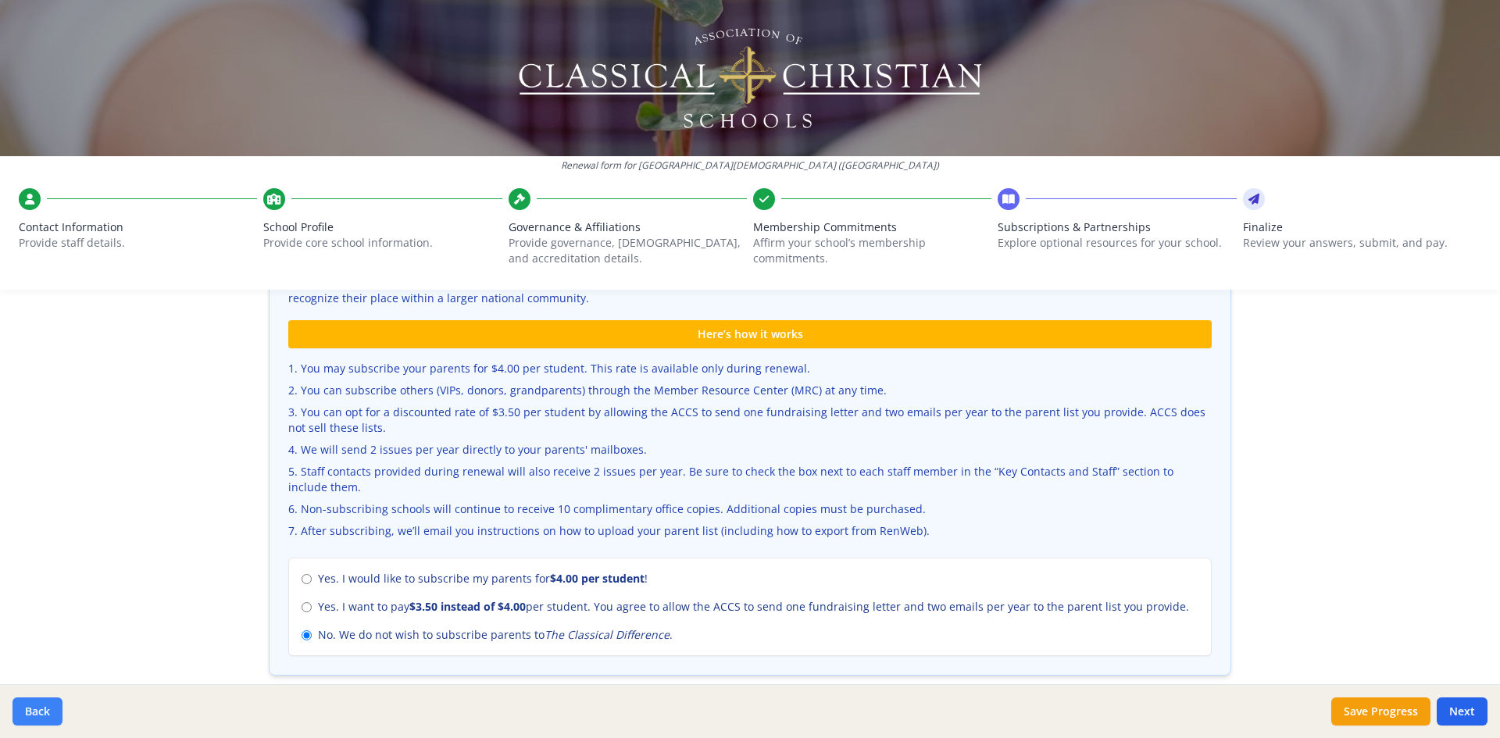
click at [40, 708] on button "Back" at bounding box center [37, 711] width 50 height 28
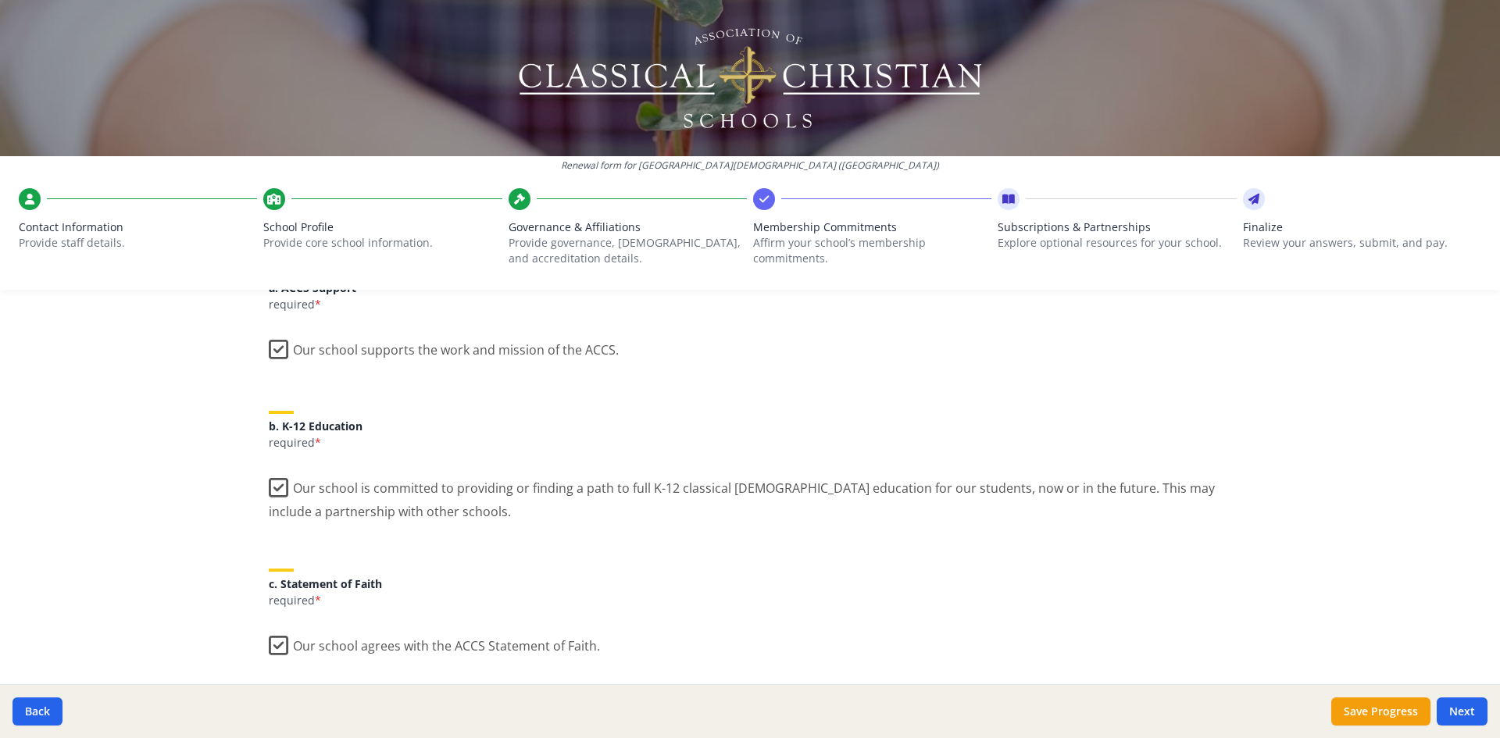
scroll to position [0, 0]
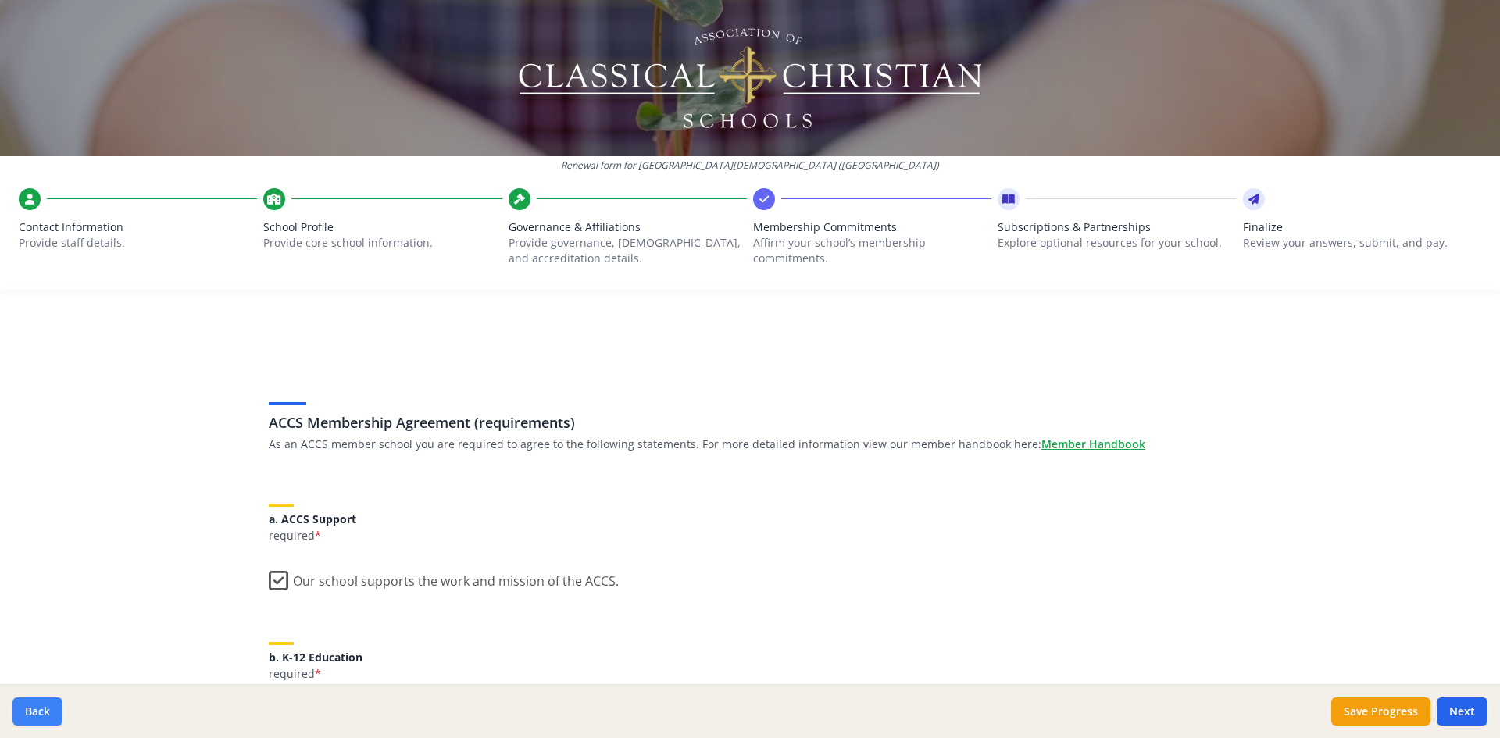
click at [34, 711] on button "Back" at bounding box center [37, 711] width 50 height 28
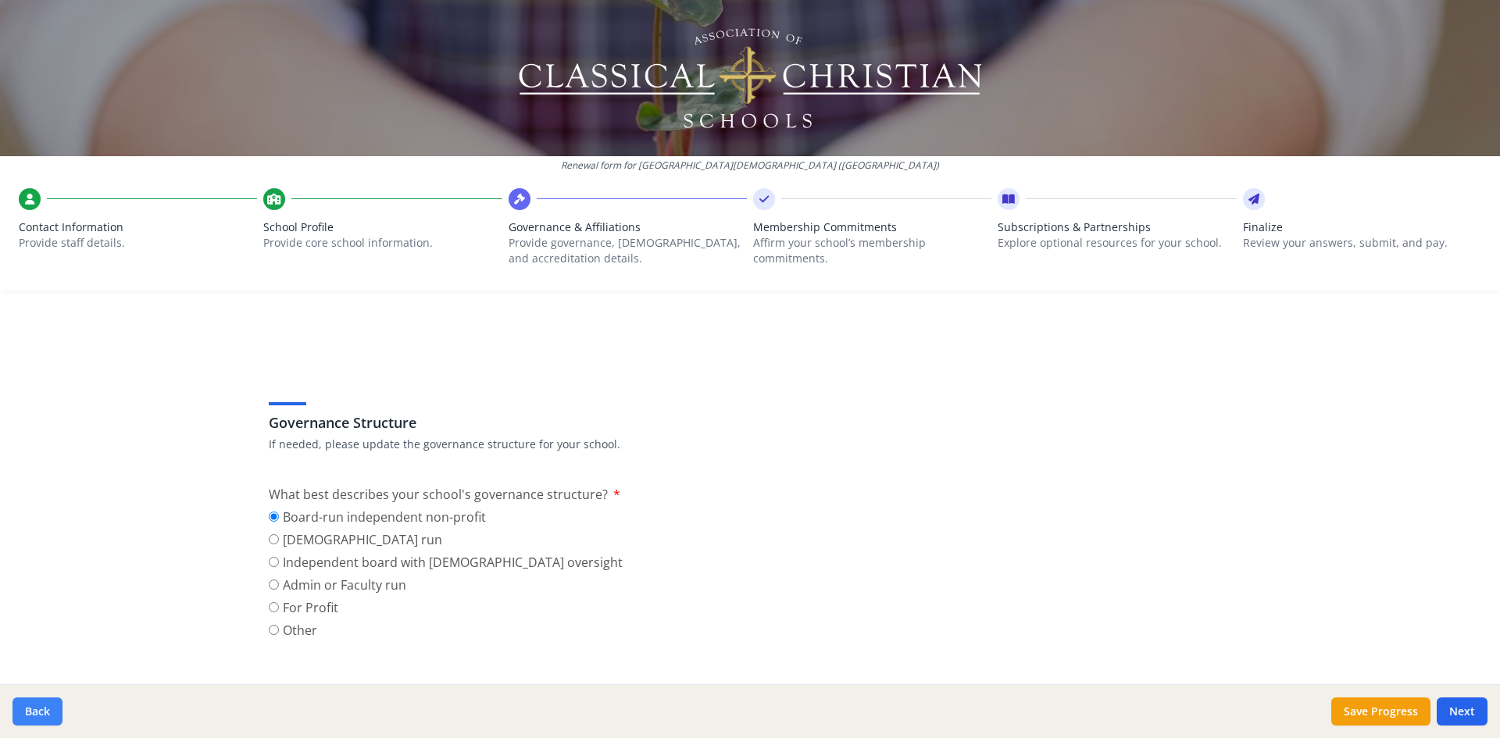
click at [19, 710] on button "Back" at bounding box center [37, 711] width 50 height 28
type input "[PHONE_NUMBER]"
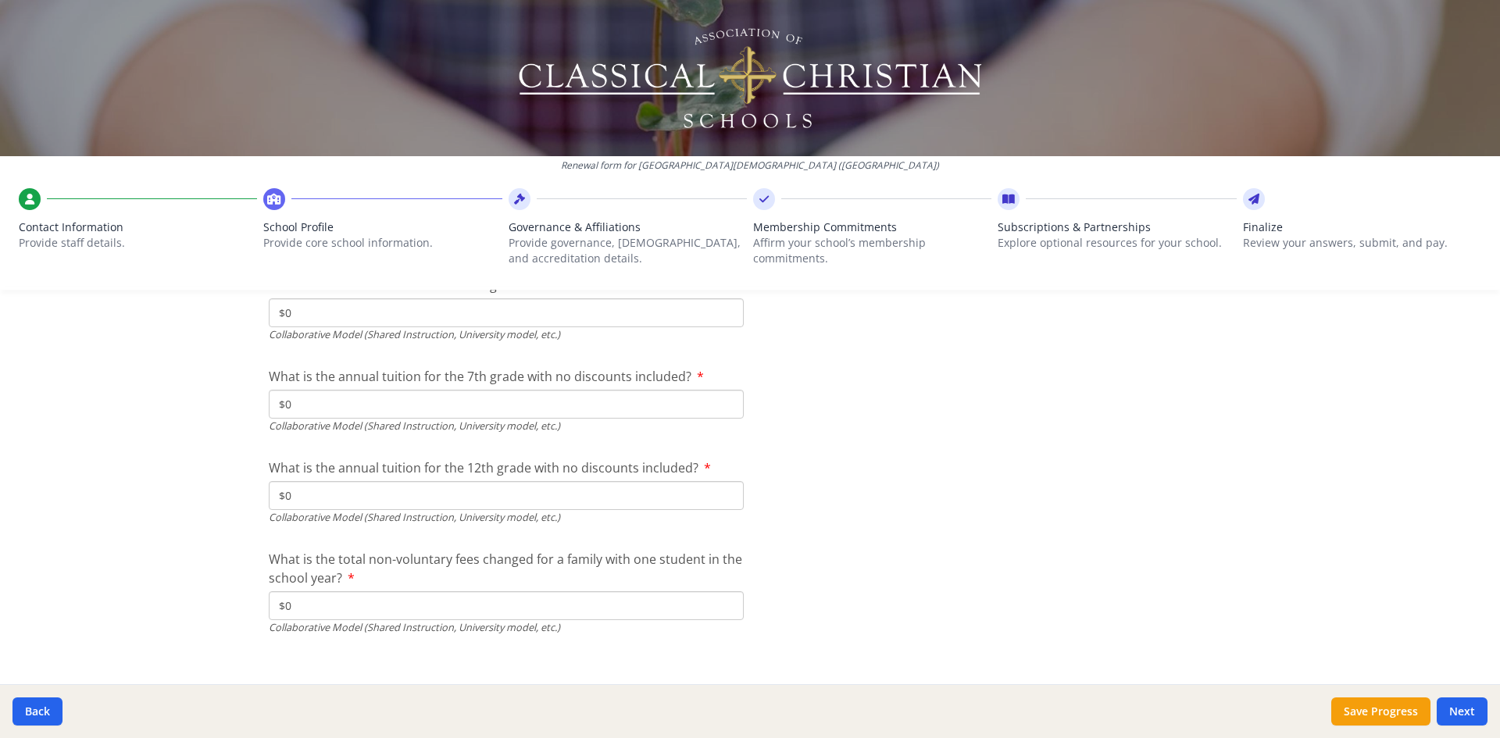
scroll to position [5172, 0]
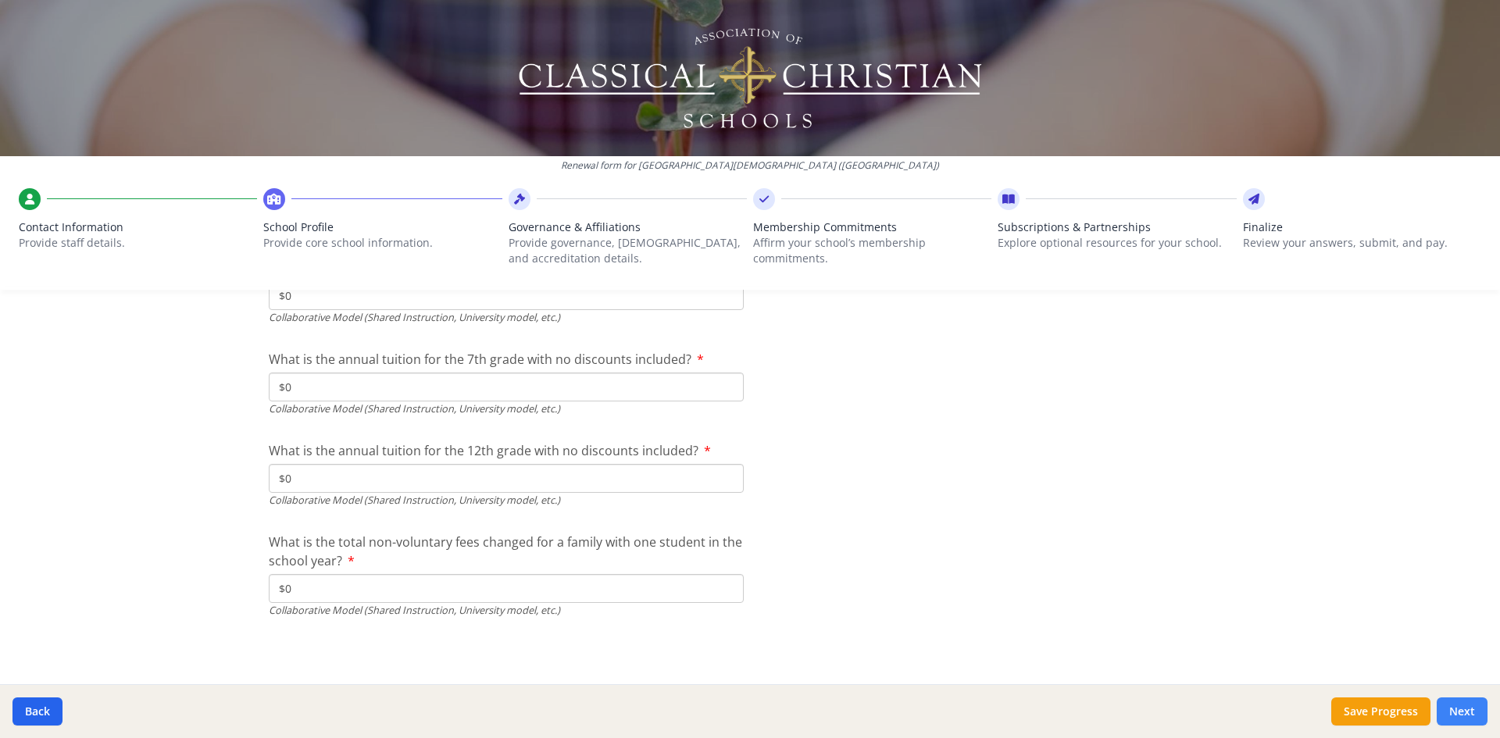
click at [1451, 714] on button "Next" at bounding box center [1461, 711] width 51 height 28
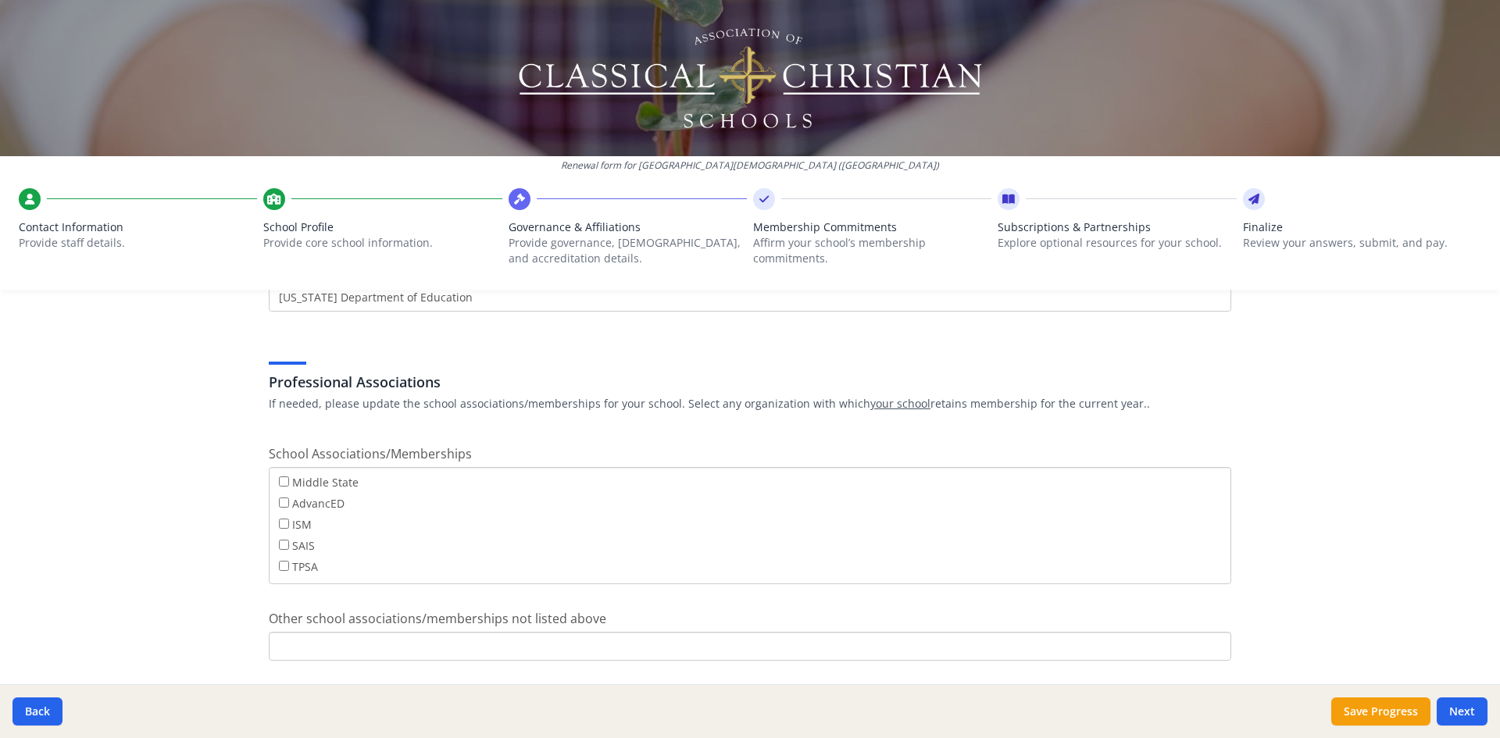
scroll to position [901, 0]
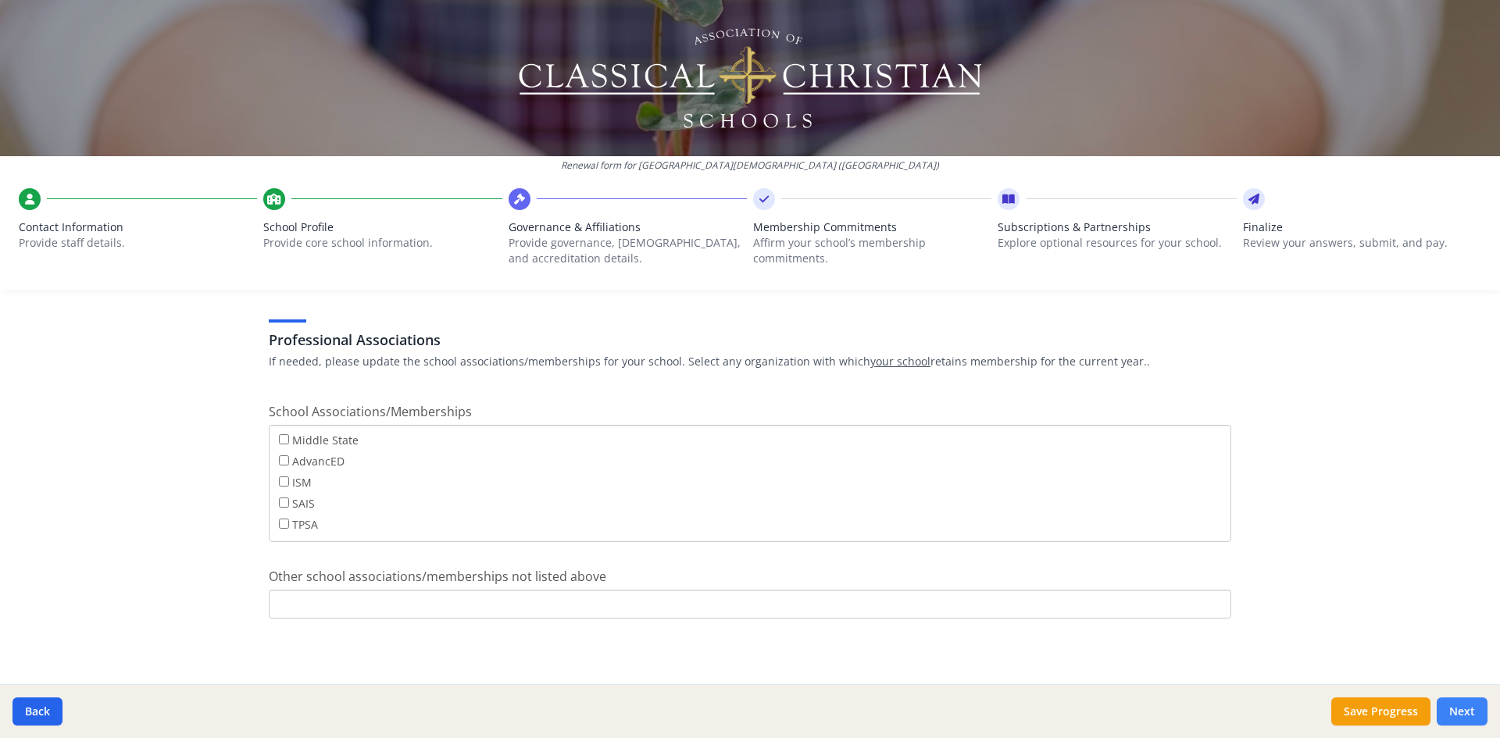
click at [1473, 714] on button "Next" at bounding box center [1461, 711] width 51 height 28
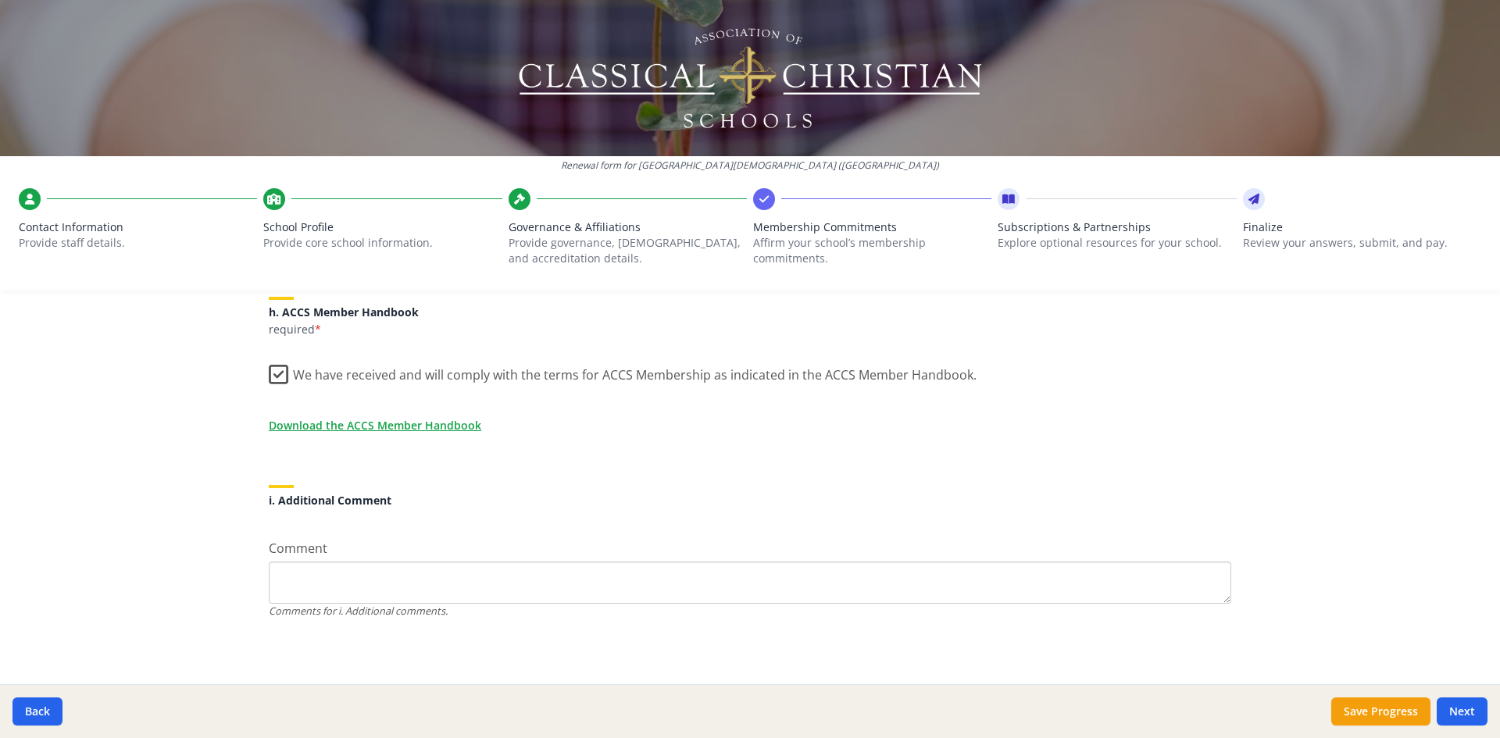
scroll to position [1332, 0]
click at [1462, 724] on button "Next" at bounding box center [1461, 711] width 51 height 28
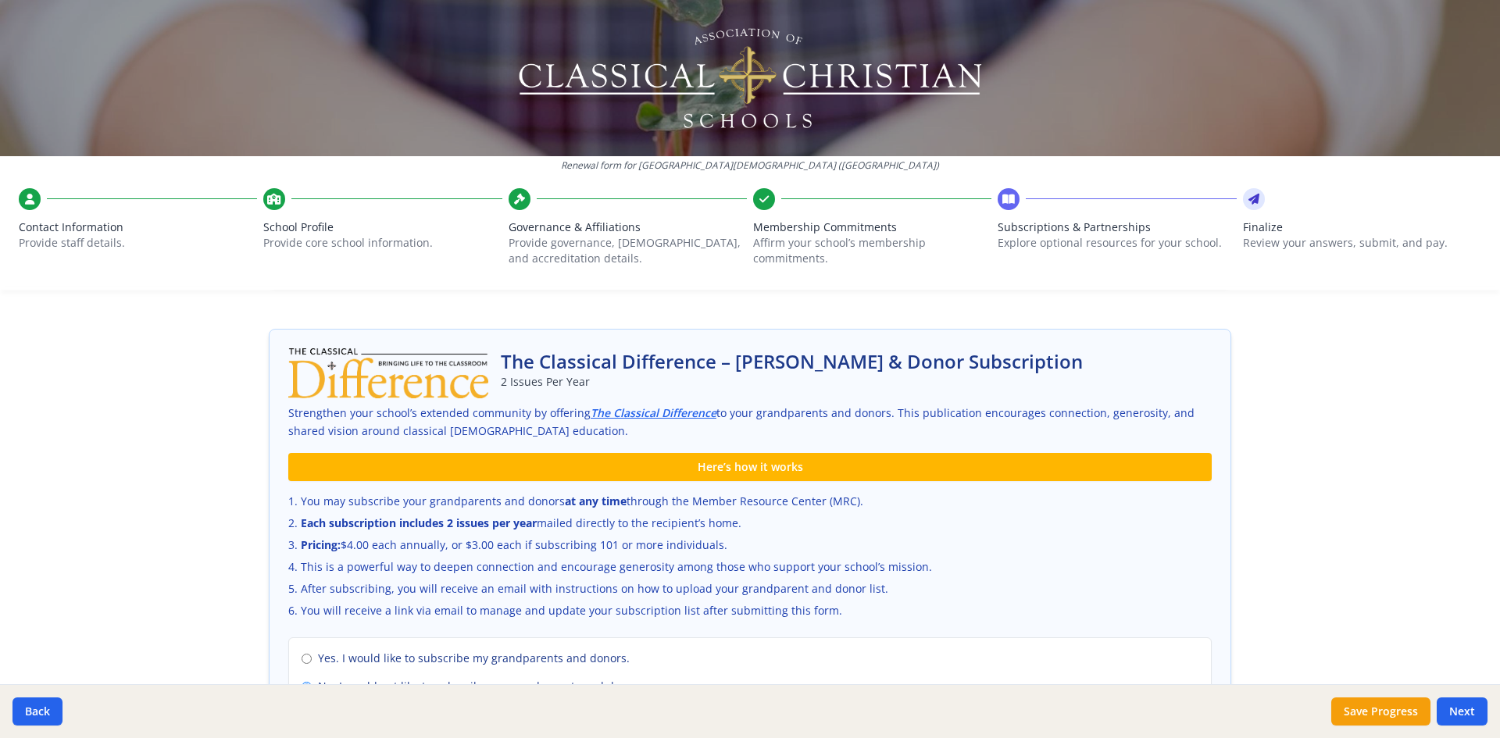
scroll to position [1047, 0]
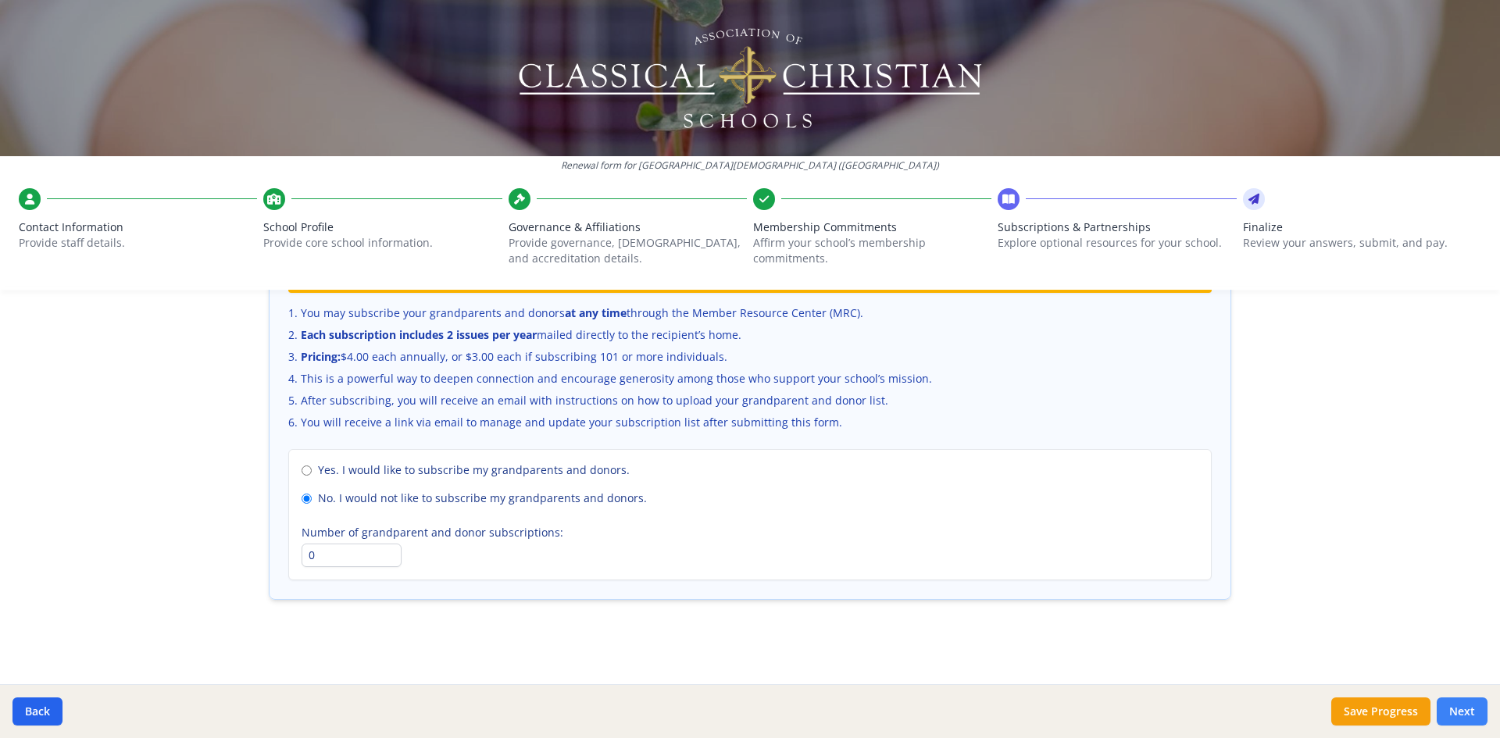
click at [1462, 715] on button "Next" at bounding box center [1461, 711] width 51 height 28
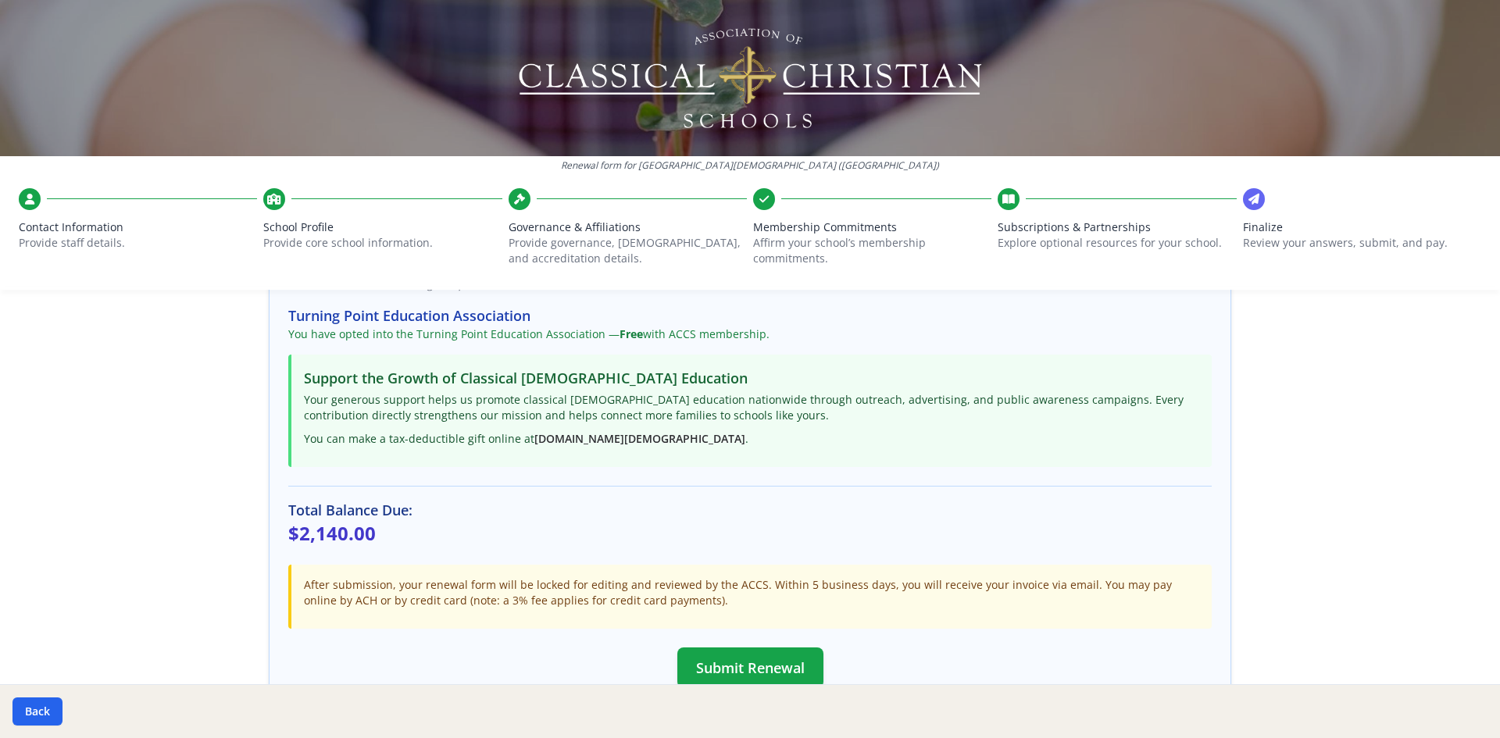
scroll to position [387, 0]
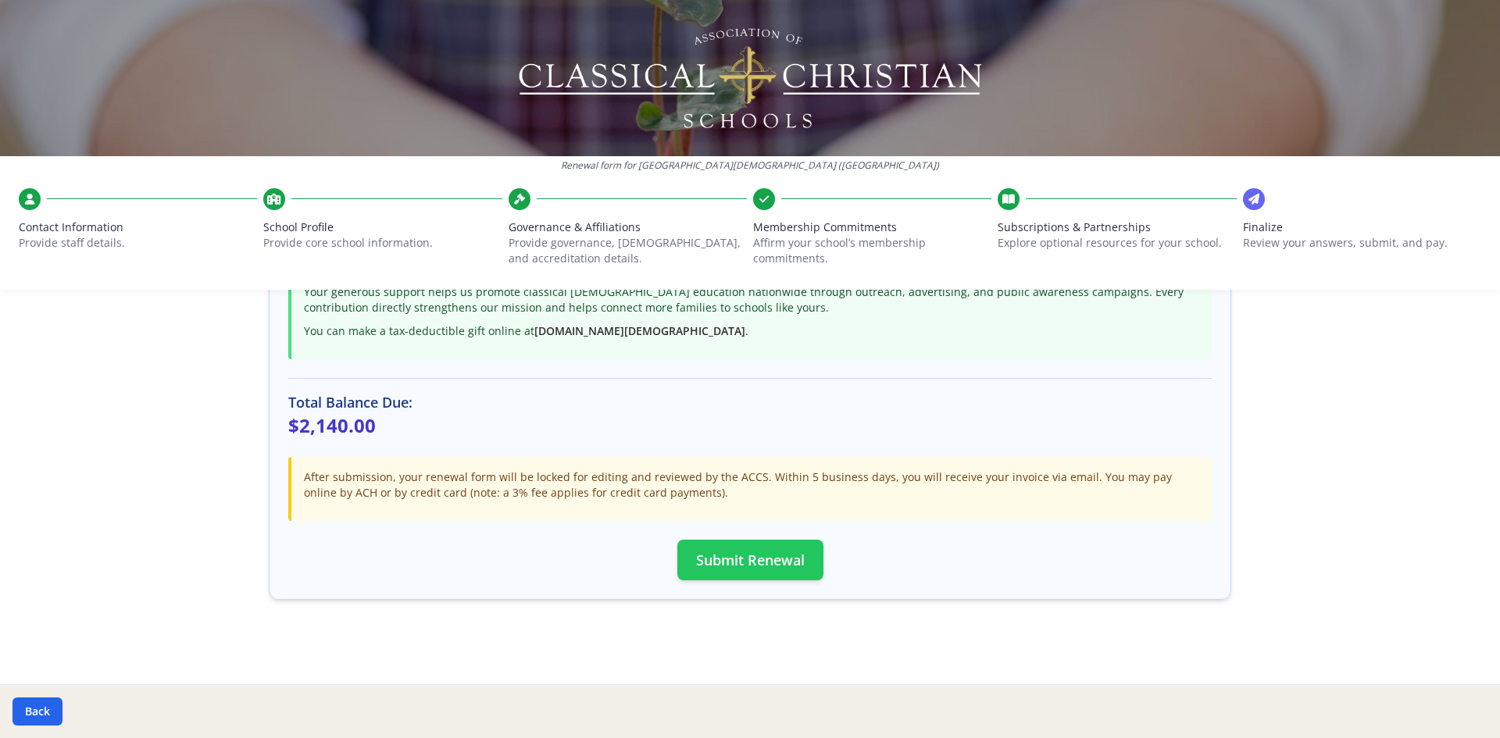
click at [744, 559] on button "Submit Renewal" at bounding box center [750, 560] width 146 height 41
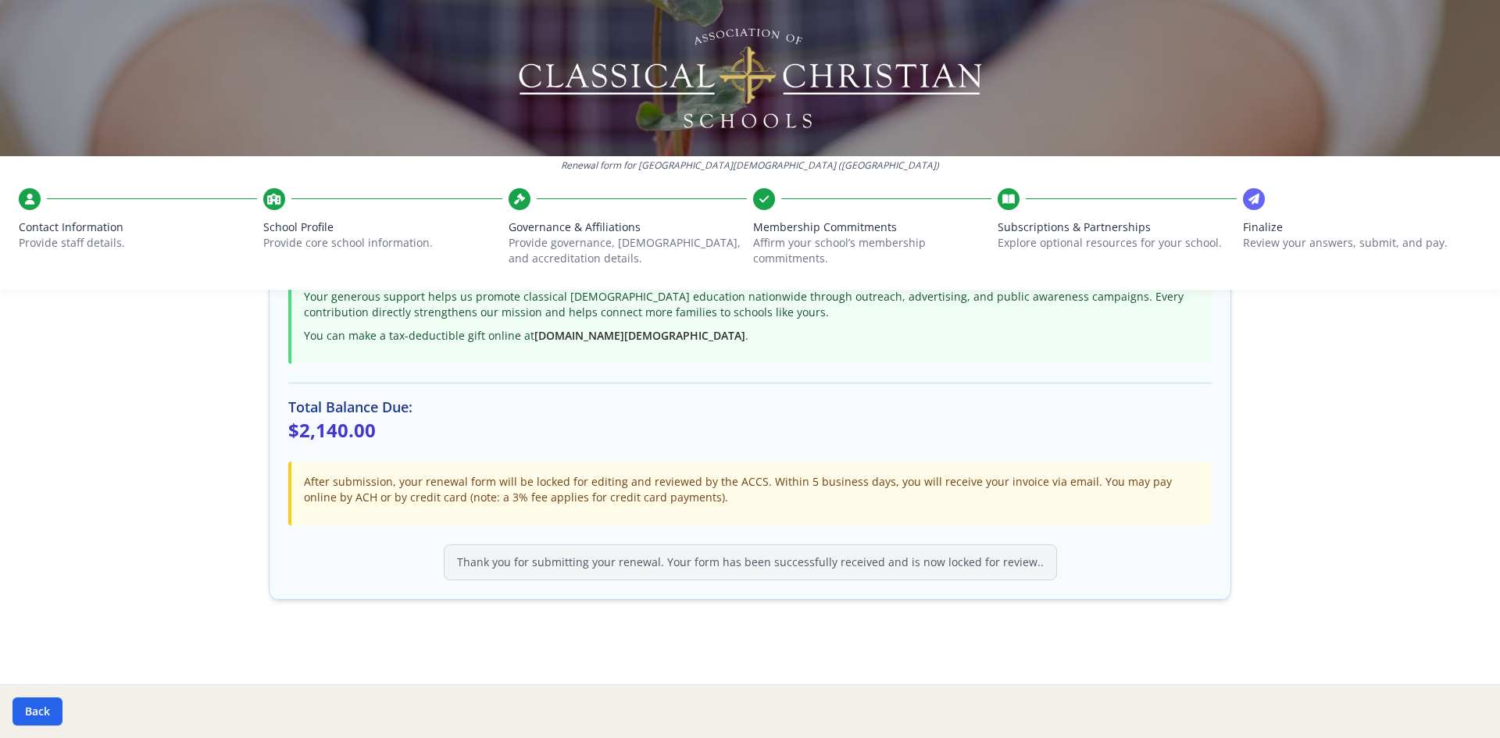
scroll to position [0, 0]
